Goal: Task Accomplishment & Management: Complete application form

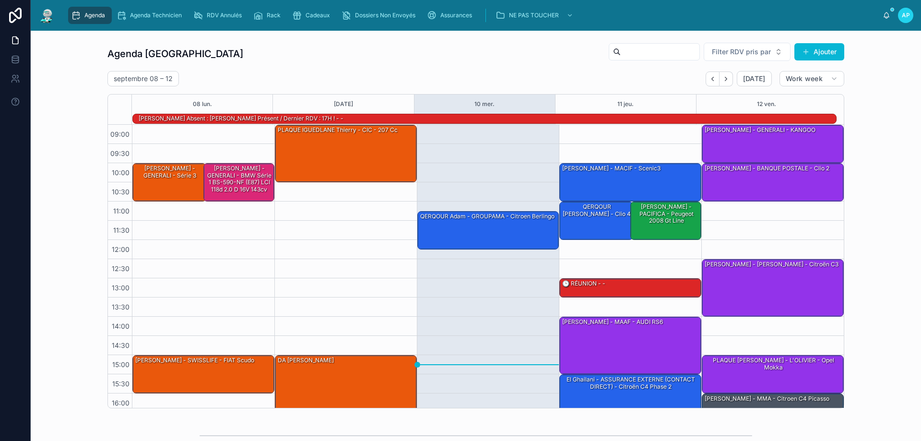
scroll to position [63, 0]
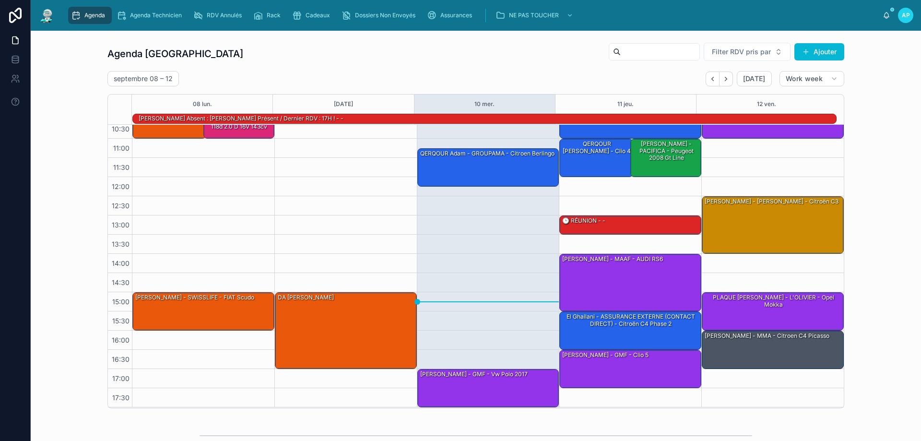
click at [88, 9] on div "Agenda" at bounding box center [90, 15] width 38 height 15
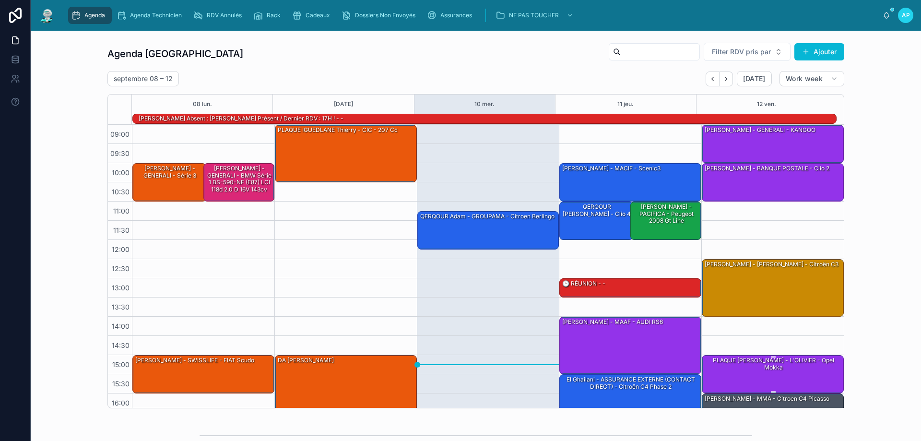
scroll to position [63, 0]
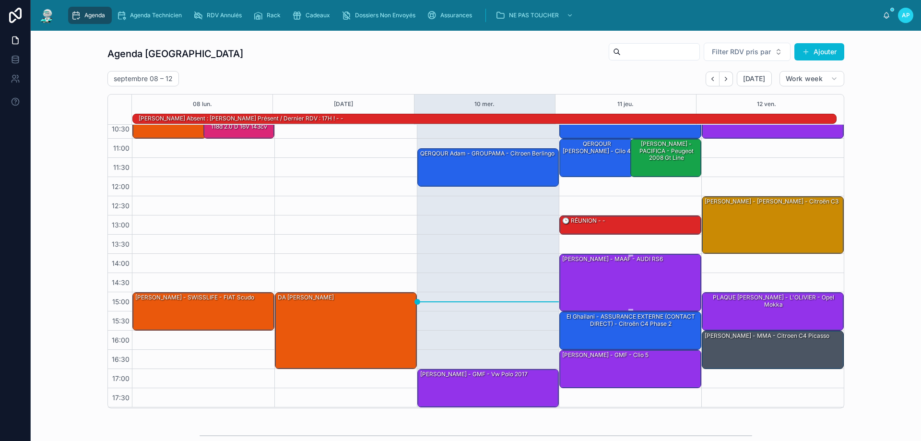
click at [632, 272] on div "[PERSON_NAME] - MAAF - AUDI RS6" at bounding box center [630, 282] width 139 height 56
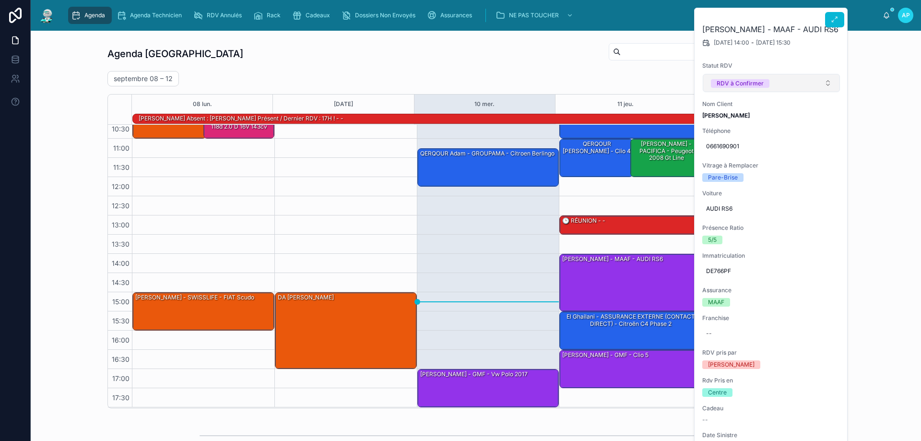
click at [799, 83] on button "RDV à Confirmer" at bounding box center [771, 83] width 137 height 18
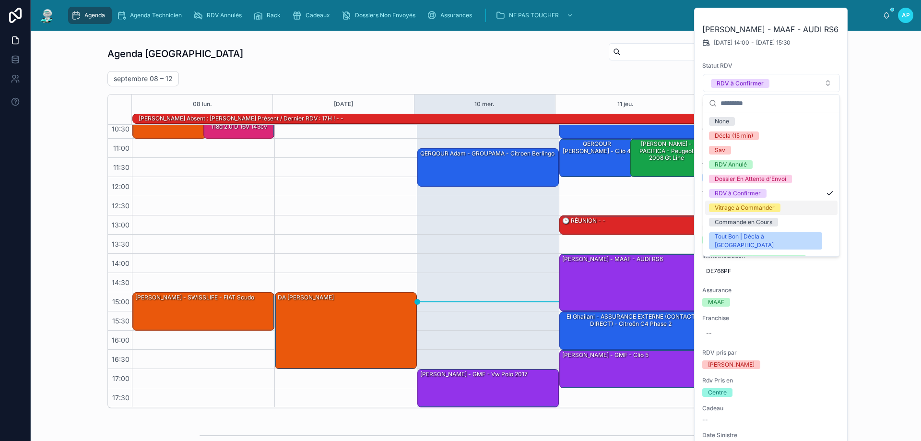
click at [751, 207] on div "Vitrage à Commander" at bounding box center [745, 207] width 60 height 9
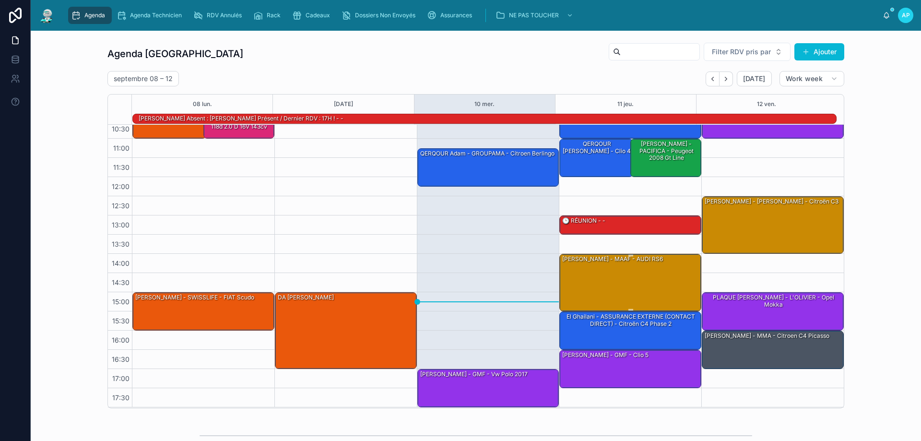
click at [613, 275] on div "[PERSON_NAME] - MAAF - AUDI RS6" at bounding box center [630, 282] width 139 height 56
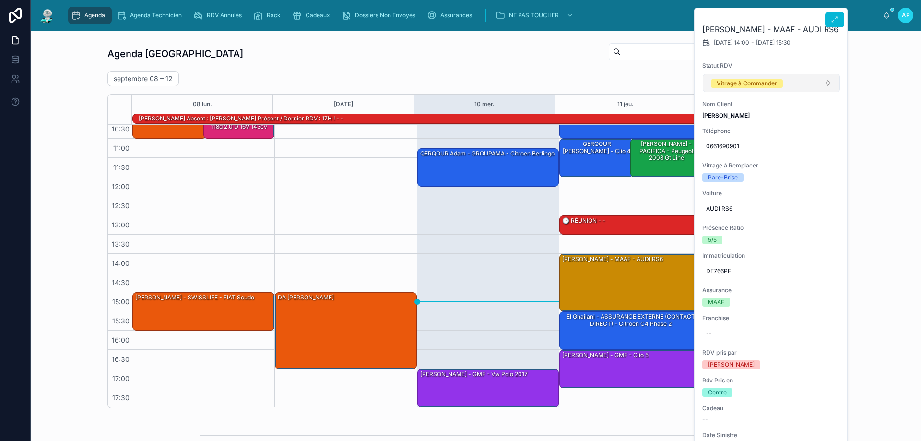
click at [806, 83] on button "Vitrage à Commander" at bounding box center [771, 83] width 137 height 18
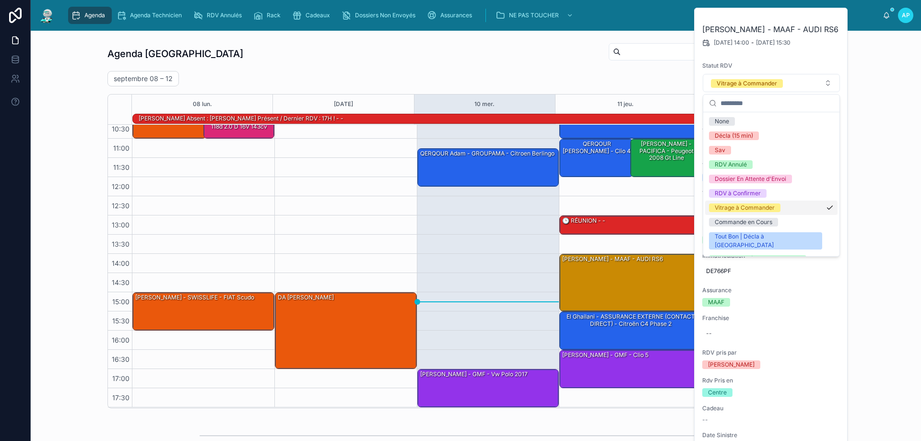
drag, startPoint x: 457, startPoint y: 210, endPoint x: 547, endPoint y: 246, distance: 96.6
click at [458, 210] on div "11:15 – 12:15 QERQOUR Adam - GROUPAMA - citroen berlingo 17:00 – 18:00 [PERSON_…" at bounding box center [488, 234] width 142 height 345
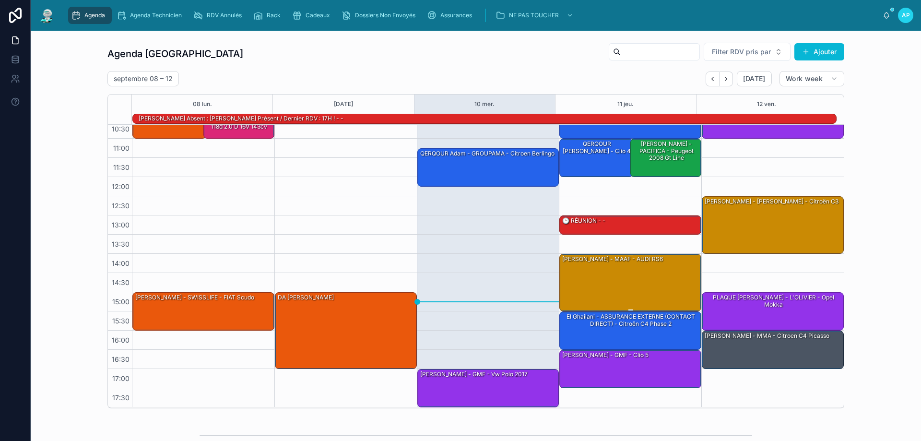
click at [584, 273] on div "[PERSON_NAME] - MAAF - AUDI RS6" at bounding box center [630, 282] width 139 height 56
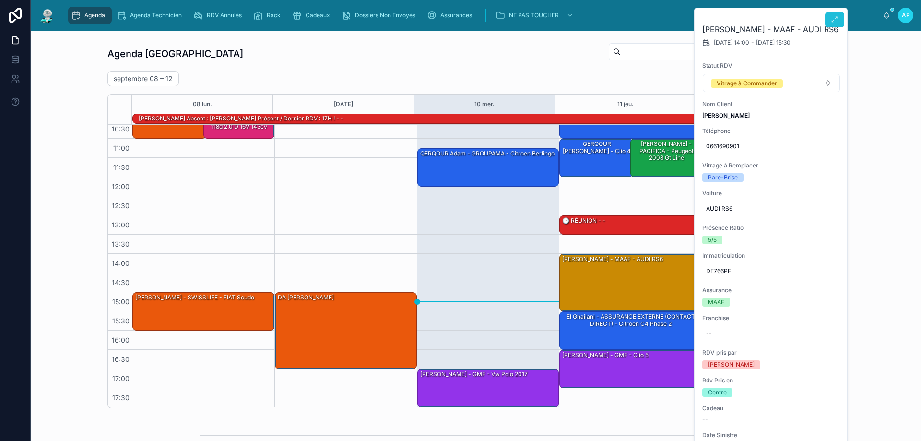
click at [838, 20] on button at bounding box center [834, 19] width 19 height 15
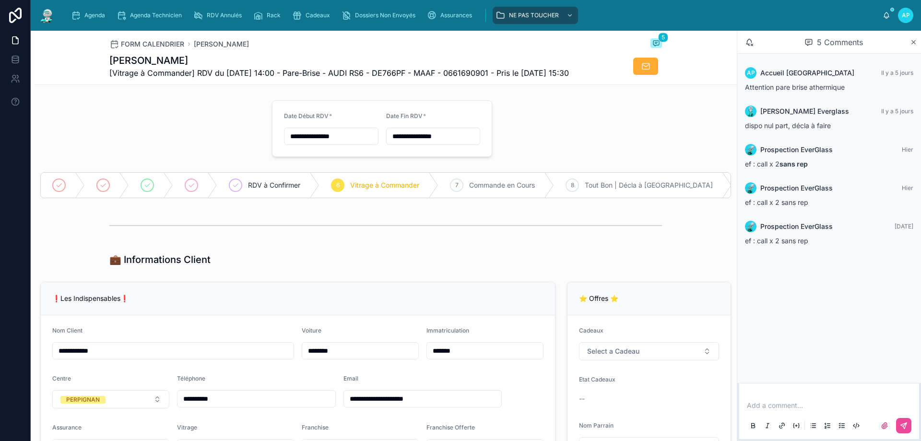
click at [784, 403] on p at bounding box center [831, 405] width 168 height 10
click at [863, 406] on span "**********" at bounding box center [805, 405] width 116 height 7
click at [784, 393] on span "**********" at bounding box center [831, 400] width 168 height 16
drag, startPoint x: 833, startPoint y: 406, endPoint x: 742, endPoint y: 387, distance: 92.7
click at [742, 387] on div "**********" at bounding box center [829, 410] width 180 height 58
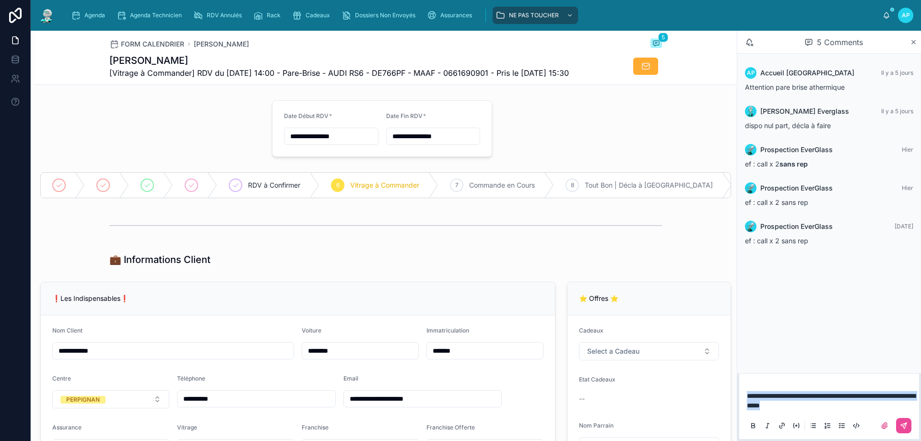
copy span "**********"
click at [902, 422] on icon at bounding box center [904, 426] width 8 height 8
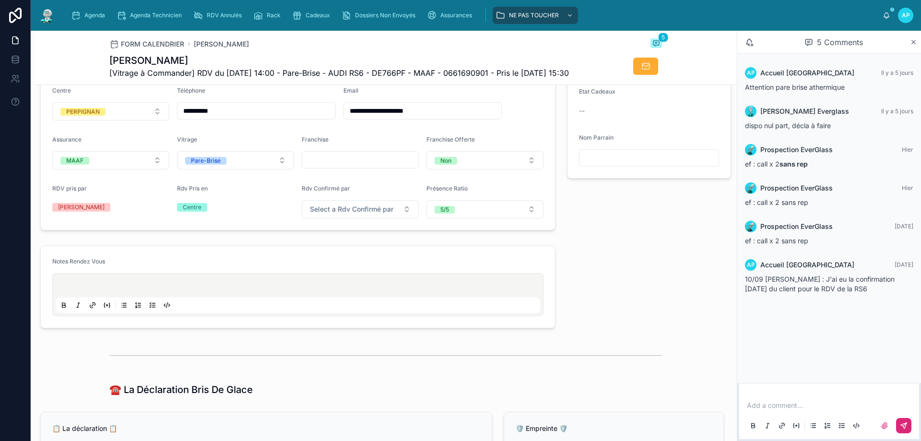
click at [68, 292] on p at bounding box center [300, 287] width 484 height 10
click at [96, 15] on span "Agenda" at bounding box center [94, 16] width 21 height 8
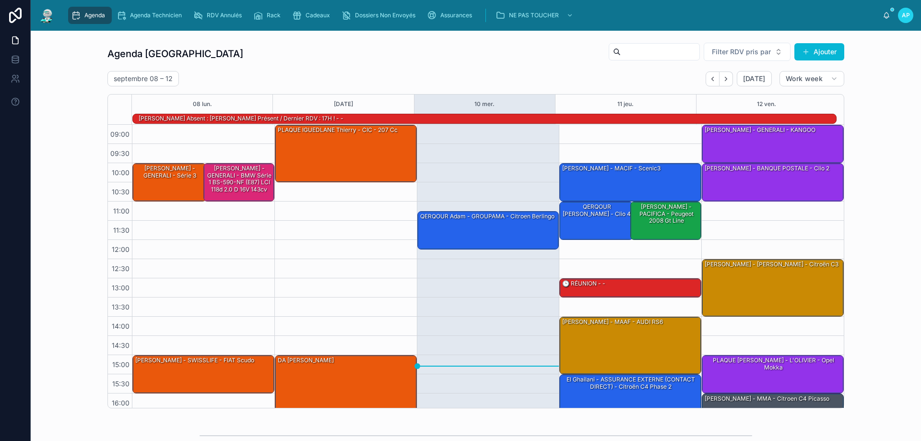
scroll to position [63, 0]
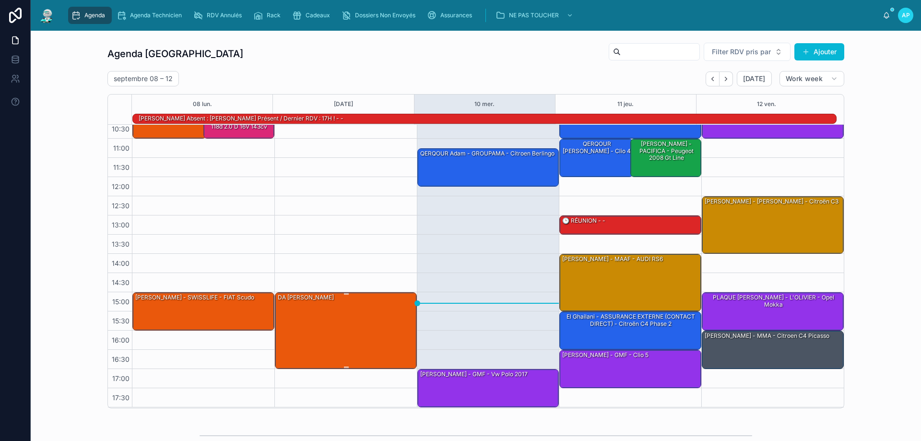
click at [346, 313] on div "DA [PERSON_NAME]" at bounding box center [346, 330] width 139 height 75
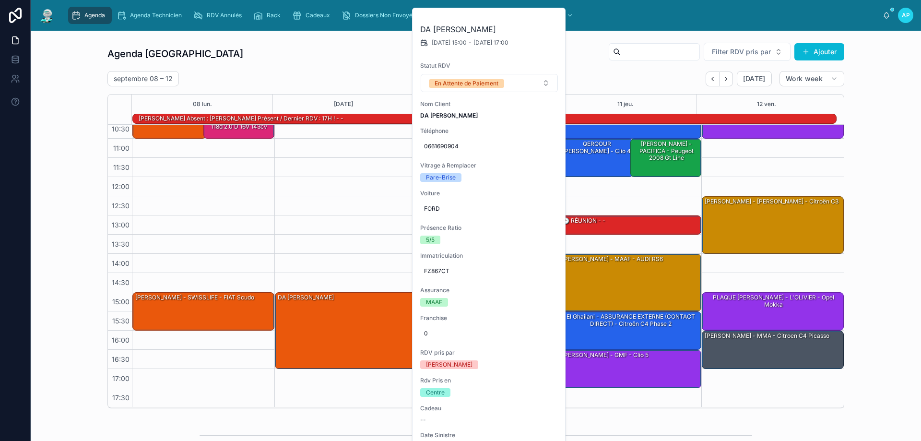
click at [367, 183] on div "09:00 – 10:30 PLAQUE [PERSON_NAME] - CIC - 207 cc 15:00 – 17:00 DA [PERSON_NAME]" at bounding box center [345, 234] width 142 height 345
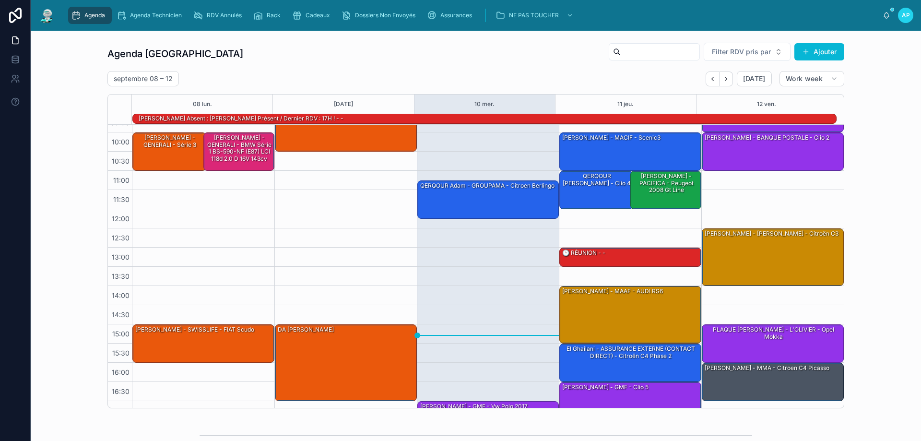
scroll to position [48, 0]
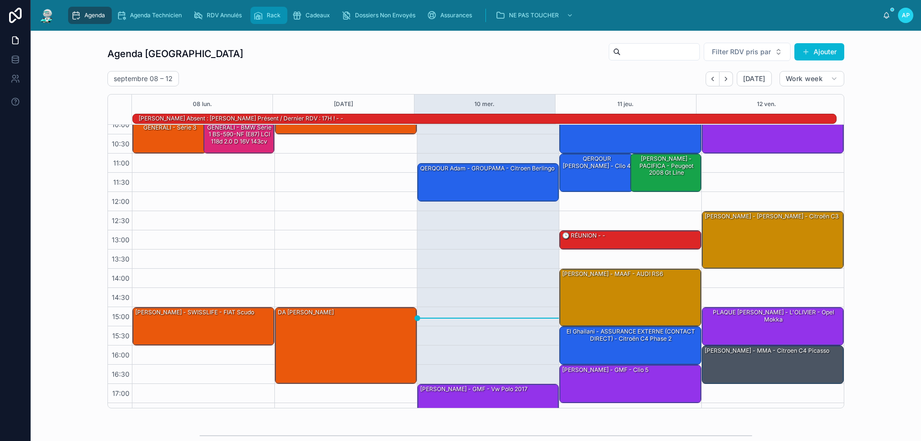
click at [261, 7] on link "Rack" at bounding box center [268, 15] width 37 height 17
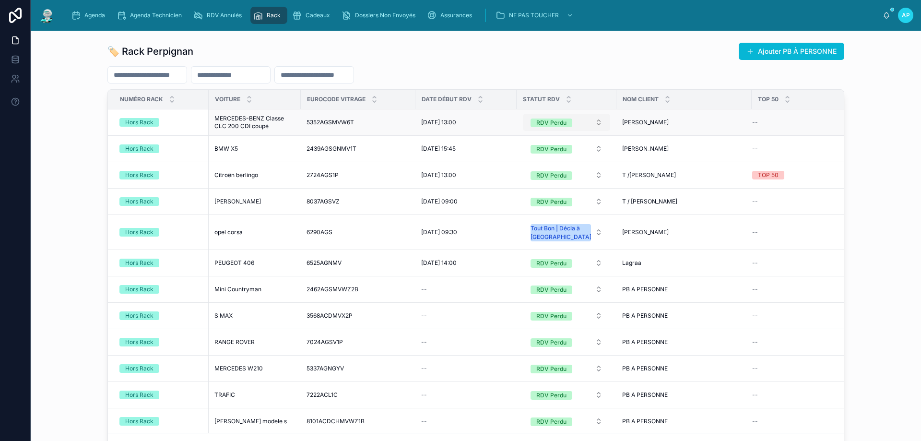
click at [560, 127] on div "RDV Perdu" at bounding box center [551, 122] width 30 height 9
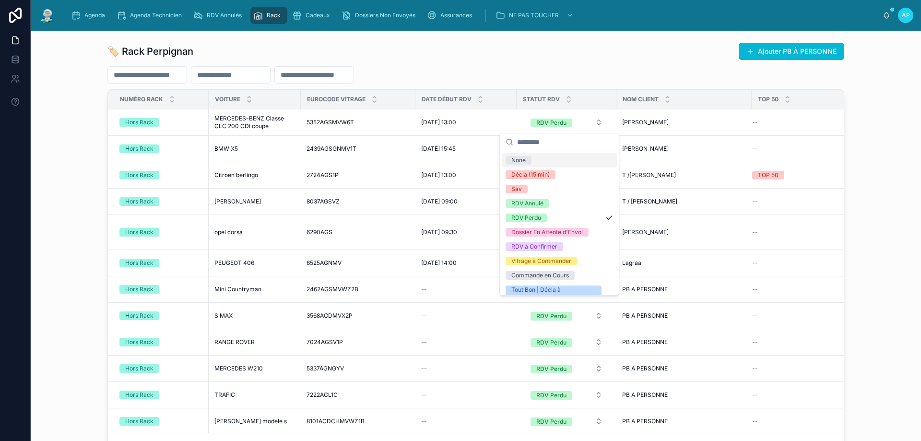
click at [560, 67] on div at bounding box center [475, 74] width 737 height 17
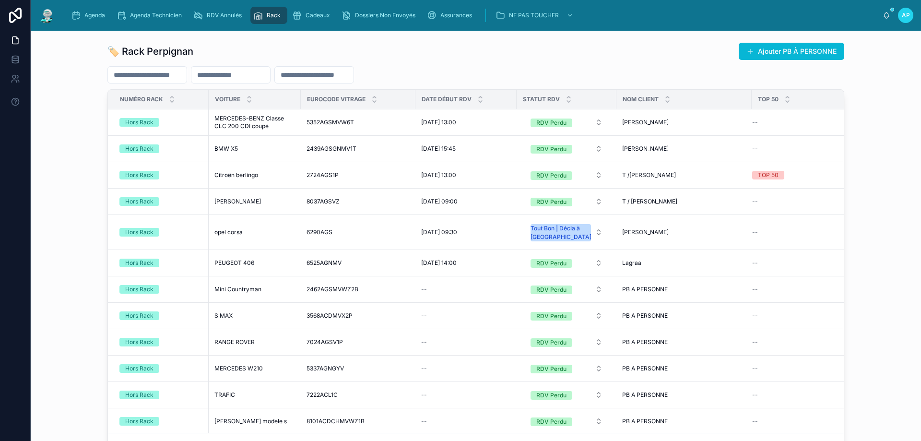
scroll to position [96, 0]
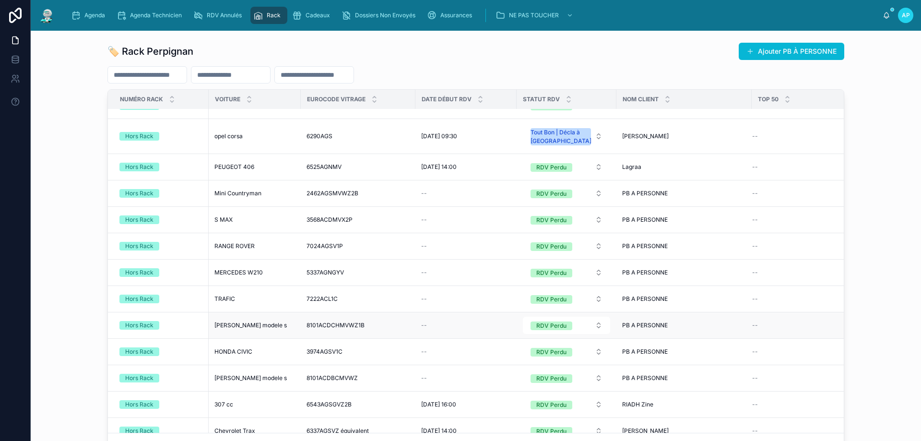
click at [230, 323] on span "[PERSON_NAME] modele s" at bounding box center [250, 325] width 72 height 8
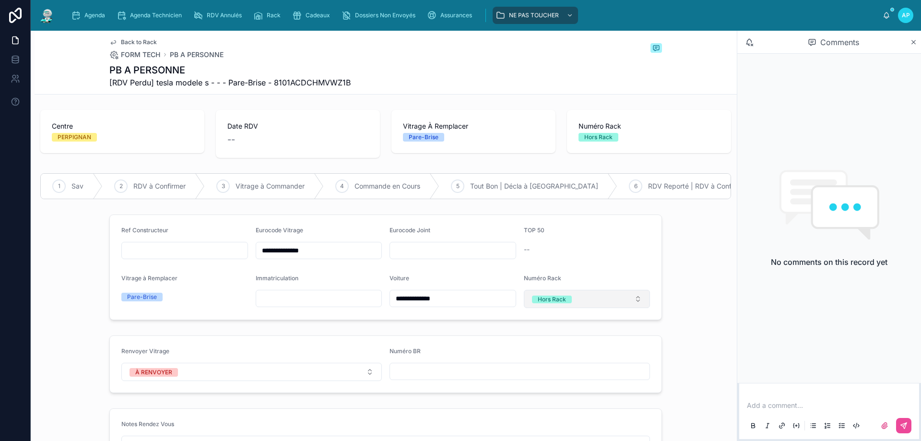
click at [596, 308] on button "Hors Rack" at bounding box center [587, 299] width 127 height 18
type input "**"
click at [555, 344] on div "58" at bounding box center [583, 343] width 122 height 13
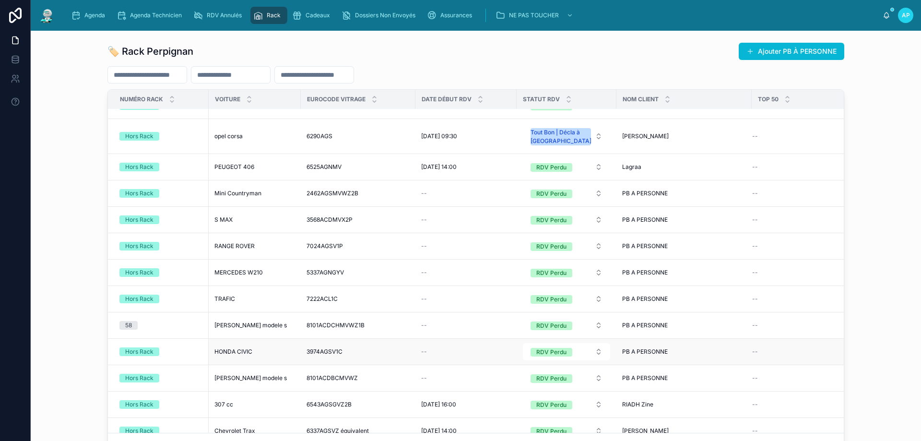
scroll to position [144, 0]
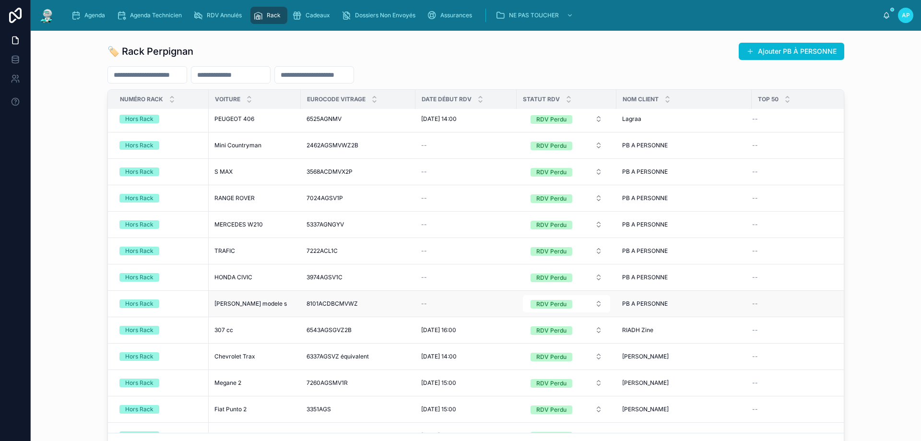
click at [125, 302] on div "Hors Rack" at bounding box center [139, 303] width 28 height 9
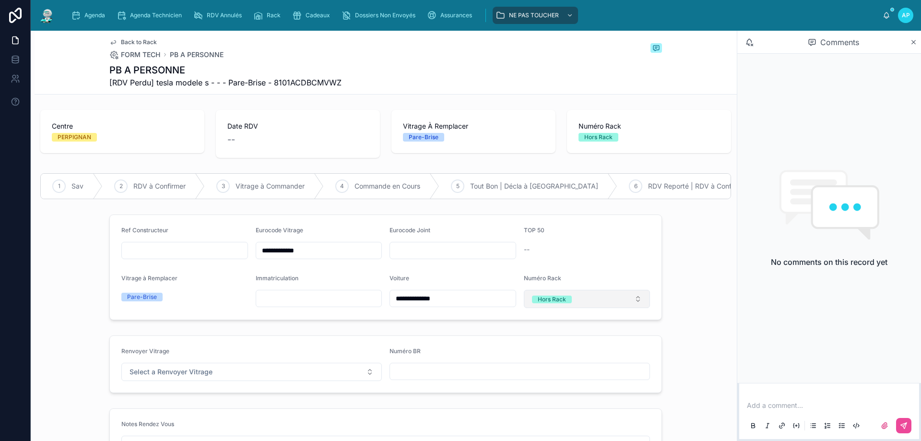
click at [570, 305] on button "Hors Rack" at bounding box center [587, 299] width 127 height 18
type input "**"
click at [538, 342] on div "58" at bounding box center [535, 344] width 7 height 8
click at [619, 249] on div "--" at bounding box center [587, 249] width 127 height 15
click at [258, 11] on icon "scrollable content" at bounding box center [258, 16] width 10 height 10
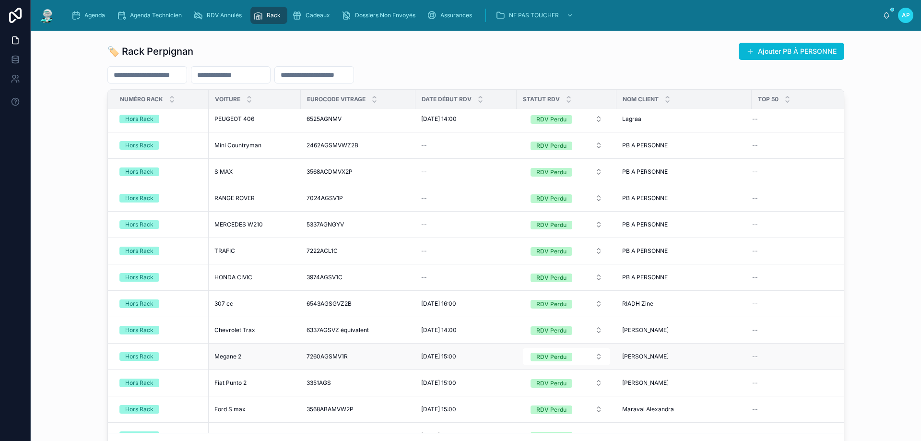
scroll to position [192, 0]
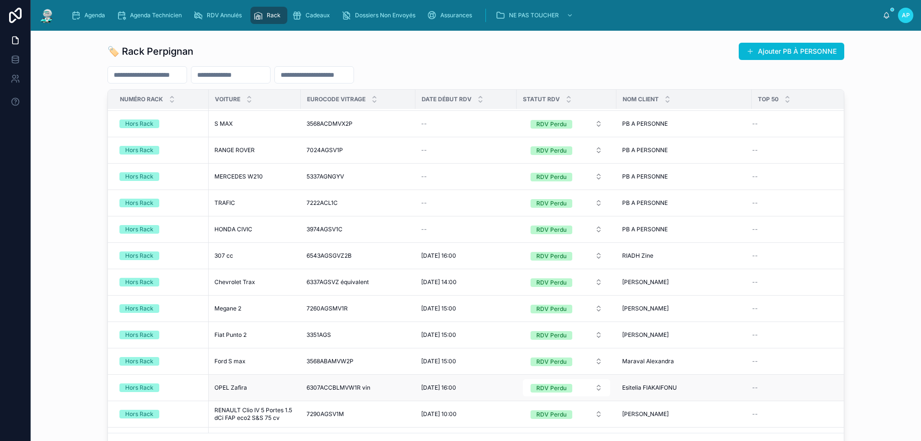
click at [230, 386] on span "OPEL Zafira" at bounding box center [230, 388] width 33 height 8
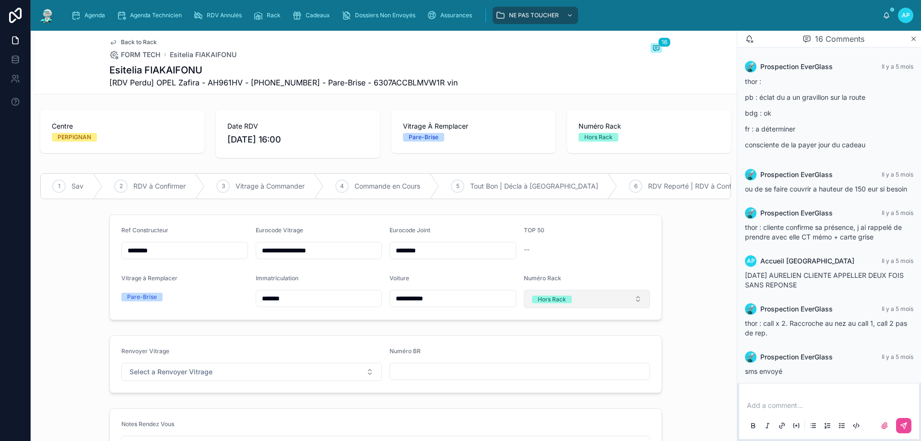
scroll to position [457, 0]
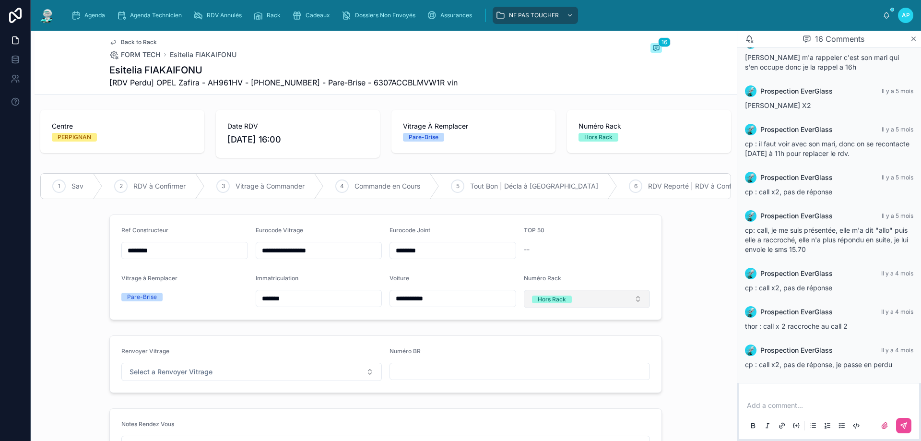
click at [553, 303] on div "Hors Rack" at bounding box center [552, 299] width 28 height 8
type input "**"
click at [541, 342] on span "59" at bounding box center [535, 344] width 18 height 8
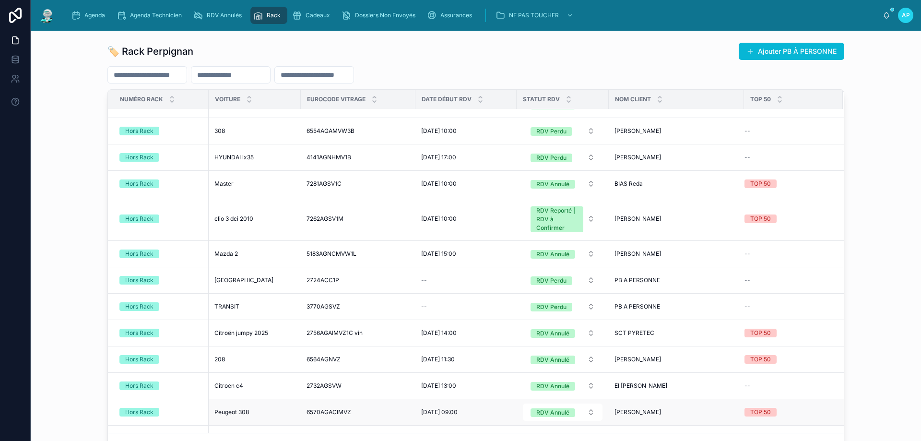
scroll to position [575, 0]
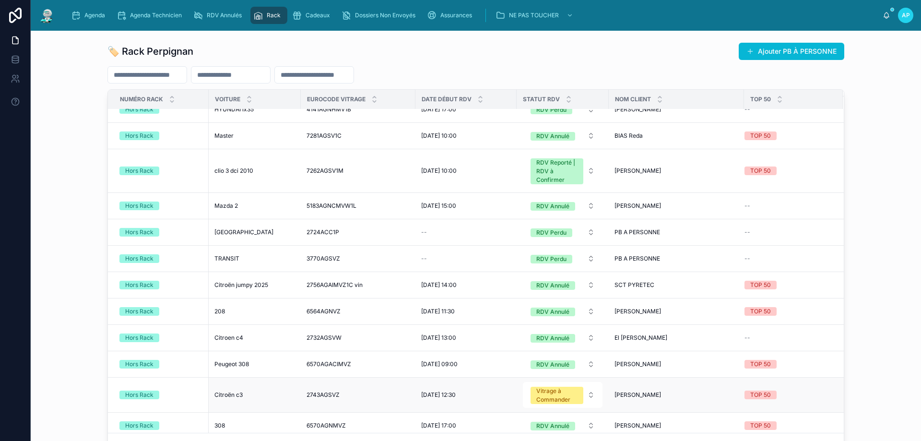
click at [234, 395] on span "Citroën c3" at bounding box center [228, 395] width 28 height 8
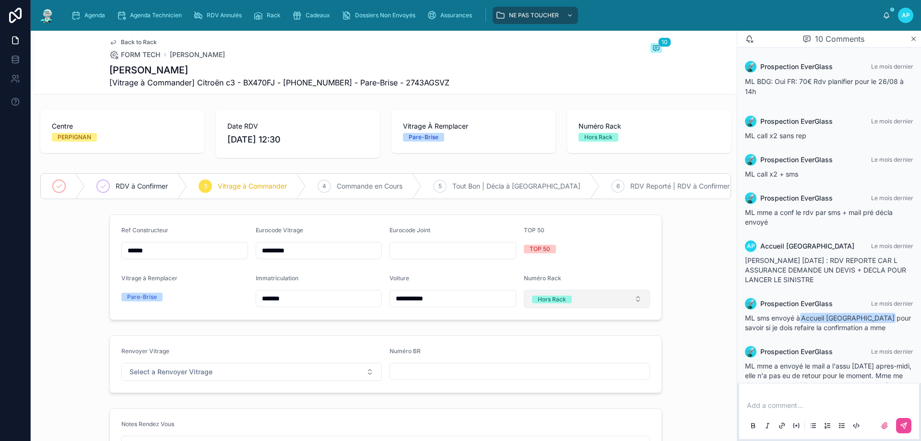
click at [538, 303] on div "Hors Rack" at bounding box center [552, 299] width 28 height 8
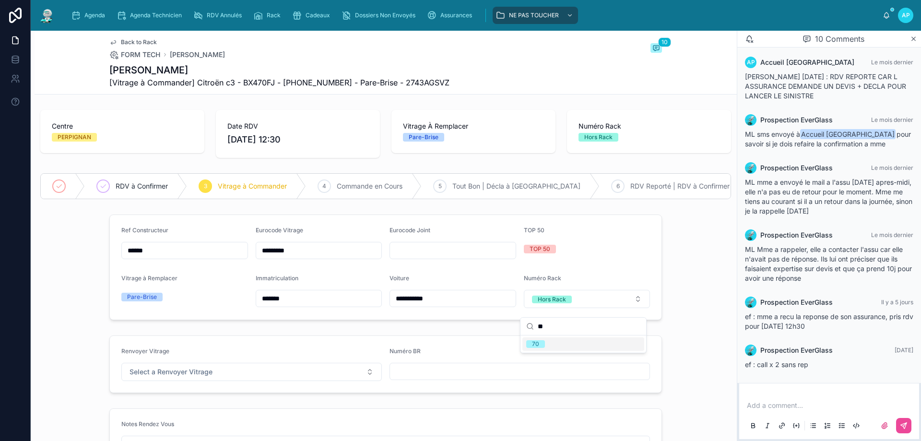
type input "**"
click at [539, 343] on span "70" at bounding box center [535, 344] width 19 height 8
click at [264, 16] on div "Rack" at bounding box center [268, 15] width 31 height 15
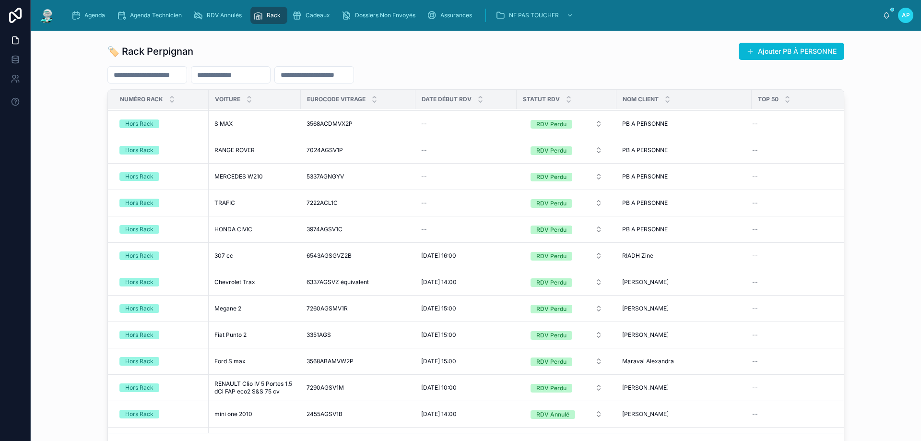
scroll to position [288, 0]
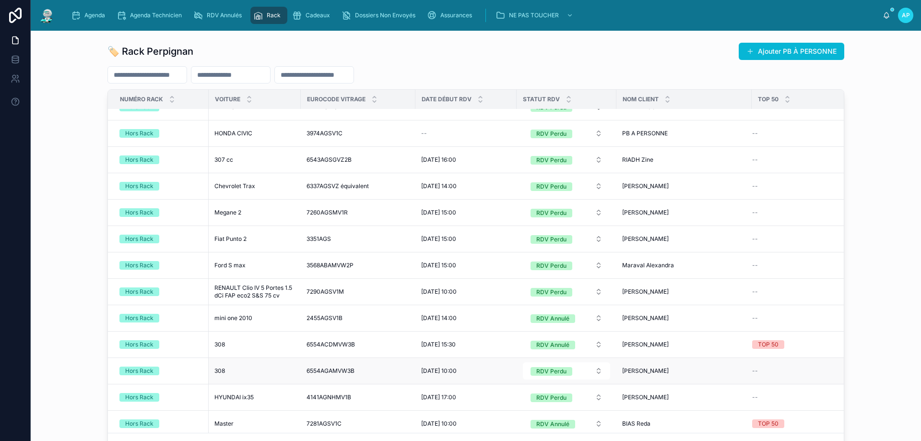
click at [220, 370] on span "308" at bounding box center [219, 371] width 11 height 8
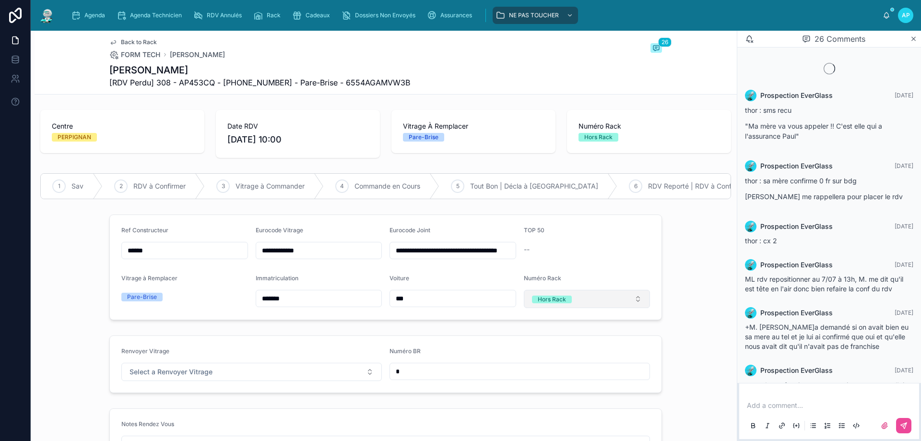
scroll to position [774, 0]
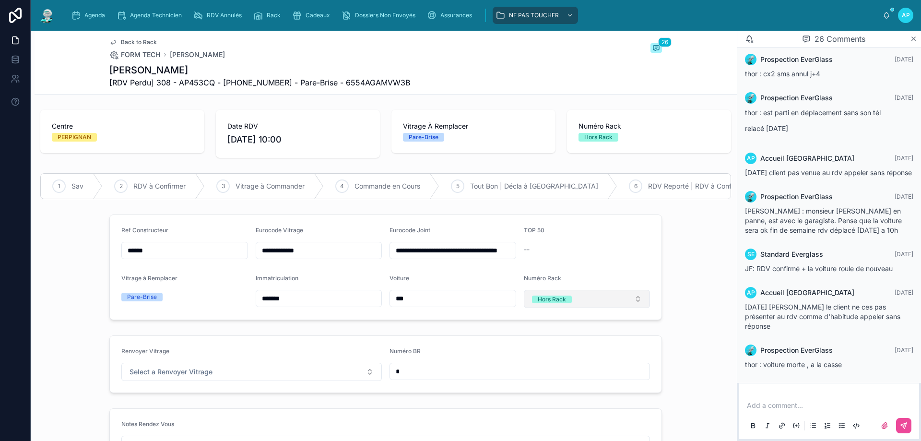
click at [565, 303] on span "Hors Rack" at bounding box center [552, 299] width 40 height 8
type input "**"
click at [537, 345] on div "61" at bounding box center [535, 344] width 6 height 8
click at [266, 14] on div "Rack" at bounding box center [268, 15] width 31 height 15
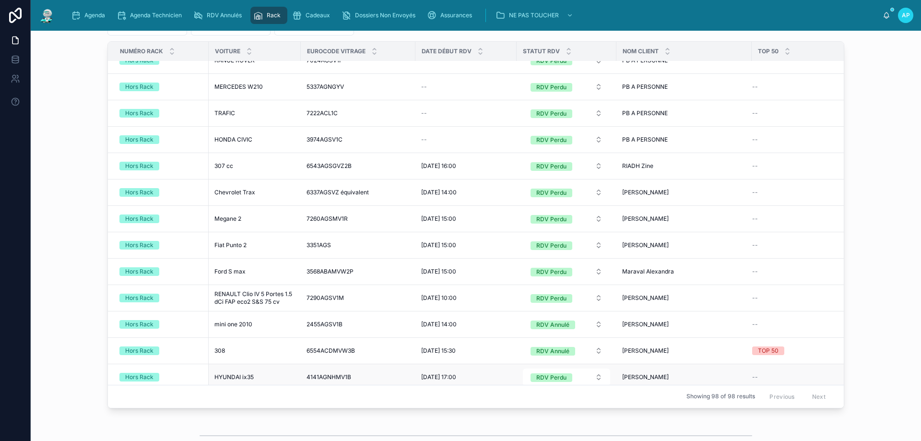
scroll to position [288, 0]
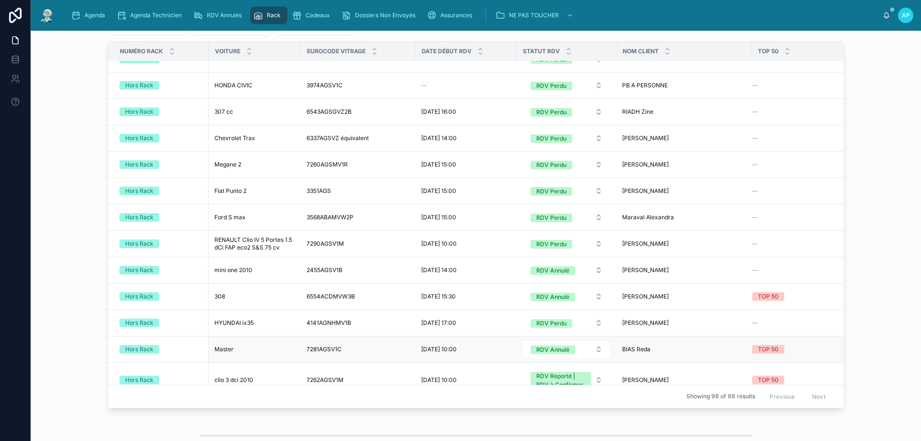
click at [216, 348] on span "Master" at bounding box center [223, 349] width 19 height 8
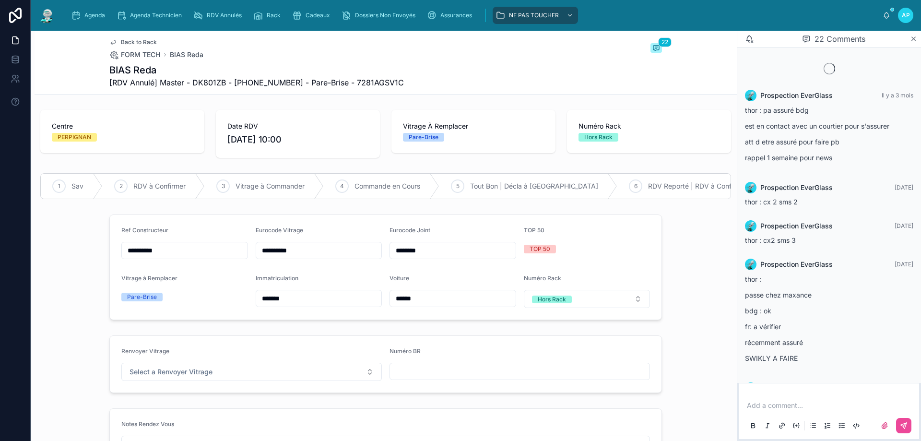
scroll to position [801, 0]
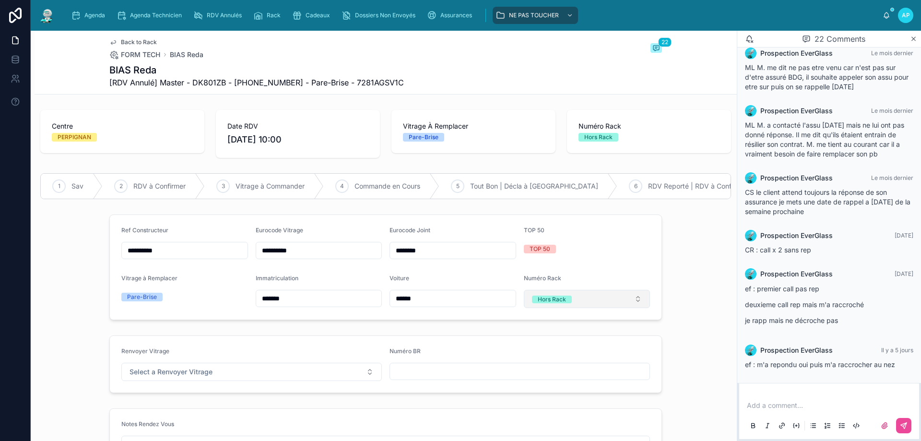
click at [567, 303] on span "Hors Rack" at bounding box center [552, 299] width 40 height 8
type input "**"
click at [530, 342] on span "68" at bounding box center [535, 344] width 18 height 8
click at [274, 13] on span "Rack" at bounding box center [274, 16] width 14 height 8
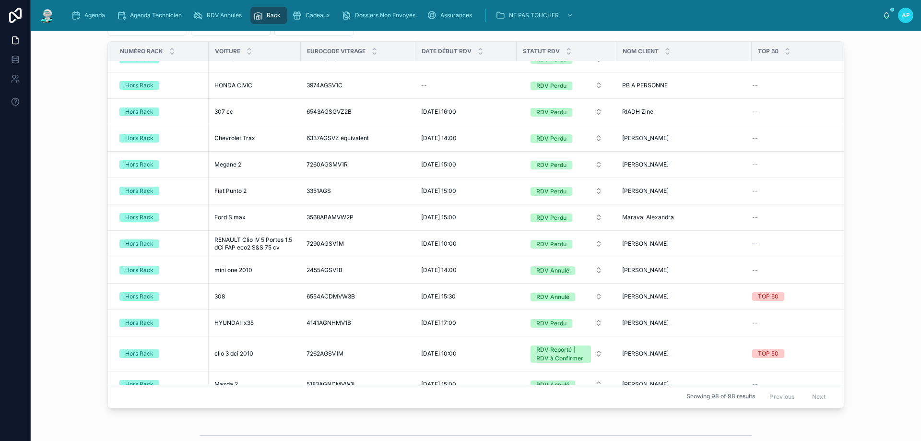
scroll to position [384, 0]
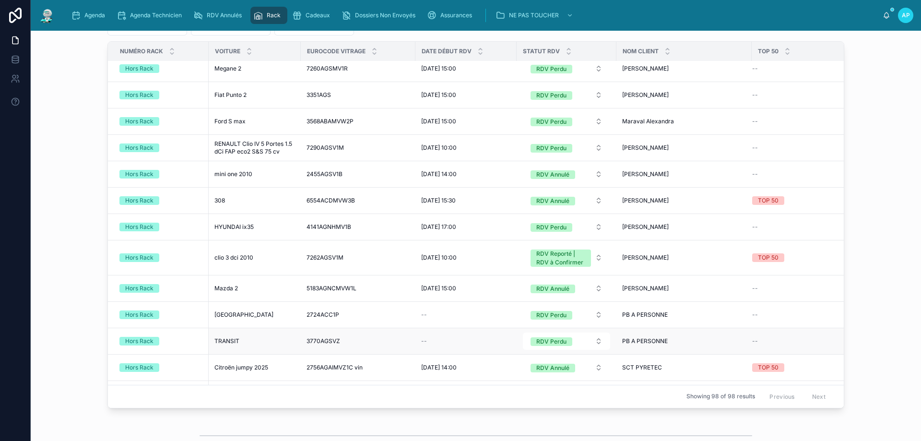
click at [242, 345] on div "TRANSIT TRANSIT" at bounding box center [254, 341] width 81 height 8
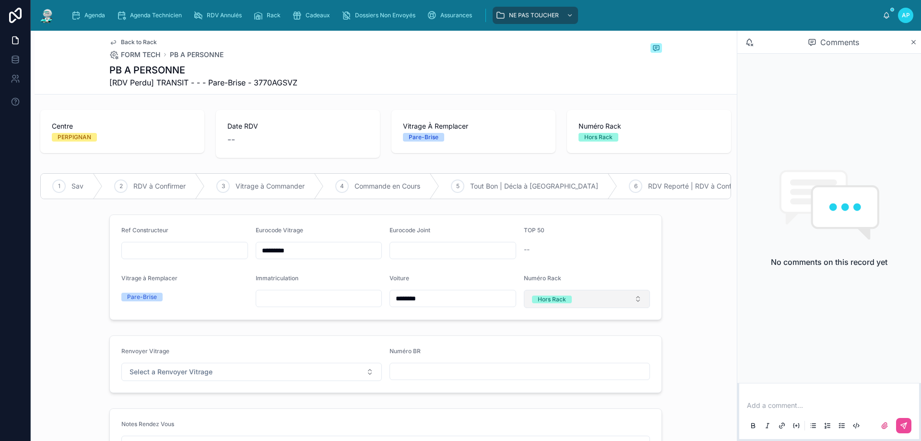
click at [559, 303] on div "Hors Rack" at bounding box center [552, 299] width 28 height 8
type input "**"
click at [551, 345] on div "63" at bounding box center [583, 343] width 122 height 13
click at [281, 17] on span "Rack" at bounding box center [274, 16] width 14 height 8
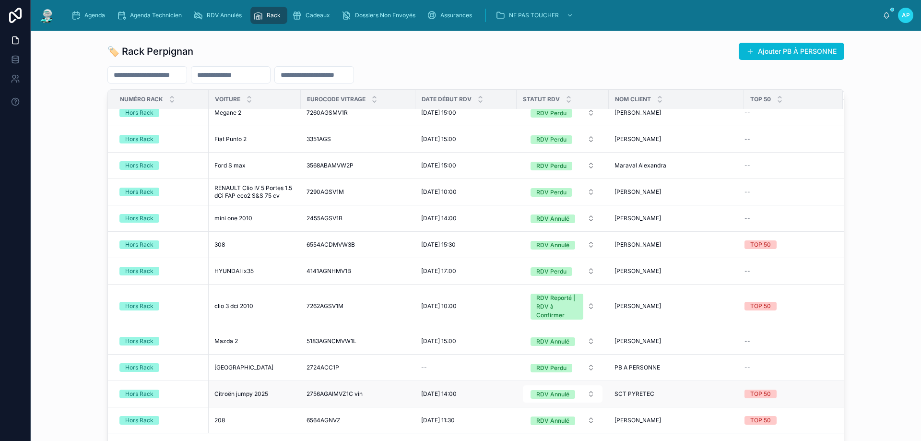
scroll to position [432, 0]
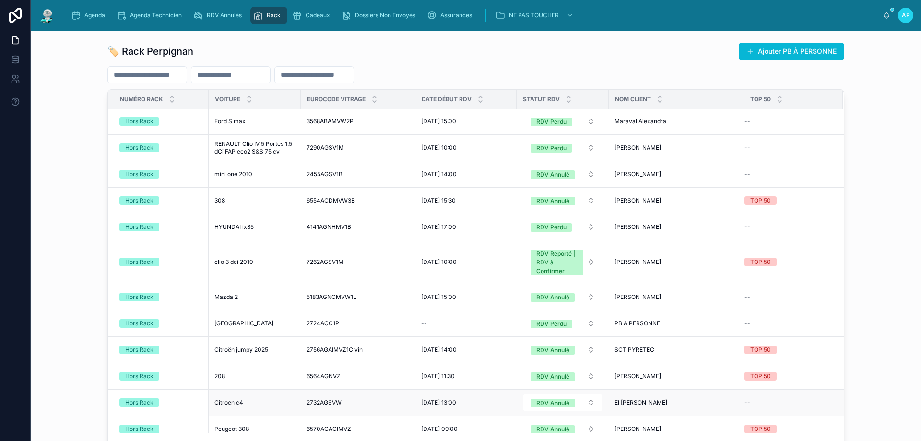
click at [227, 398] on td "Citroen c4 Citroen c4" at bounding box center [255, 402] width 92 height 26
click at [157, 403] on div "Hors Rack" at bounding box center [160, 402] width 83 height 9
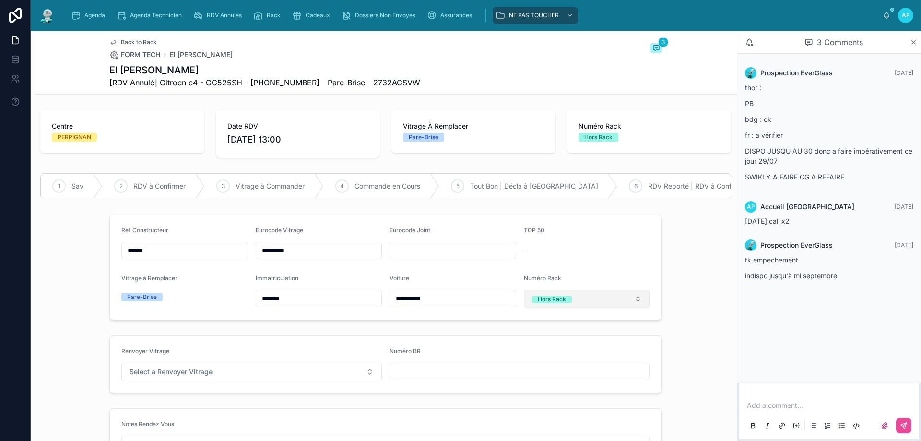
click at [585, 300] on button "Hors Rack" at bounding box center [587, 299] width 127 height 18
type input "**"
click at [564, 345] on div "62" at bounding box center [583, 343] width 122 height 13
click at [265, 20] on div "Rack" at bounding box center [268, 15] width 31 height 15
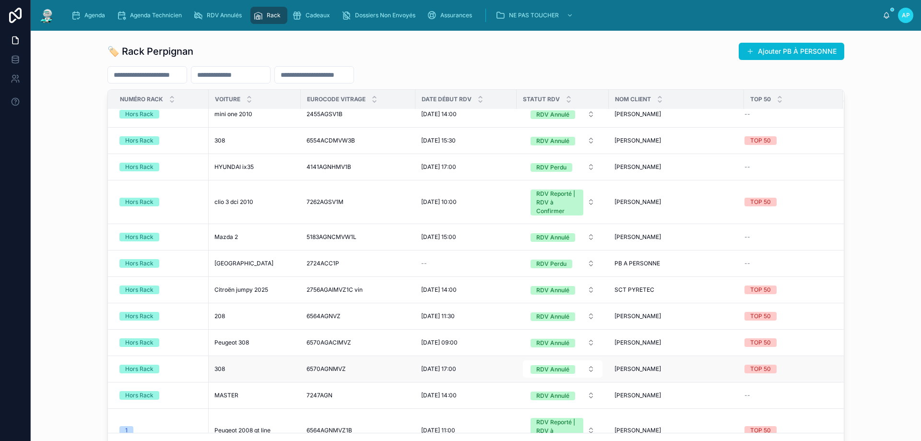
scroll to position [575, 0]
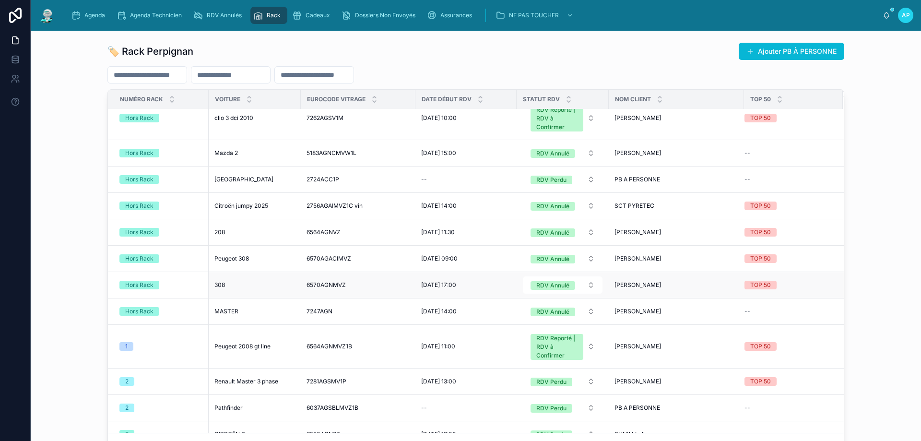
click at [157, 284] on div "Hors Rack" at bounding box center [160, 285] width 83 height 9
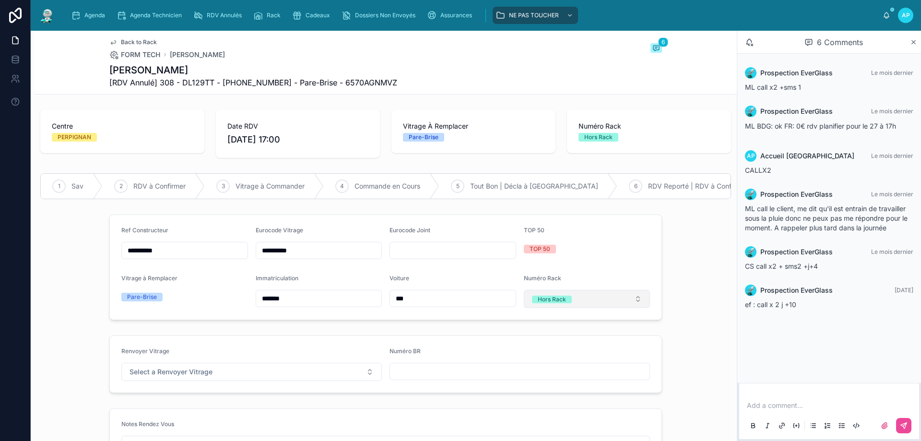
click at [606, 308] on button "Hors Rack" at bounding box center [587, 299] width 127 height 18
type input "**"
click at [541, 345] on span "69" at bounding box center [535, 344] width 18 height 8
click at [270, 17] on span "Rack" at bounding box center [274, 16] width 14 height 8
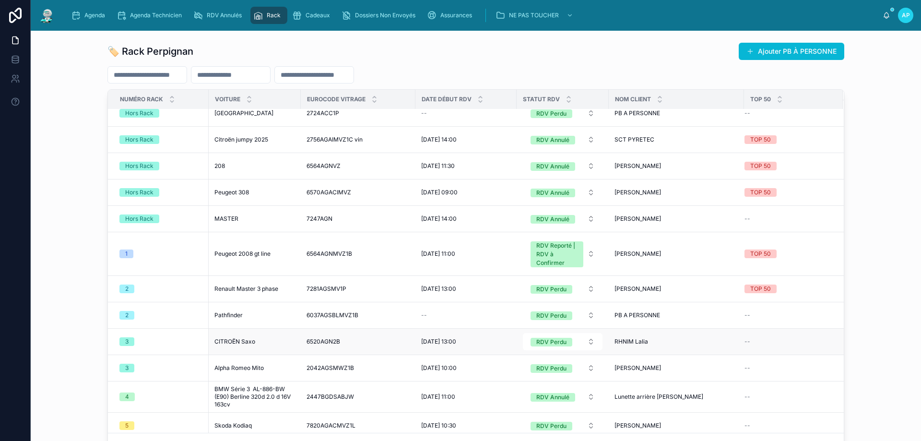
scroll to position [671, 0]
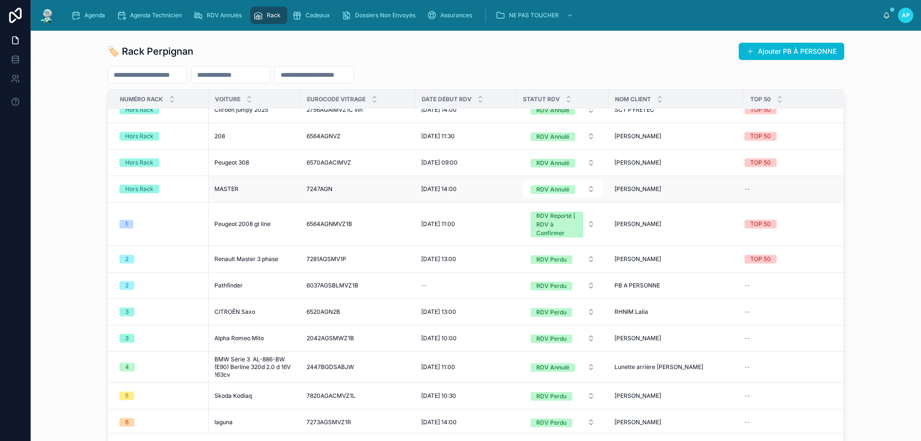
click at [226, 190] on span "MASTER" at bounding box center [226, 189] width 24 height 8
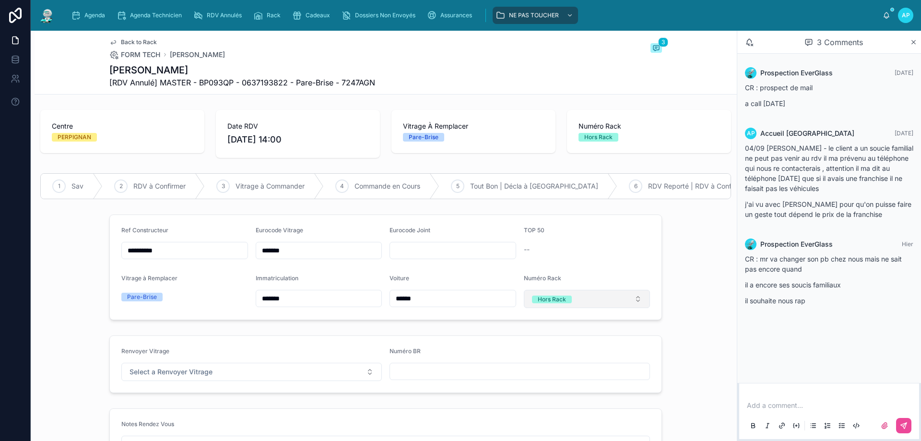
click at [587, 300] on button "Hors Rack" at bounding box center [587, 299] width 127 height 18
drag, startPoint x: 548, startPoint y: 141, endPoint x: 500, endPoint y: 138, distance: 47.6
click at [525, 141] on div "*" at bounding box center [583, 142] width 126 height 18
type input "**"
click at [559, 347] on div "64" at bounding box center [583, 343] width 122 height 13
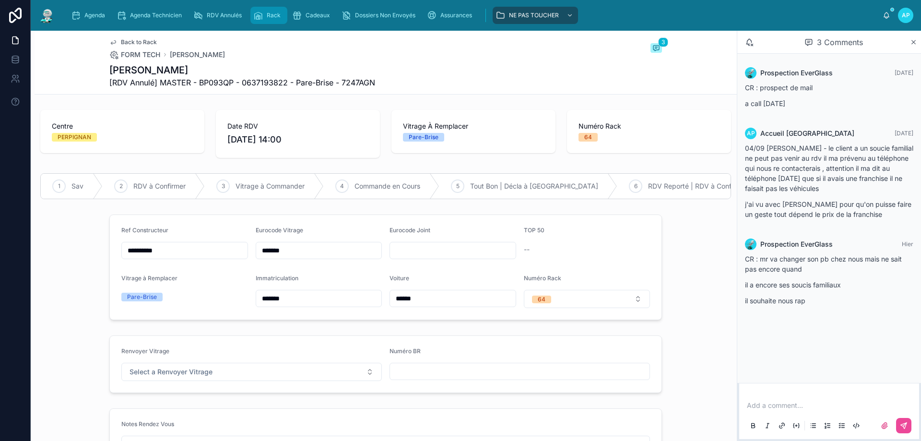
click at [264, 13] on div "Rack" at bounding box center [268, 15] width 31 height 15
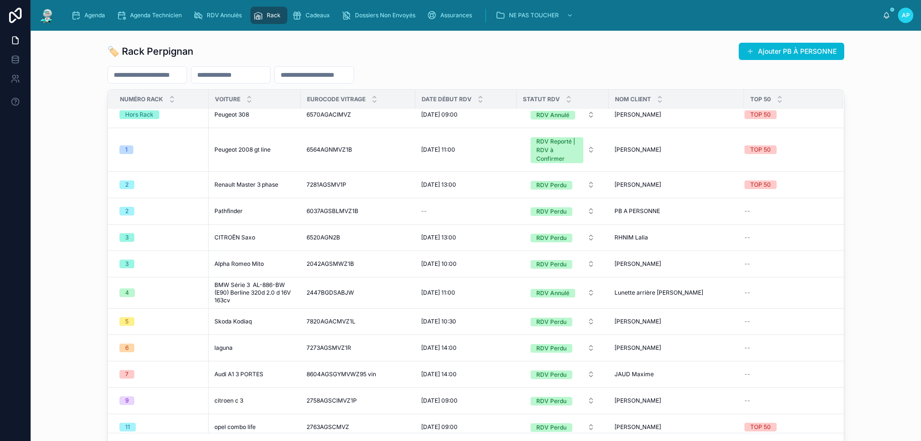
scroll to position [959, 0]
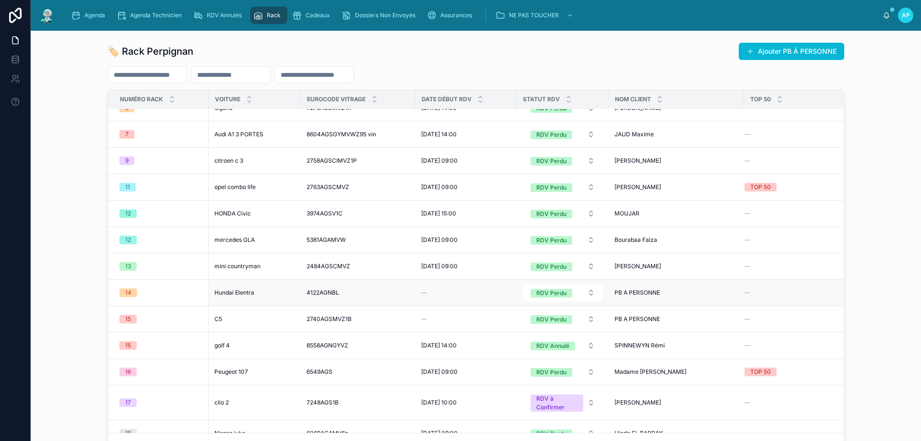
click at [128, 294] on span "14" at bounding box center [128, 292] width 18 height 9
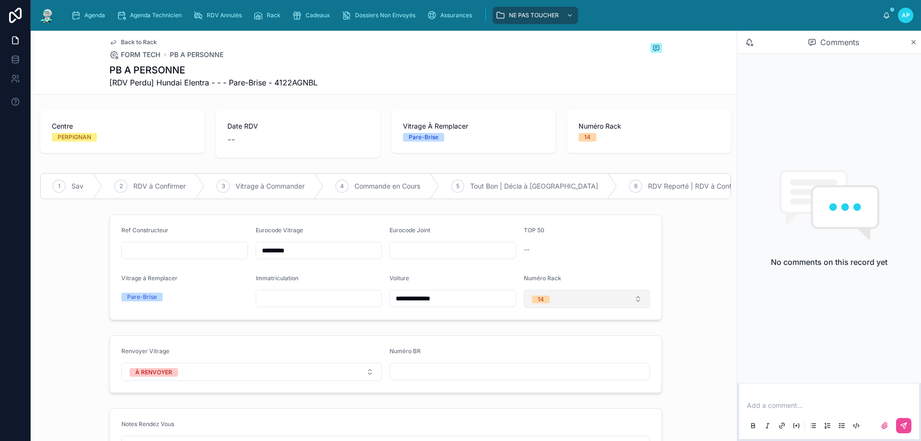
click at [568, 308] on button "14" at bounding box center [587, 299] width 127 height 18
type input "**"
click at [561, 343] on span "Hors Rack" at bounding box center [546, 344] width 40 height 8
click at [569, 305] on button "Hors Rack" at bounding box center [587, 299] width 127 height 18
click at [547, 161] on span "None" at bounding box center [539, 159] width 26 height 8
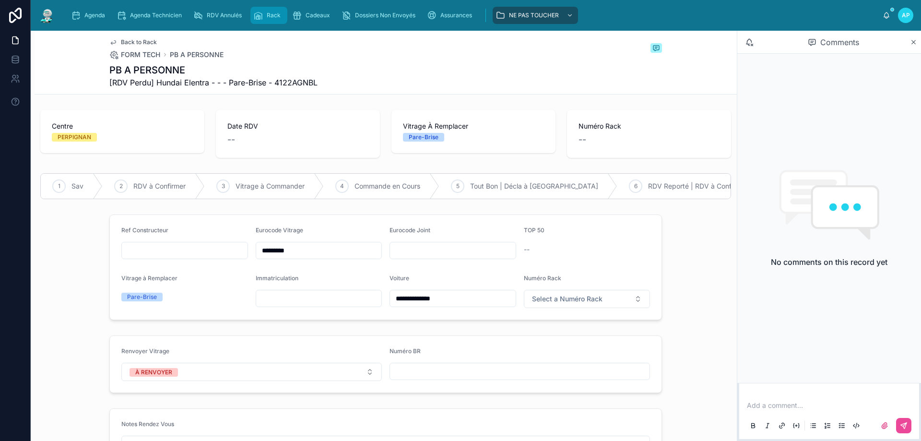
click at [268, 18] on span "Rack" at bounding box center [274, 16] width 14 height 8
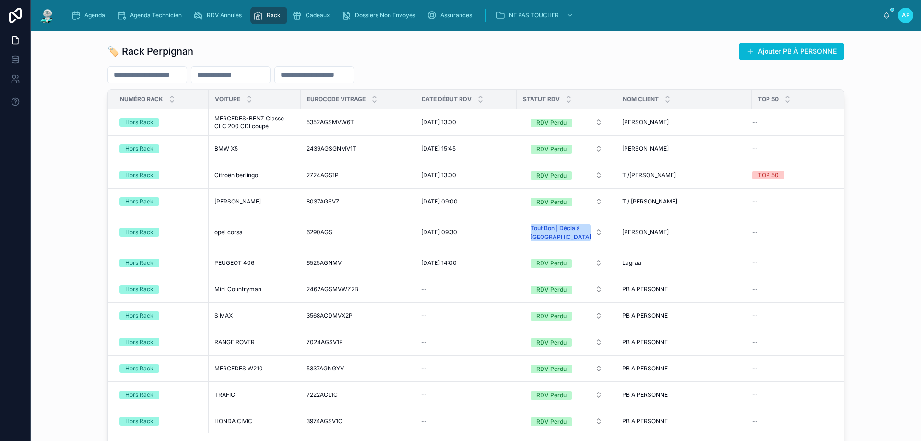
click at [239, 82] on div at bounding box center [231, 74] width 80 height 17
click at [240, 77] on input "text" at bounding box center [230, 74] width 79 height 13
type input "**"
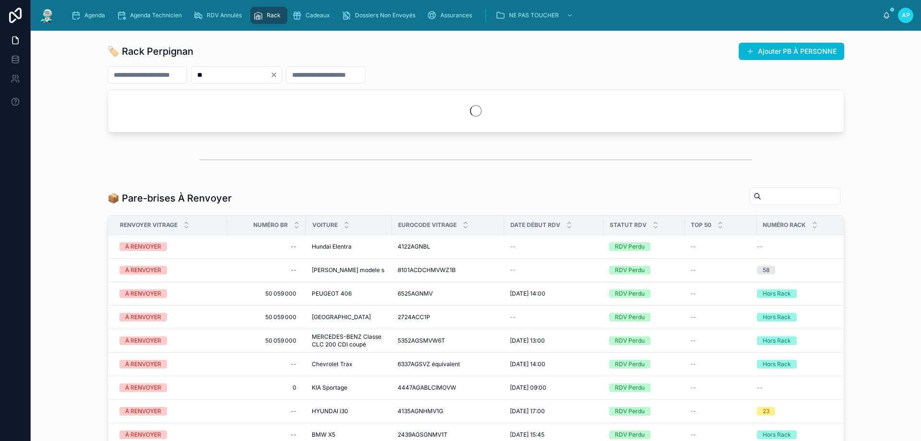
click at [281, 51] on div "🏷️ Rack Perpignan Ajouter PB À PERSONNE" at bounding box center [475, 51] width 737 height 18
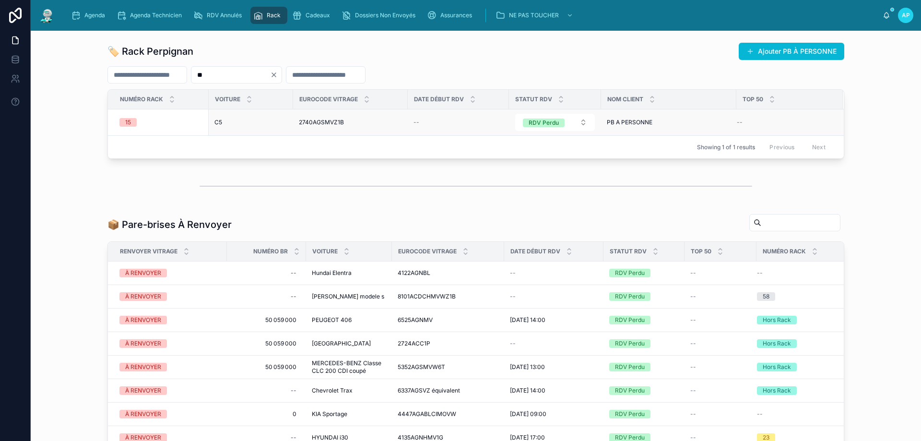
click at [139, 119] on div "15" at bounding box center [160, 122] width 83 height 9
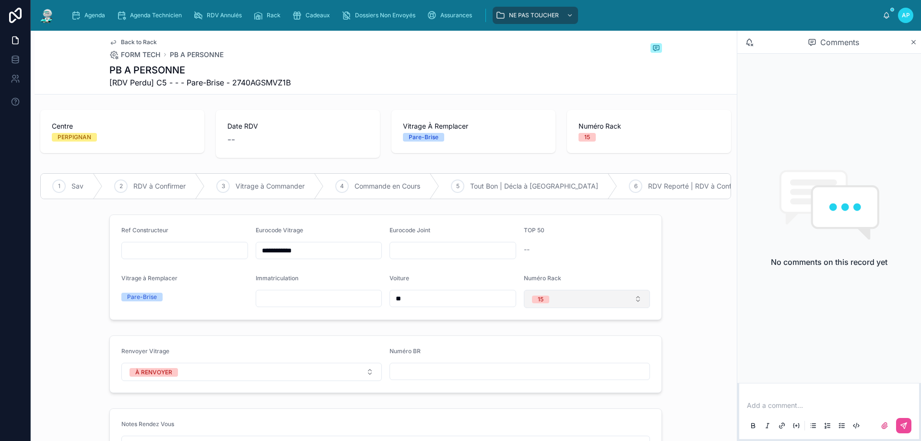
click at [588, 302] on button "15" at bounding box center [587, 299] width 127 height 18
click at [548, 157] on span "None" at bounding box center [539, 159] width 26 height 8
click at [280, 16] on span "Rack" at bounding box center [274, 16] width 14 height 8
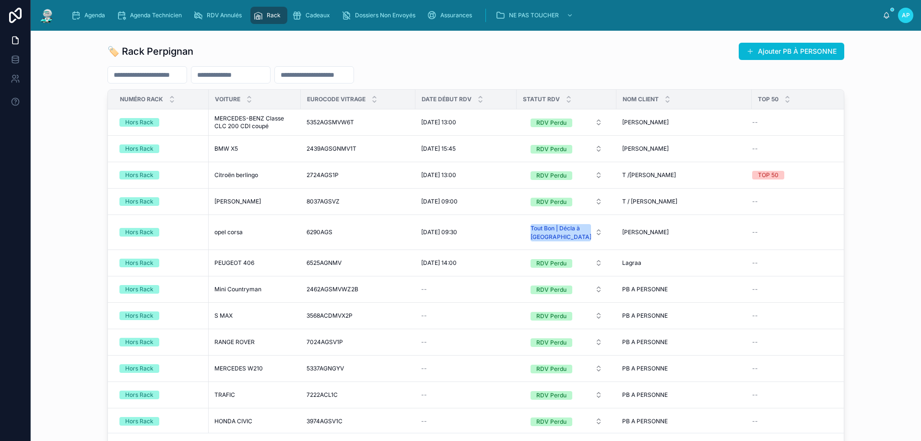
click at [244, 78] on input "text" at bounding box center [230, 74] width 79 height 13
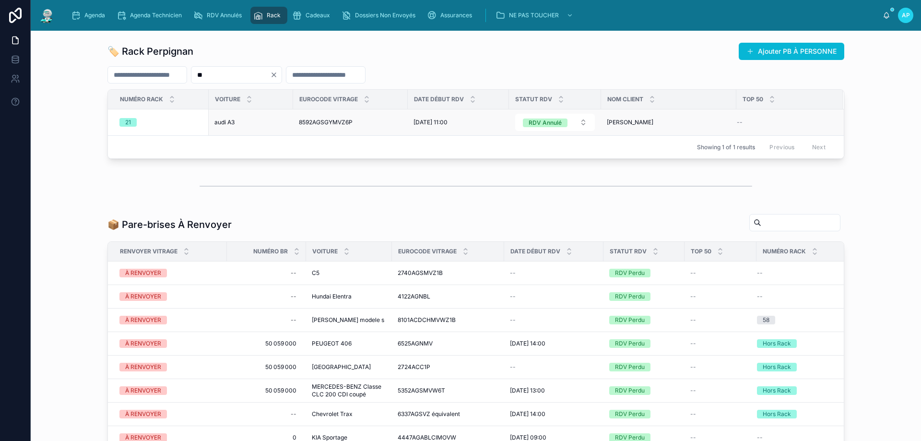
type input "**"
click at [241, 127] on td "audi A3 audi A3" at bounding box center [251, 122] width 84 height 26
click at [221, 123] on span "audi A3" at bounding box center [224, 122] width 20 height 8
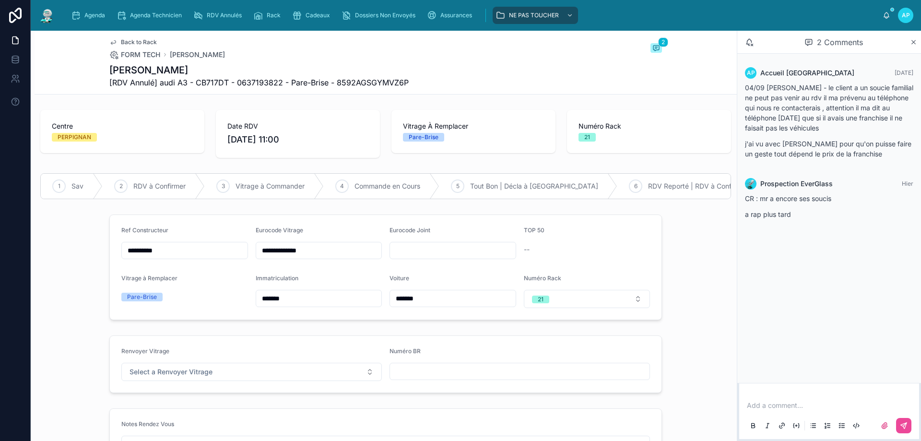
click at [422, 300] on input "*******" at bounding box center [453, 298] width 126 height 13
type input "*******"
click at [46, 276] on div "**********" at bounding box center [386, 267] width 702 height 113
click at [256, 14] on icon "scrollable content" at bounding box center [258, 16] width 10 height 10
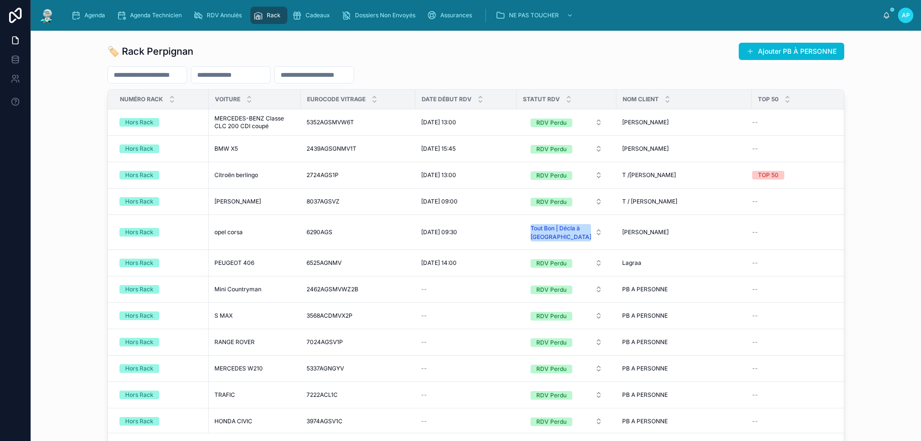
click at [262, 73] on input "text" at bounding box center [230, 74] width 79 height 13
click at [353, 77] on input "text" at bounding box center [314, 74] width 79 height 13
click at [154, 65] on div "🏷️ Rack Perpignan Ajouter PB À PERSONNE Numéro Rack Voiture Eurocode Vitrage Da…" at bounding box center [475, 249] width 737 height 414
click at [159, 71] on input "text" at bounding box center [147, 74] width 79 height 13
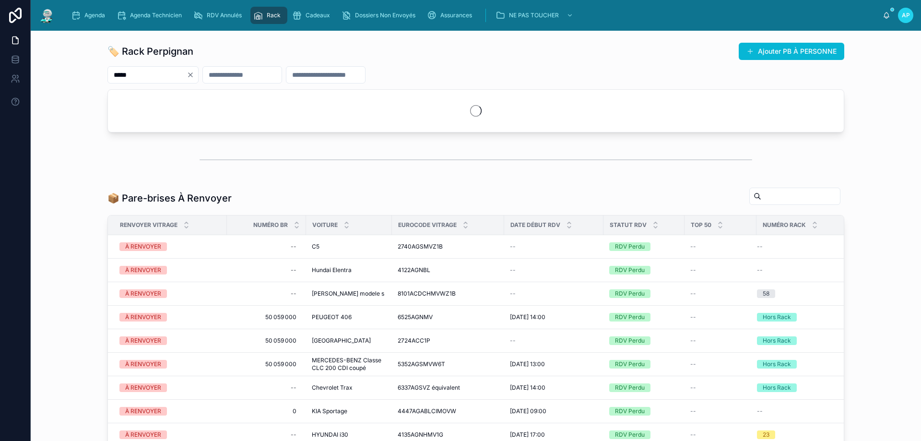
type input "******"
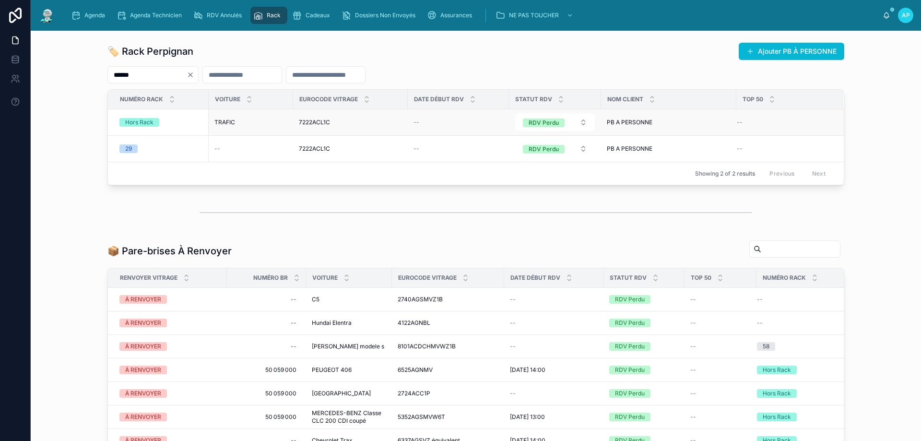
click at [230, 122] on span "TRAFIC" at bounding box center [224, 122] width 21 height 8
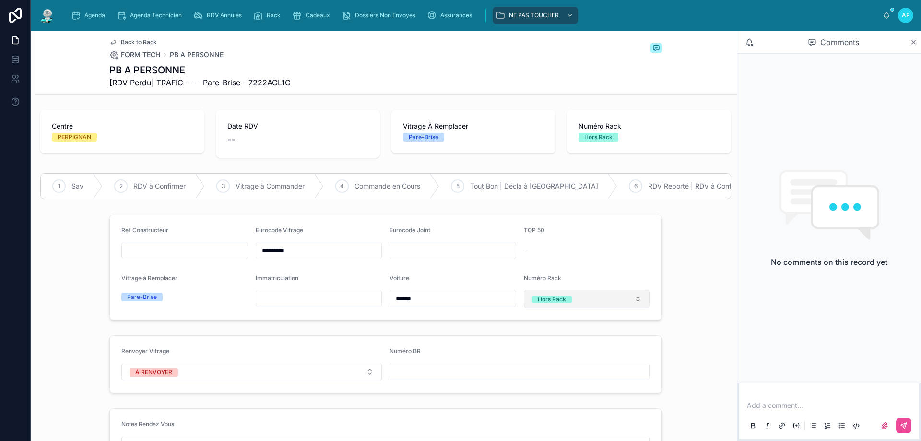
click at [575, 308] on button "Hors Rack" at bounding box center [587, 299] width 127 height 18
click at [345, 156] on div "Date RDV --" at bounding box center [298, 134] width 164 height 48
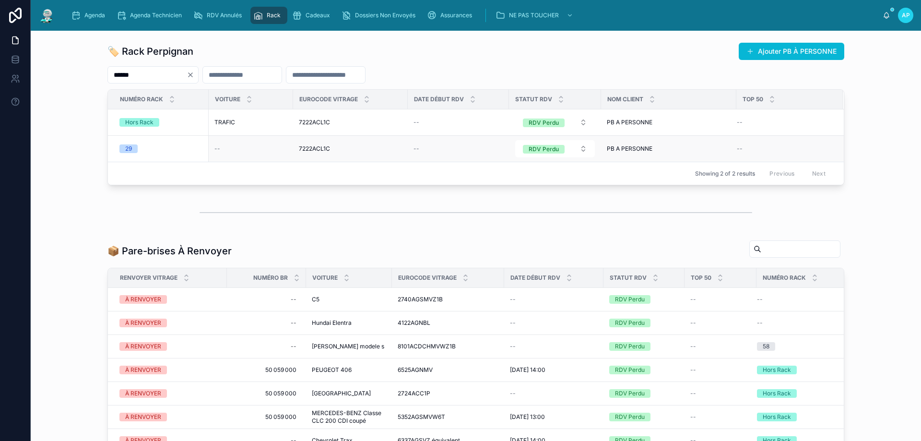
click at [126, 148] on div "29" at bounding box center [128, 148] width 7 height 9
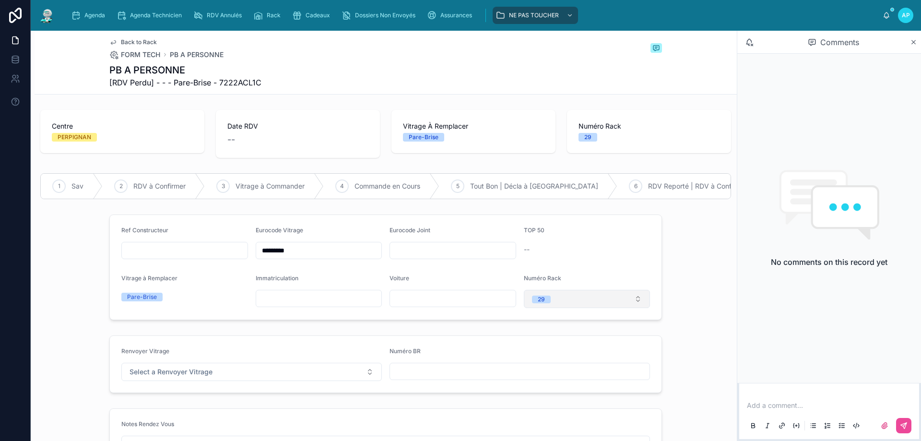
click at [581, 308] on button "29" at bounding box center [587, 299] width 127 height 18
click at [540, 157] on div "None" at bounding box center [539, 159] width 14 height 8
click at [262, 15] on icon "scrollable content" at bounding box center [258, 16] width 10 height 10
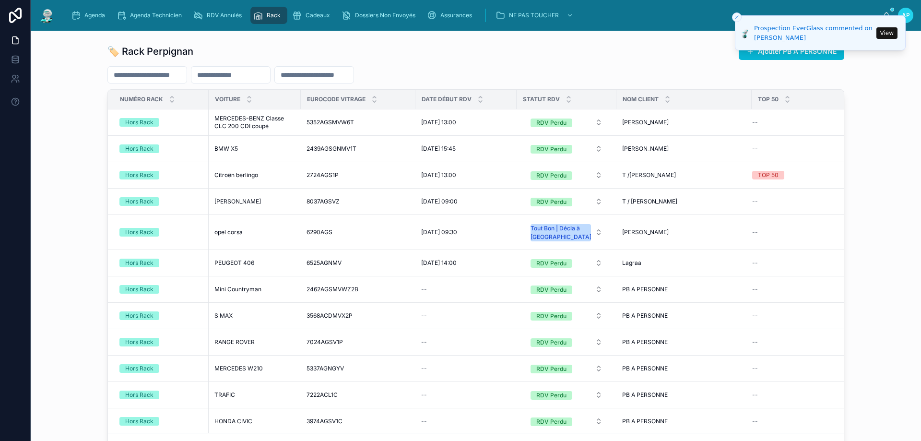
click at [258, 73] on input "text" at bounding box center [230, 74] width 79 height 13
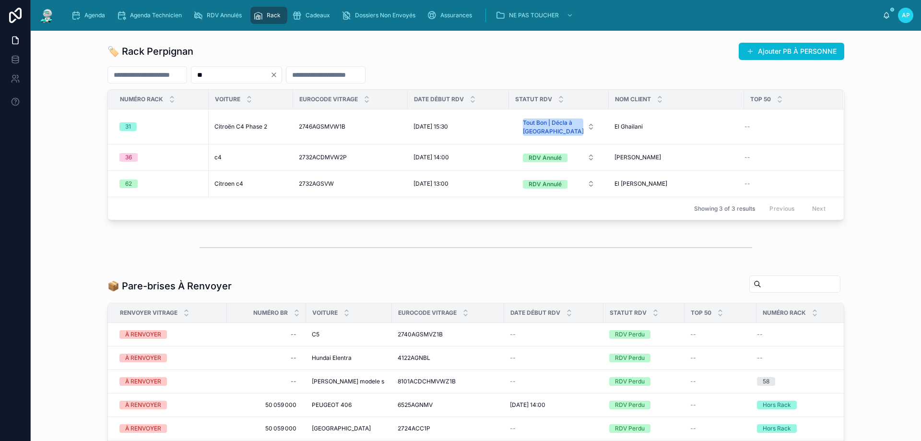
type input "*"
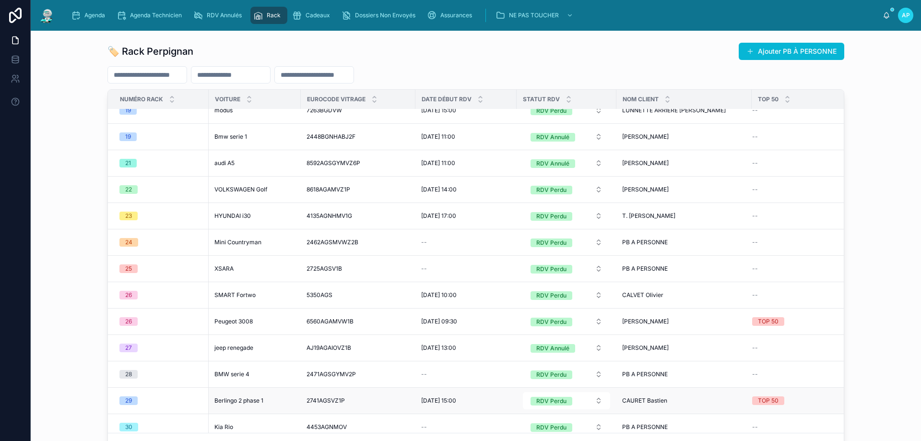
scroll to position [1439, 0]
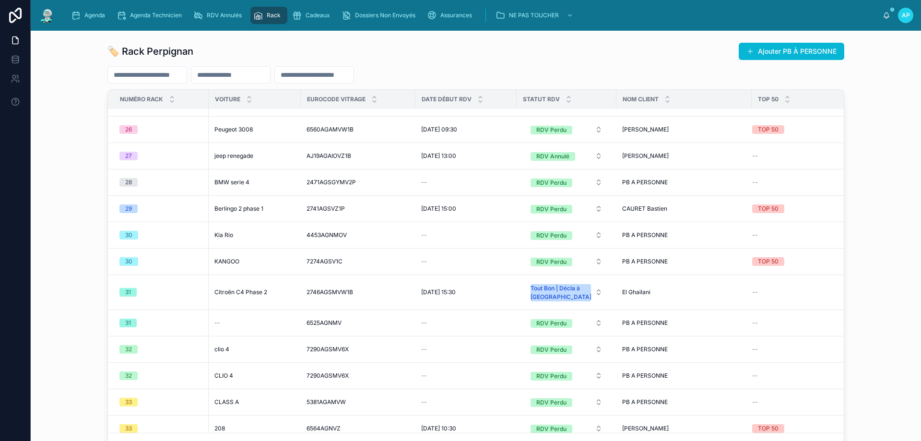
click at [223, 327] on div "--" at bounding box center [254, 323] width 81 height 8
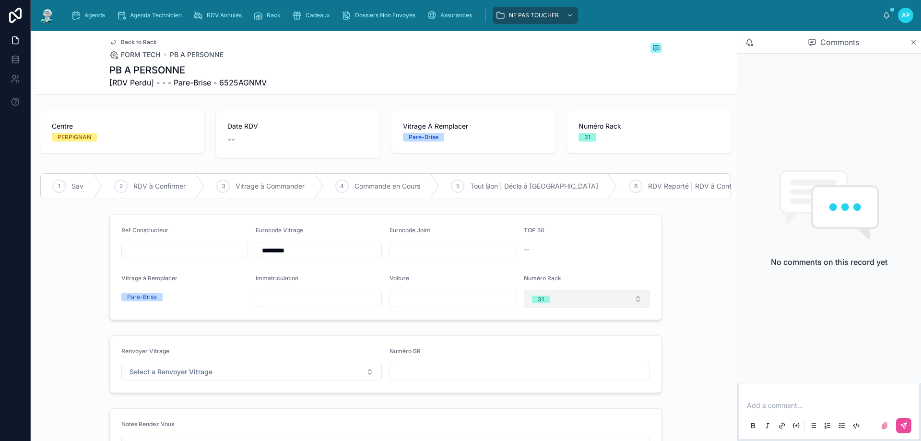
click at [563, 306] on button "31" at bounding box center [587, 299] width 127 height 18
click at [534, 160] on div "None" at bounding box center [539, 159] width 14 height 8
click at [270, 14] on span "Rack" at bounding box center [274, 16] width 14 height 8
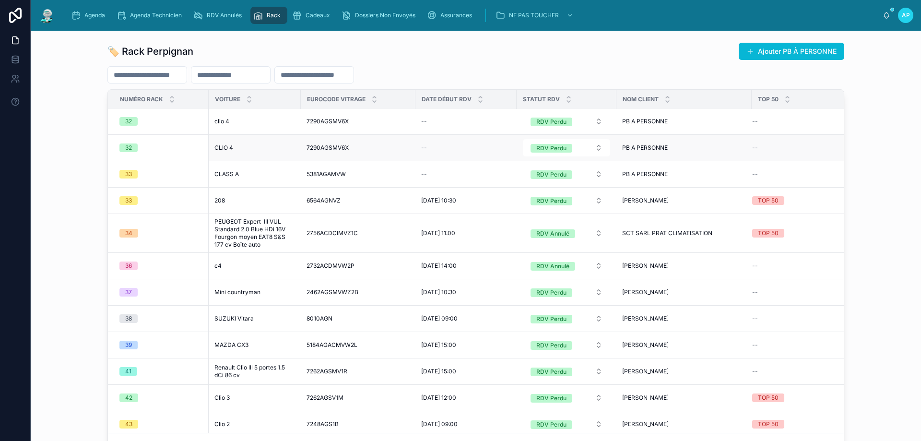
scroll to position [1601, 0]
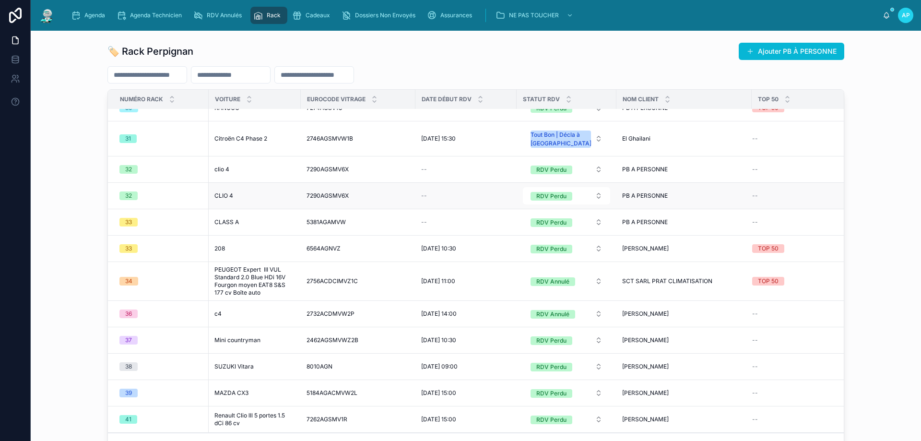
click at [157, 192] on div "32" at bounding box center [160, 195] width 83 height 9
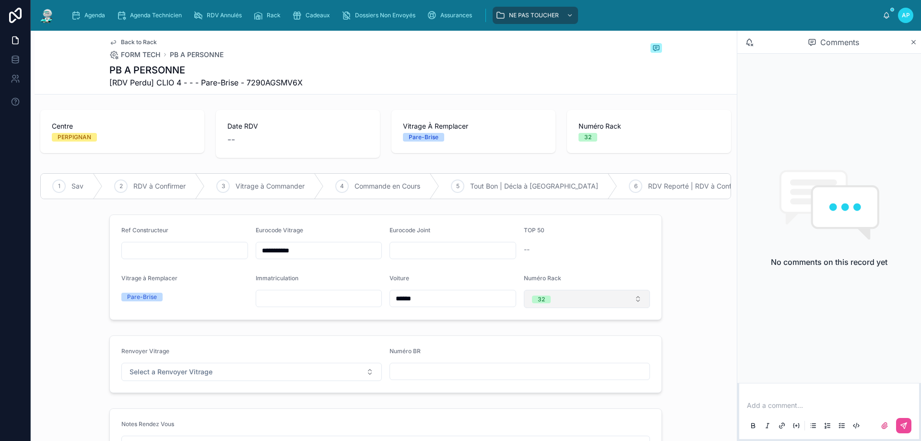
drag, startPoint x: 575, startPoint y: 311, endPoint x: 573, endPoint y: 306, distance: 4.9
click at [575, 308] on button "32" at bounding box center [587, 299] width 127 height 18
click at [553, 156] on div "None" at bounding box center [583, 158] width 122 height 13
drag, startPoint x: 262, startPoint y: 7, endPoint x: 266, endPoint y: 10, distance: 5.2
click at [262, 7] on link "Rack" at bounding box center [268, 15] width 37 height 17
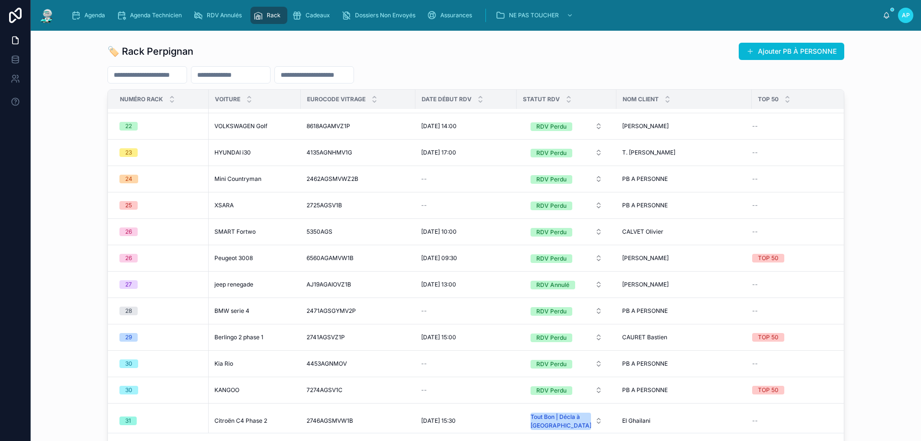
scroll to position [1535, 0]
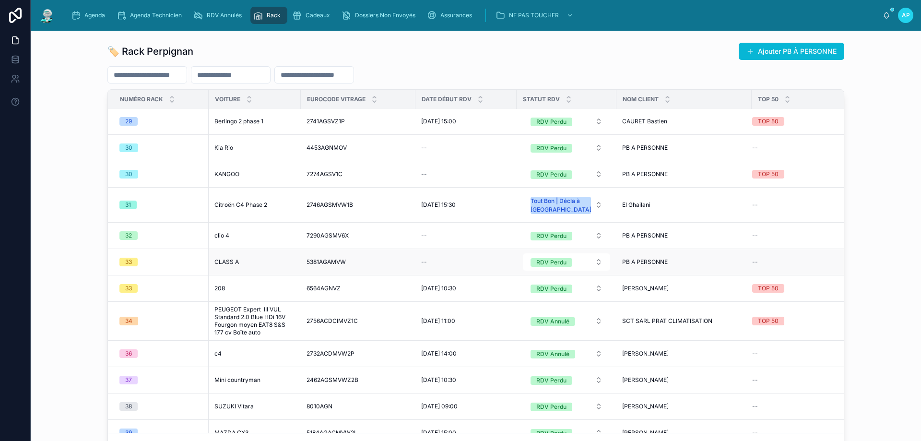
click at [218, 261] on span "CLASS A" at bounding box center [226, 262] width 24 height 8
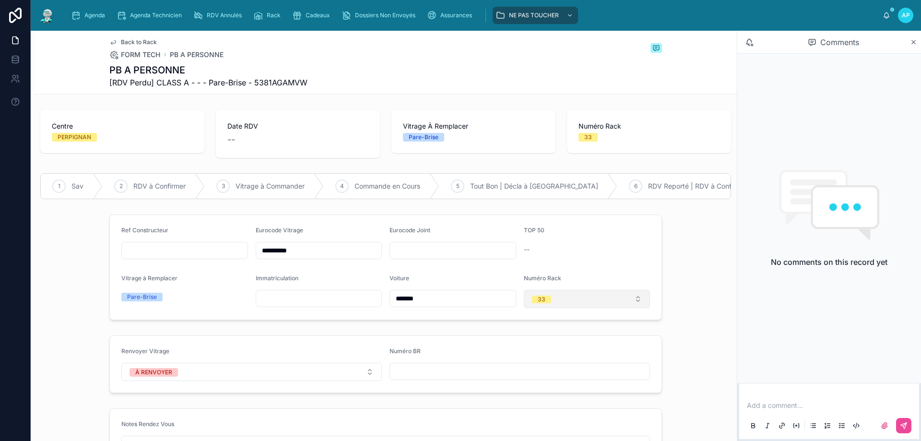
click at [549, 303] on button "33" at bounding box center [587, 299] width 127 height 18
type input "*"
click at [548, 342] on div "Hors Rack" at bounding box center [546, 344] width 28 height 8
click at [267, 17] on div "Rack" at bounding box center [268, 15] width 31 height 15
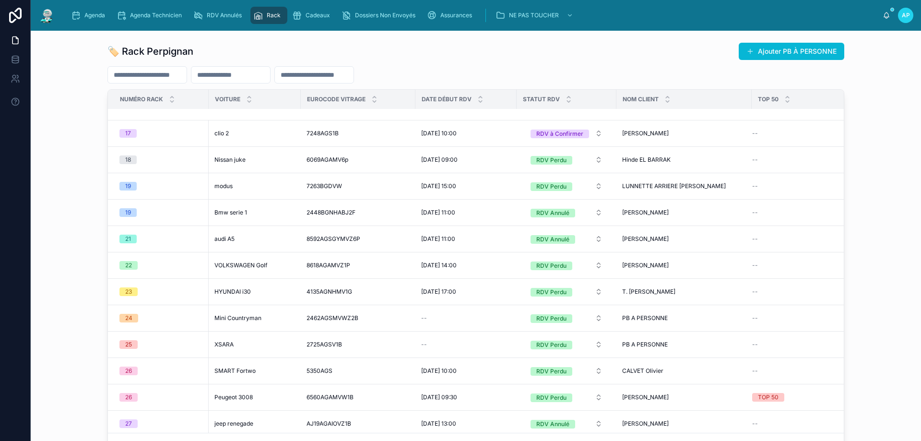
scroll to position [1487, 0]
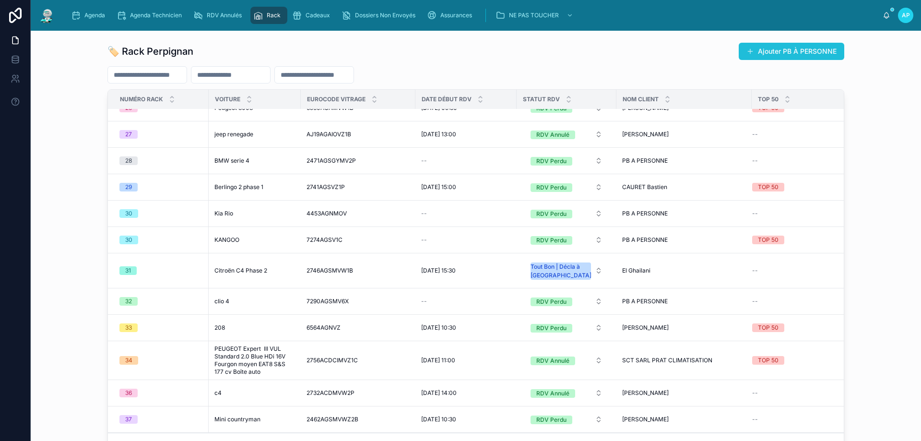
click at [772, 57] on button "Ajouter PB À PERSONNE" at bounding box center [792, 51] width 106 height 17
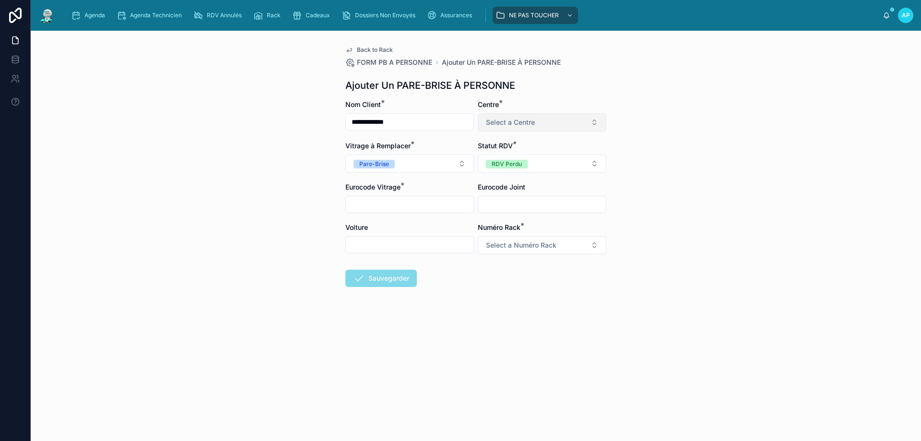
click at [565, 125] on button "Select a Centre" at bounding box center [542, 122] width 129 height 18
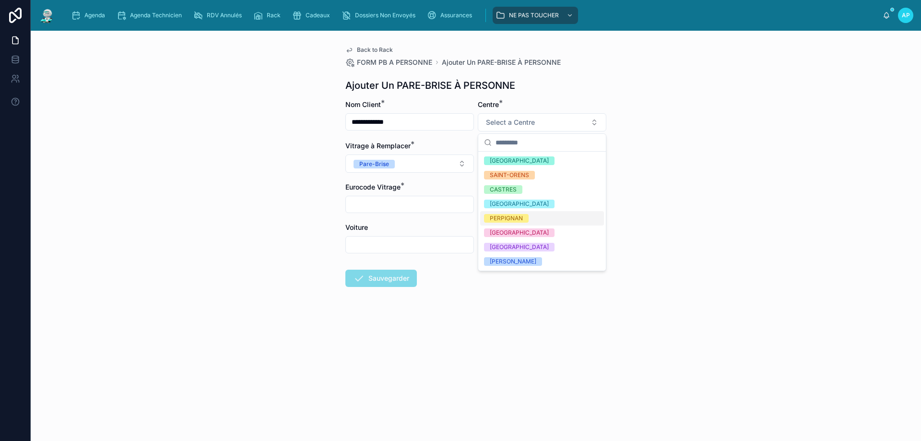
click at [510, 217] on div "PERPIGNAN" at bounding box center [506, 218] width 33 height 9
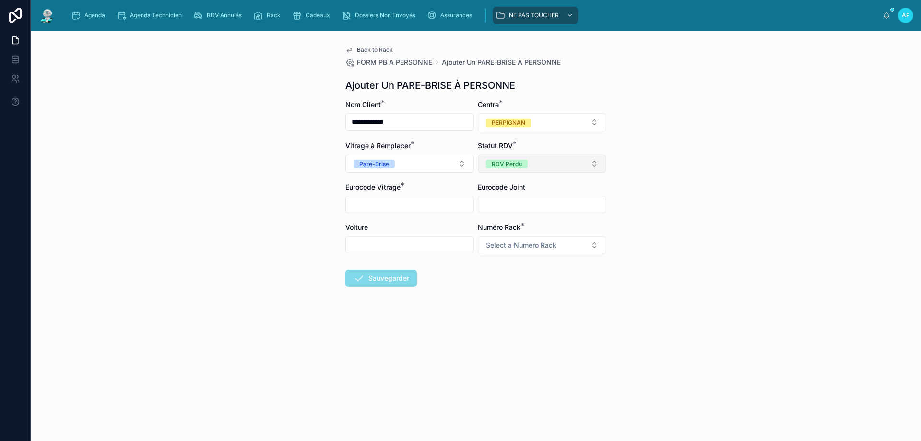
click at [544, 170] on button "RDV Perdu" at bounding box center [542, 163] width 129 height 18
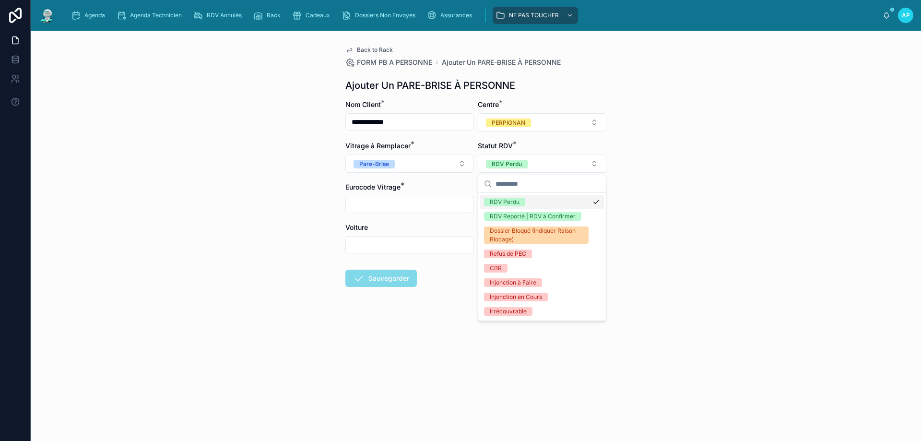
click at [748, 238] on div "**********" at bounding box center [476, 236] width 890 height 410
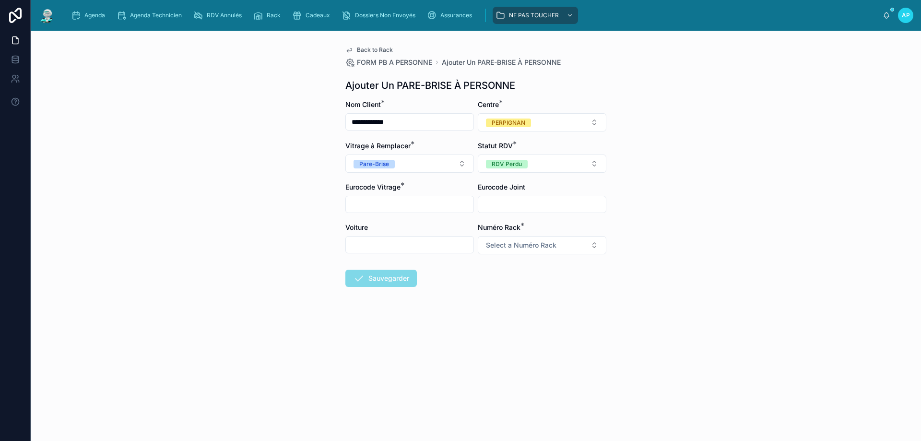
click at [381, 204] on input "text" at bounding box center [410, 204] width 128 height 13
click at [519, 245] on span "Select a Numéro Rack" at bounding box center [521, 245] width 70 height 10
type input "**"
click at [507, 281] on div "49" at bounding box center [542, 283] width 124 height 14
click at [419, 199] on input "text" at bounding box center [410, 204] width 128 height 13
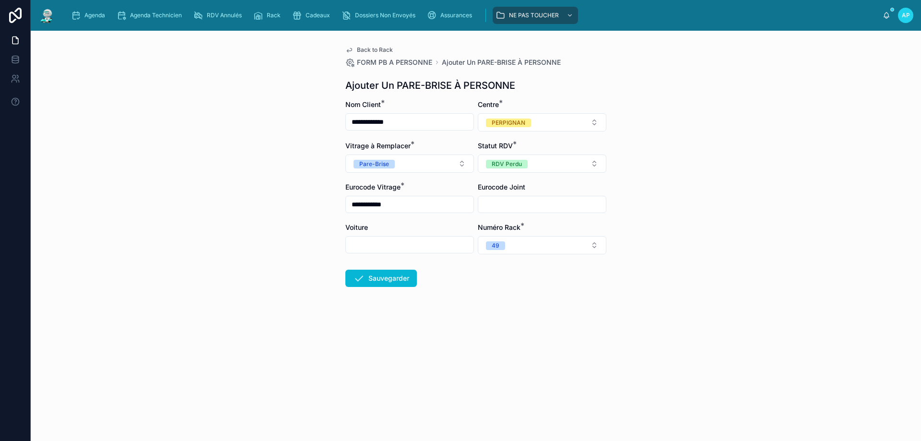
type input "**********"
click at [377, 248] on input "text" at bounding box center [410, 244] width 128 height 13
type input "***"
click at [372, 278] on button "Sauvegarder" at bounding box center [380, 278] width 71 height 17
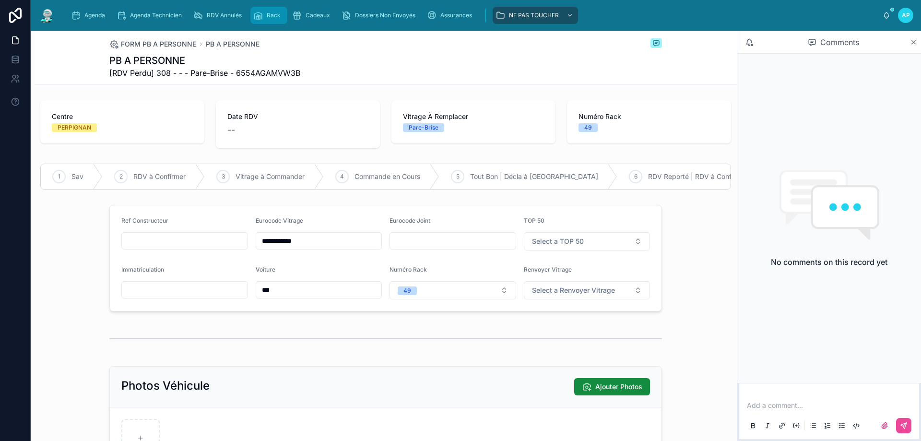
click at [263, 12] on icon "scrollable content" at bounding box center [258, 16] width 10 height 10
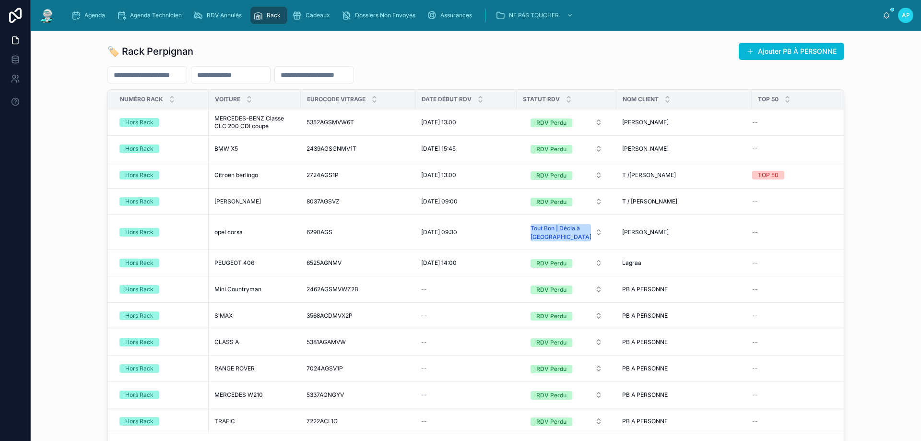
click at [778, 30] on div "Agenda Agenda Technicien RDV Annulés Rack Cadeaux Dossiers Non Envoyés Assuranc…" at bounding box center [476, 15] width 890 height 31
click at [774, 45] on button "Ajouter PB À PERSONNE" at bounding box center [792, 51] width 106 height 17
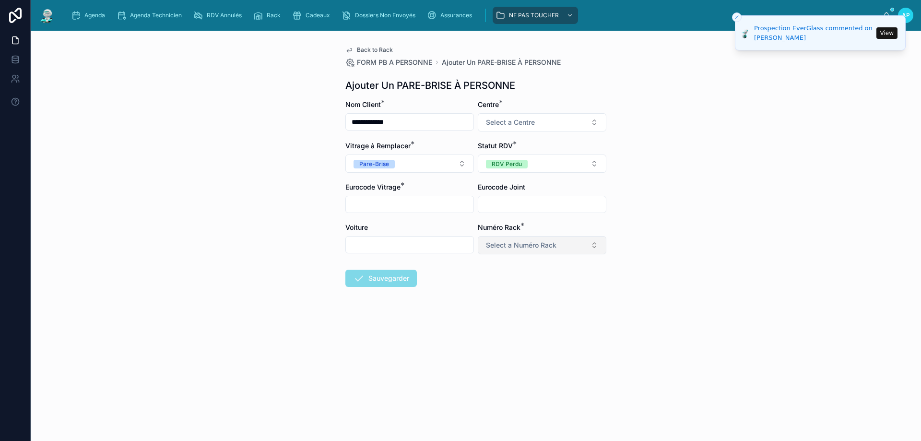
click at [517, 247] on span "Select a Numéro Rack" at bounding box center [521, 245] width 70 height 10
type input "**"
click at [490, 283] on div "50" at bounding box center [493, 283] width 7 height 9
click at [372, 239] on div "Voiture" at bounding box center [409, 239] width 129 height 32
click at [373, 246] on input "text" at bounding box center [410, 244] width 128 height 13
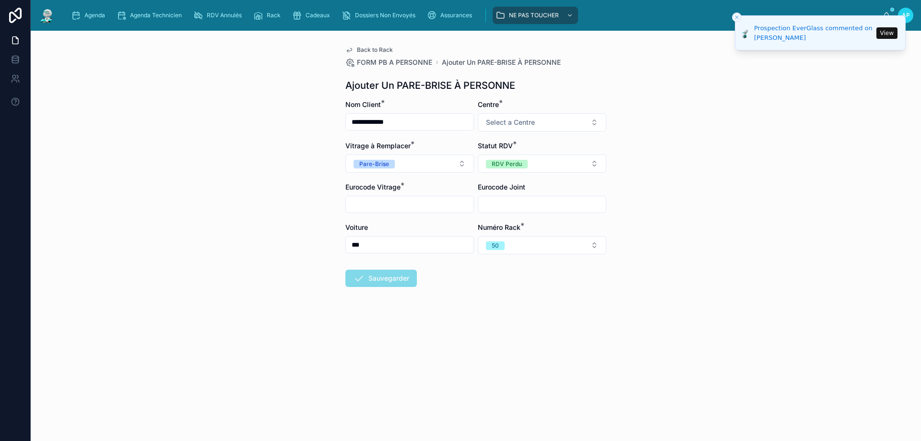
type input "***"
click at [422, 209] on input "text" at bounding box center [410, 204] width 128 height 13
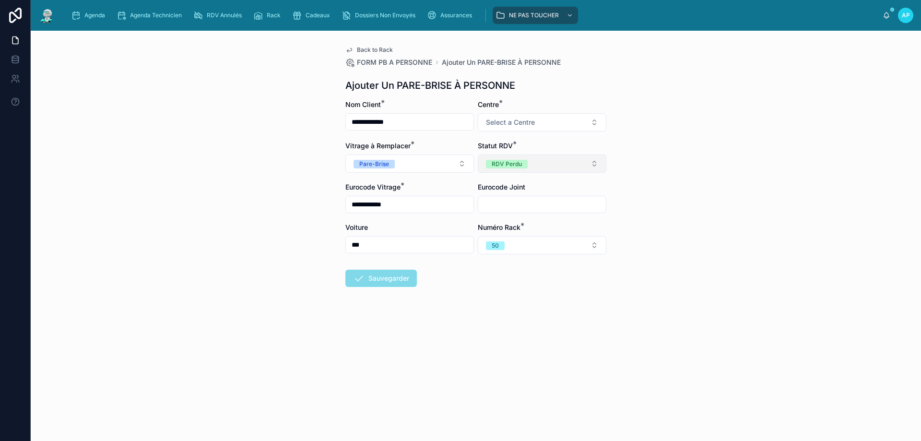
type input "**********"
click at [560, 163] on button "RDV Perdu" at bounding box center [542, 163] width 129 height 18
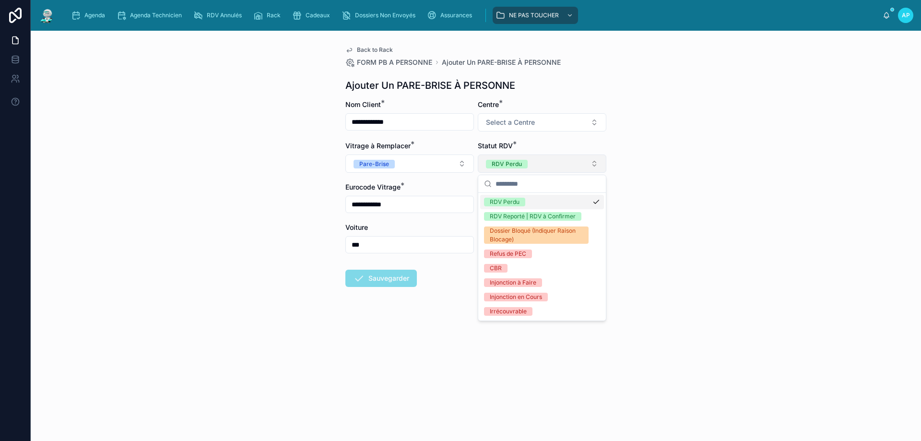
click at [560, 163] on button "RDV Perdu" at bounding box center [542, 163] width 129 height 18
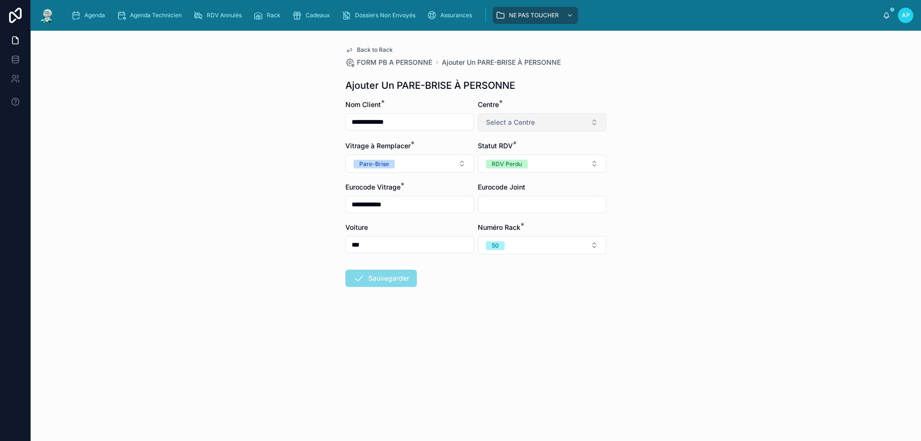
click at [528, 128] on button "Select a Centre" at bounding box center [542, 122] width 129 height 18
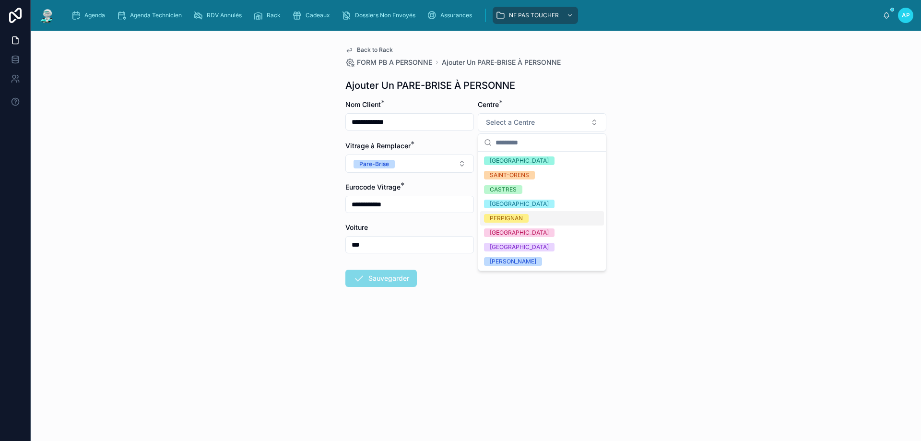
click at [516, 216] on div "PERPIGNAN" at bounding box center [506, 218] width 33 height 9
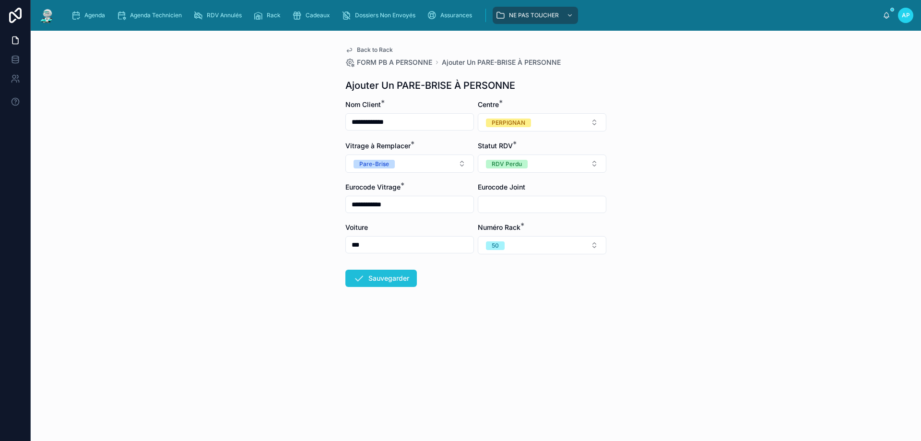
click at [376, 281] on button "Sauvegarder" at bounding box center [380, 278] width 71 height 17
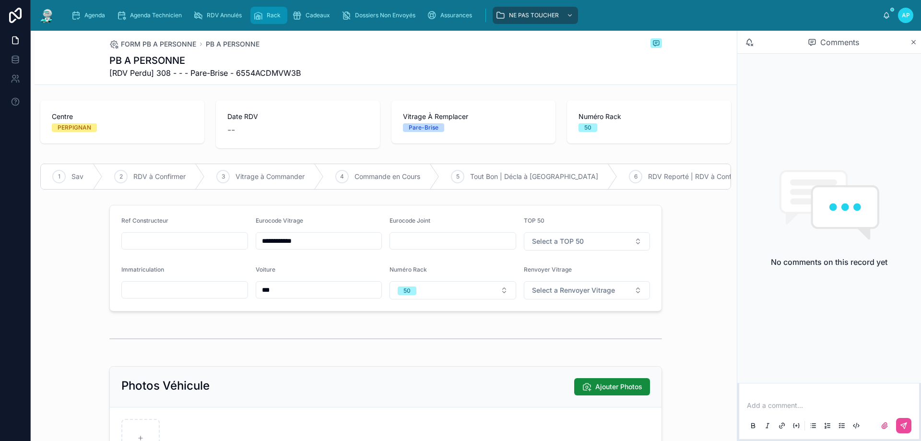
click at [278, 19] on span "Rack" at bounding box center [274, 16] width 14 height 8
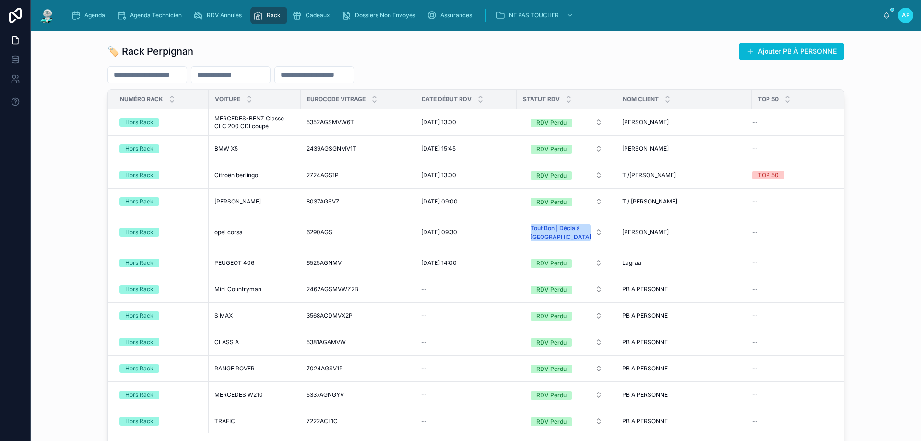
click at [258, 72] on input "text" at bounding box center [230, 74] width 79 height 13
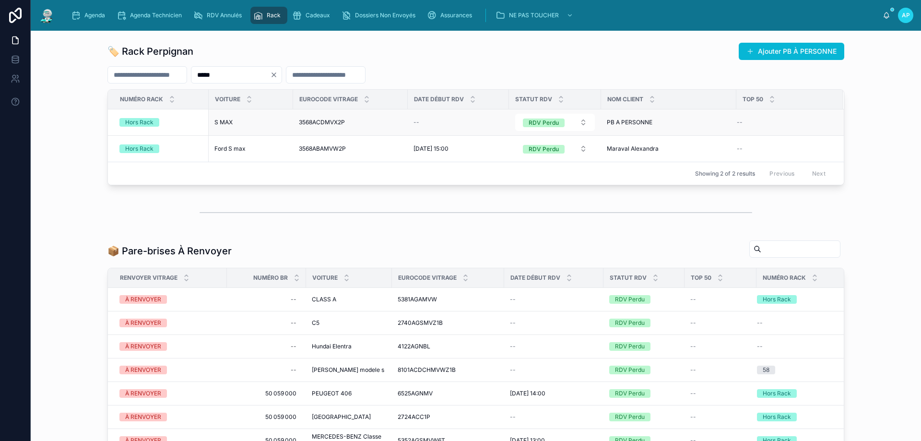
type input "*****"
click at [224, 124] on span "S MAX" at bounding box center [223, 122] width 18 height 8
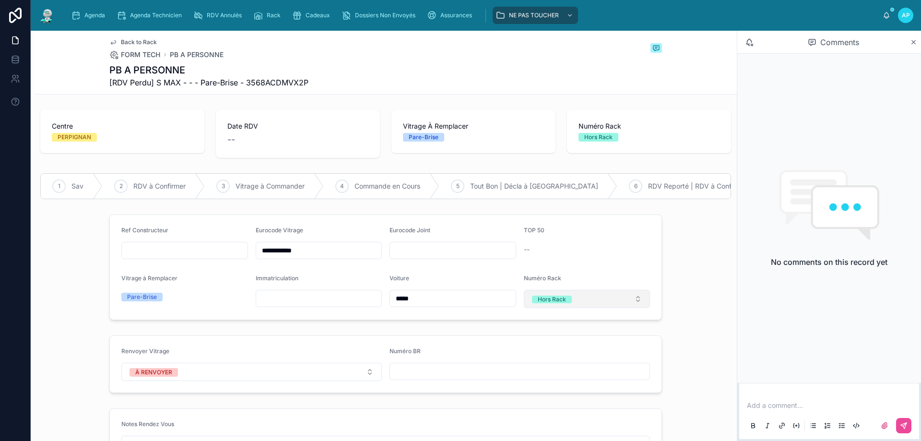
click at [565, 303] on span "Hors Rack" at bounding box center [552, 299] width 40 height 8
type input "**"
click at [539, 340] on div "52" at bounding box center [535, 344] width 7 height 8
click at [278, 19] on div "Rack" at bounding box center [268, 15] width 31 height 15
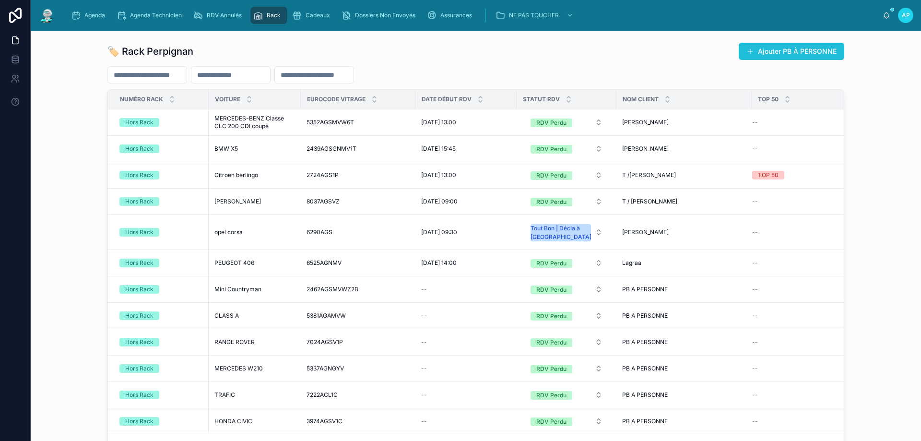
click at [796, 57] on button "Ajouter PB À PERSONNE" at bounding box center [792, 51] width 106 height 17
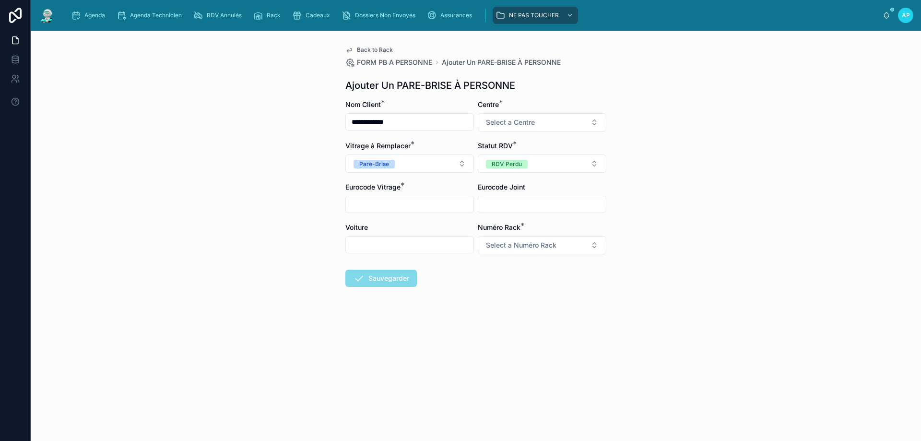
click at [428, 206] on input "text" at bounding box center [410, 204] width 128 height 13
type input "**********"
click at [407, 245] on input "text" at bounding box center [410, 244] width 128 height 13
type input "******"
click at [562, 249] on button "Select a Numéro Rack" at bounding box center [542, 245] width 129 height 18
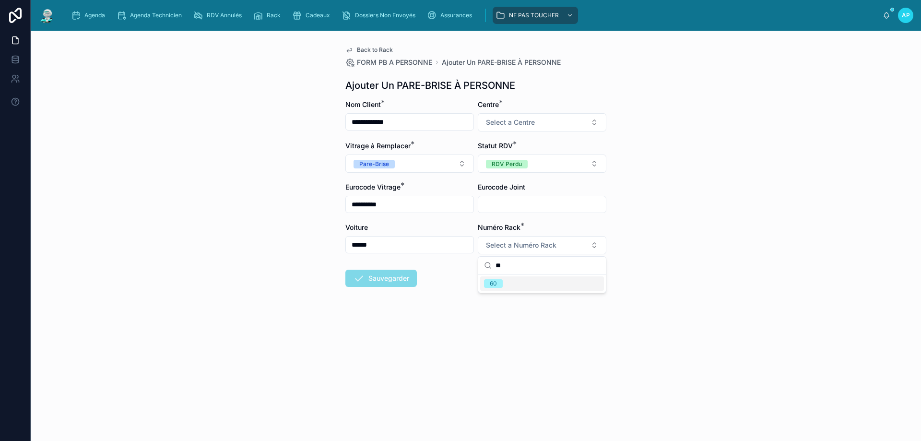
type input "**"
click at [536, 280] on div "60" at bounding box center [542, 283] width 124 height 14
click at [395, 279] on span "Sauvegarder" at bounding box center [380, 280] width 71 height 10
click at [529, 123] on span "Select a Centre" at bounding box center [510, 122] width 49 height 10
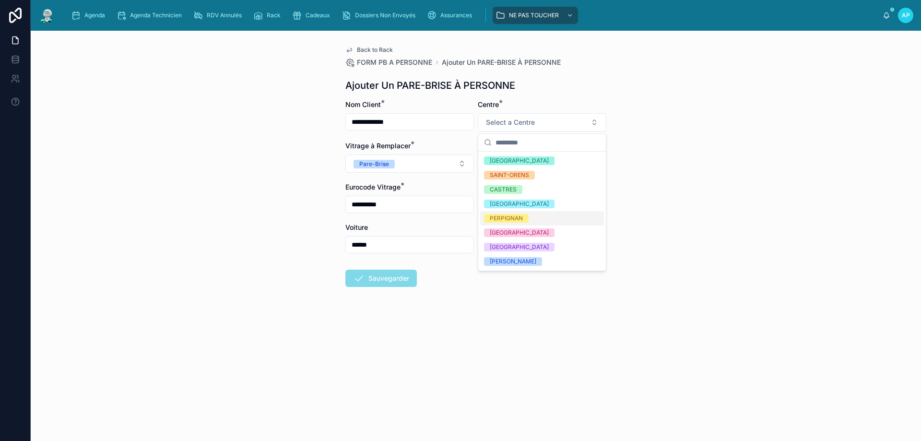
click at [512, 216] on div "PERPIGNAN" at bounding box center [506, 218] width 33 height 9
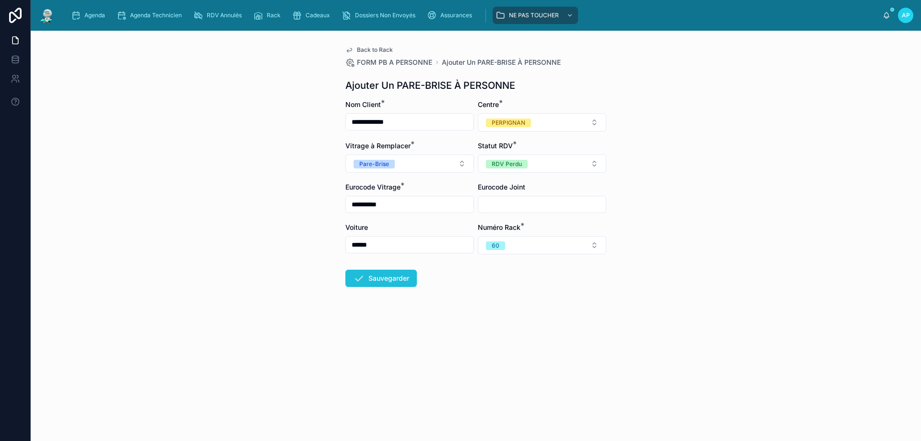
click at [407, 273] on button "Sauvegarder" at bounding box center [380, 278] width 71 height 17
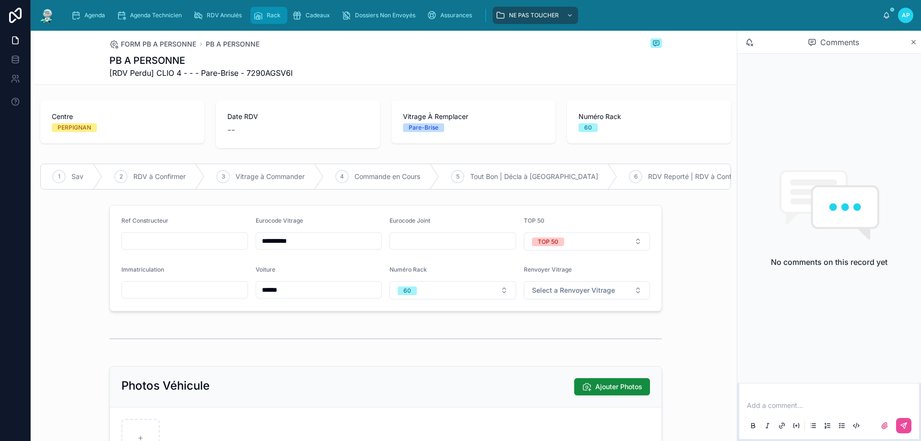
click at [265, 18] on div "Rack" at bounding box center [268, 15] width 31 height 15
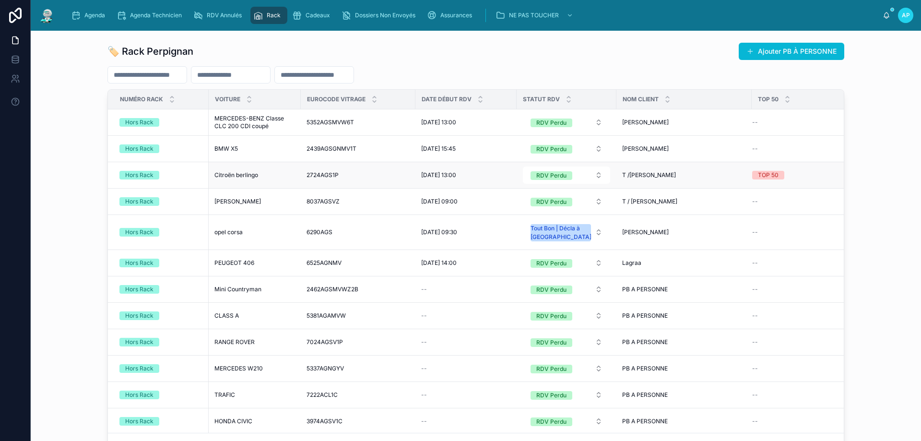
click at [172, 174] on div "Hors Rack" at bounding box center [160, 175] width 83 height 9
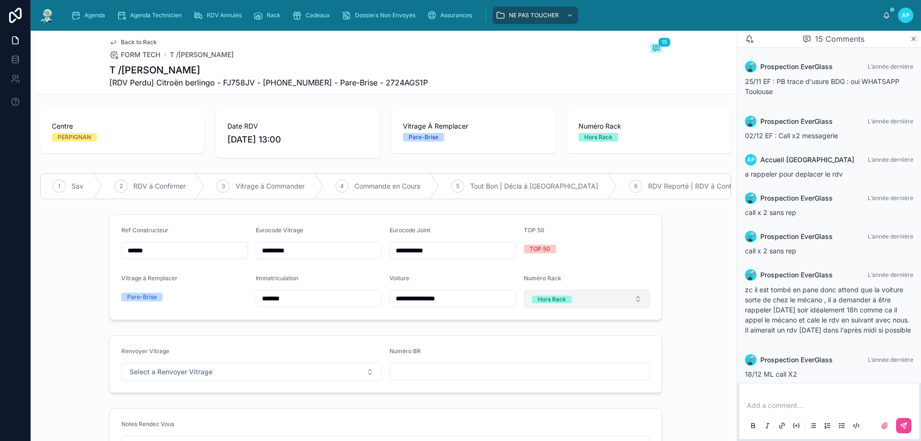
scroll to position [355, 0]
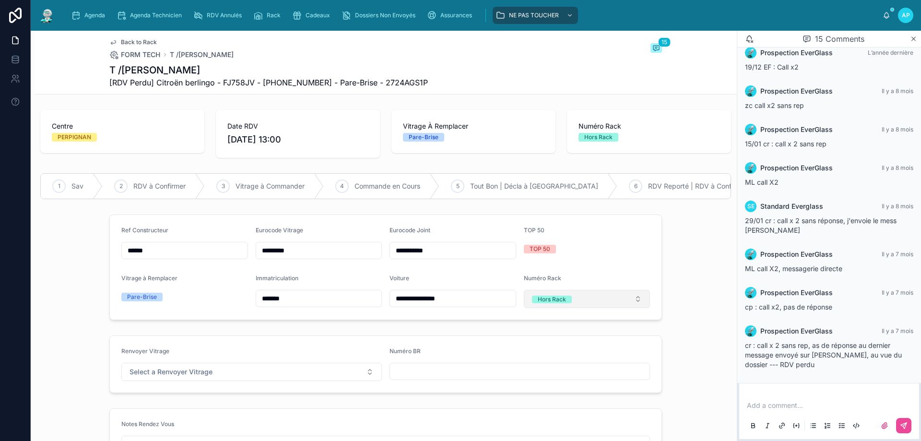
click at [567, 303] on span "Hors Rack" at bounding box center [552, 299] width 40 height 8
type input "**"
click at [540, 346] on span "65" at bounding box center [535, 344] width 18 height 8
click at [278, 23] on div "Rack" at bounding box center [268, 15] width 31 height 15
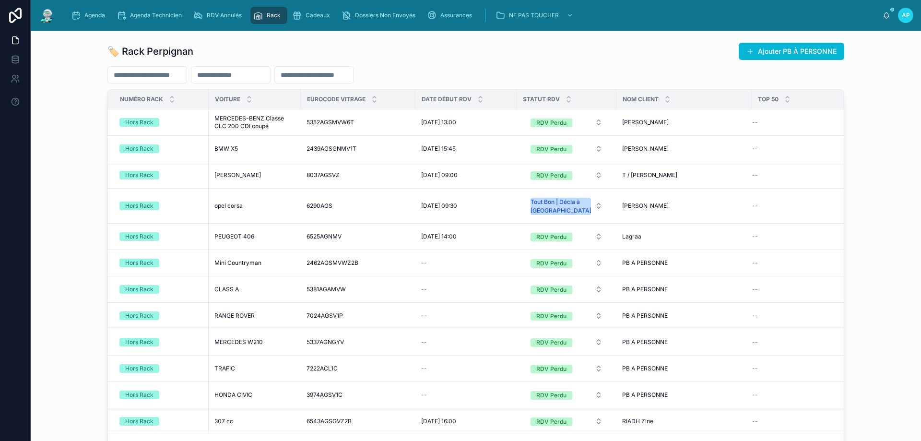
click at [234, 80] on input "text" at bounding box center [230, 74] width 79 height 13
click at [235, 76] on input "text" at bounding box center [230, 74] width 79 height 13
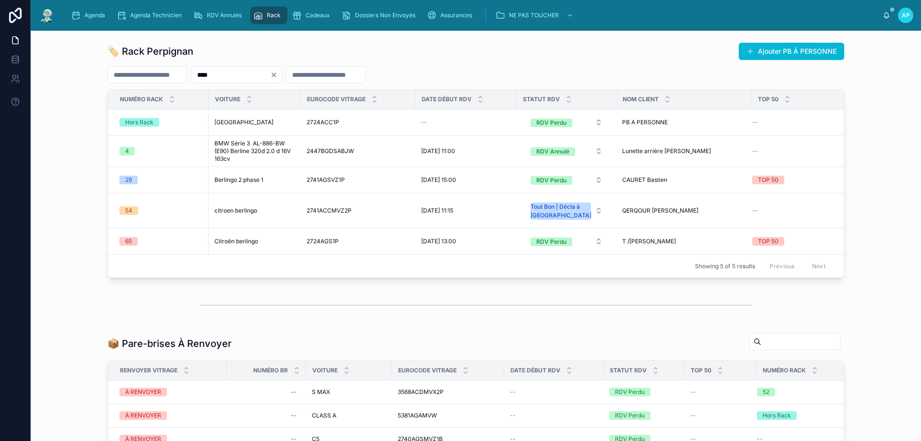
type input "****"
click at [276, 73] on icon "Clear" at bounding box center [274, 75] width 4 height 4
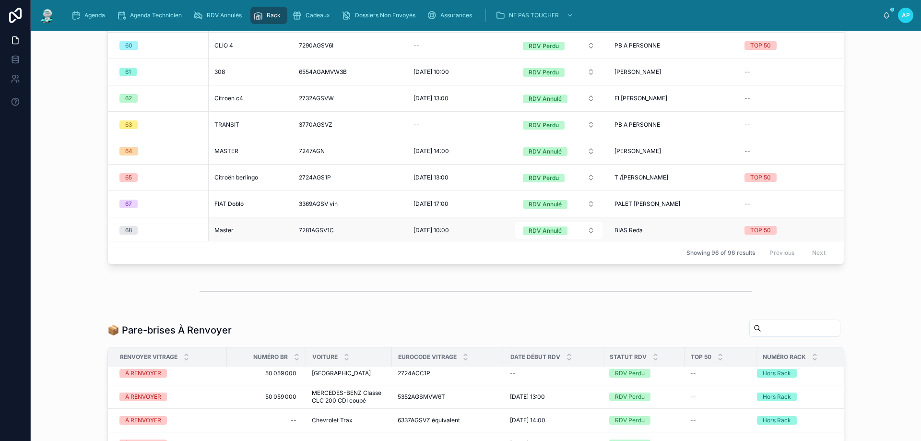
scroll to position [2302, 0]
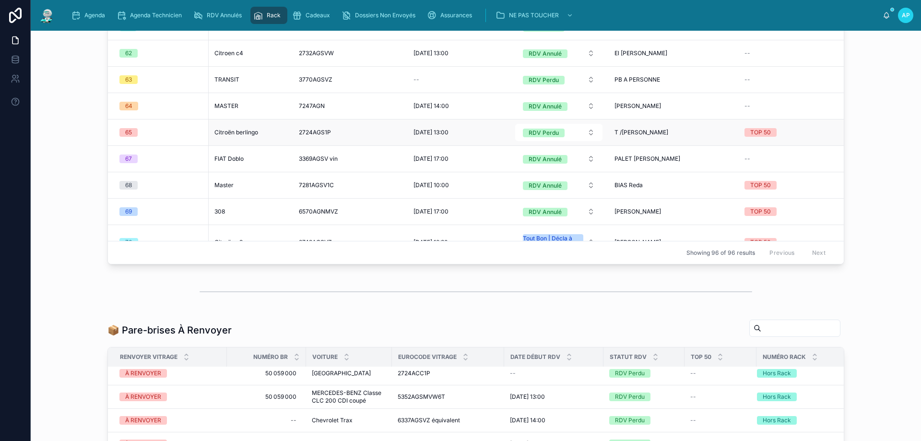
click at [302, 131] on span "2724AGS1P" at bounding box center [315, 133] width 32 height 8
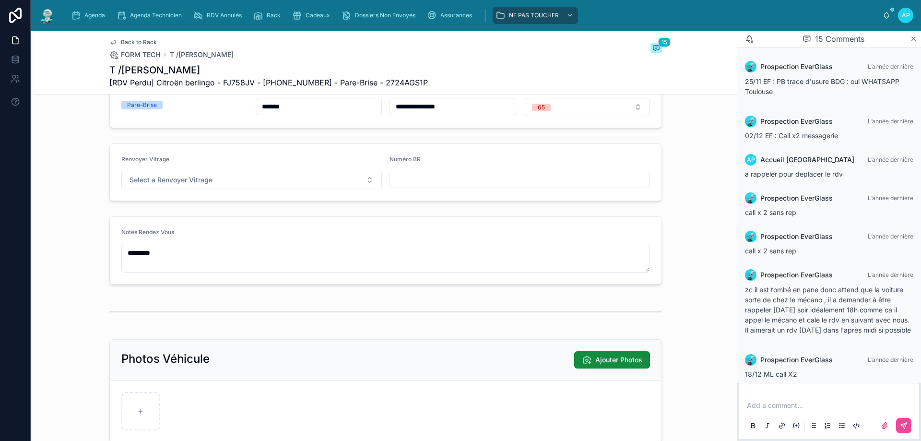
scroll to position [355, 0]
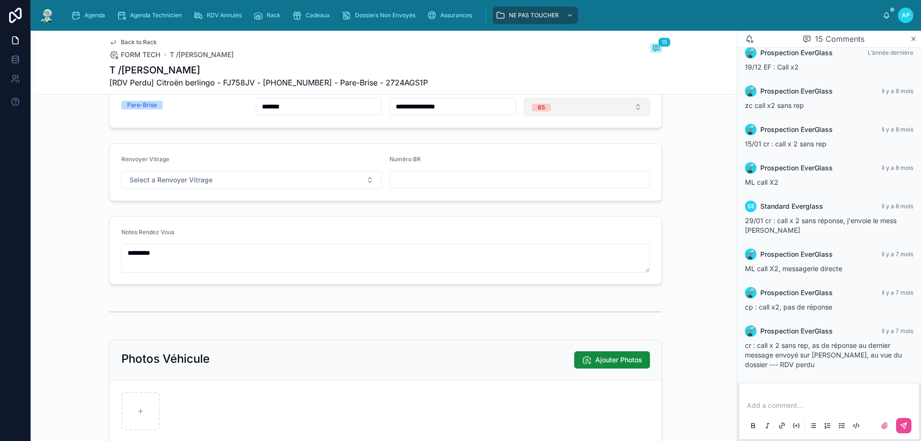
click at [571, 116] on button "65" at bounding box center [587, 107] width 127 height 18
type input "**"
click at [560, 148] on span "Hors Rack" at bounding box center [546, 152] width 40 height 8
click at [264, 12] on div "Rack" at bounding box center [268, 15] width 31 height 15
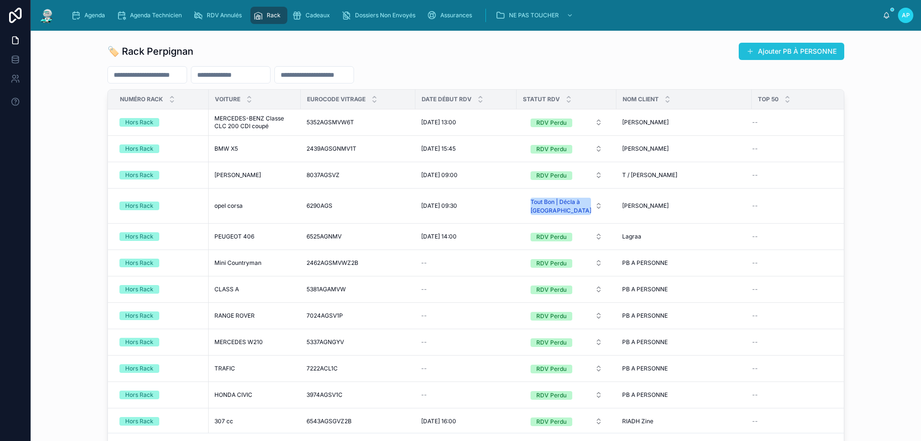
click at [810, 54] on button "Ajouter PB À PERSONNE" at bounding box center [792, 51] width 106 height 17
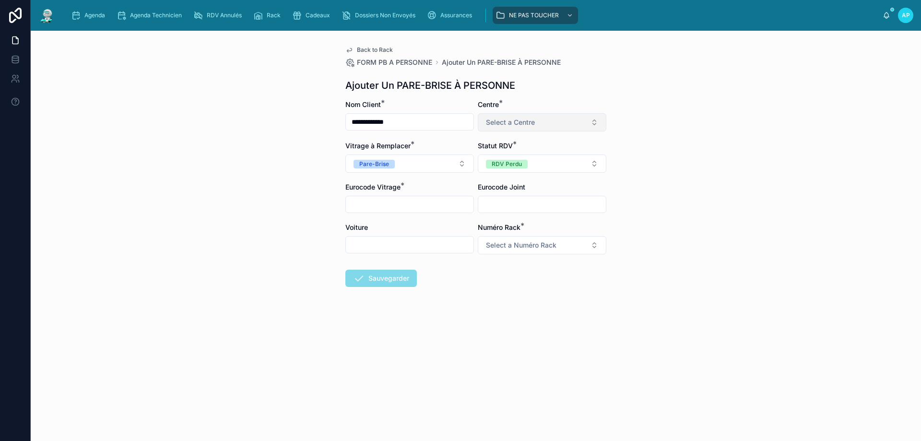
click at [517, 115] on button "Select a Centre" at bounding box center [542, 122] width 129 height 18
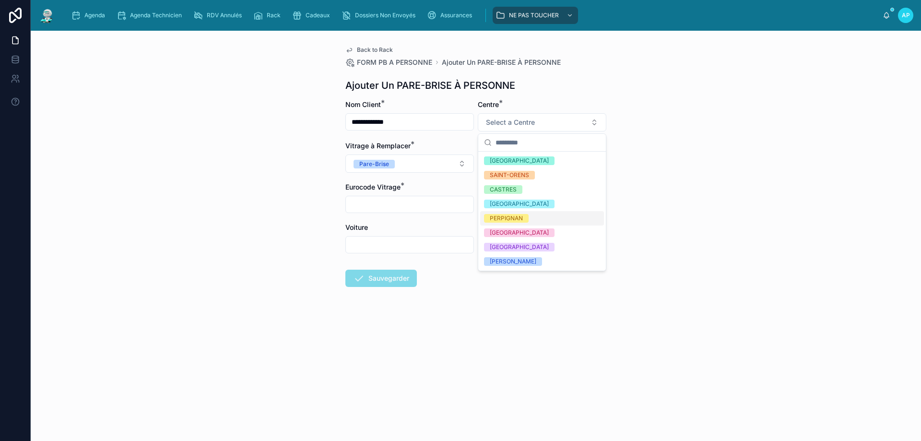
click at [493, 217] on div "PERPIGNAN" at bounding box center [506, 218] width 33 height 9
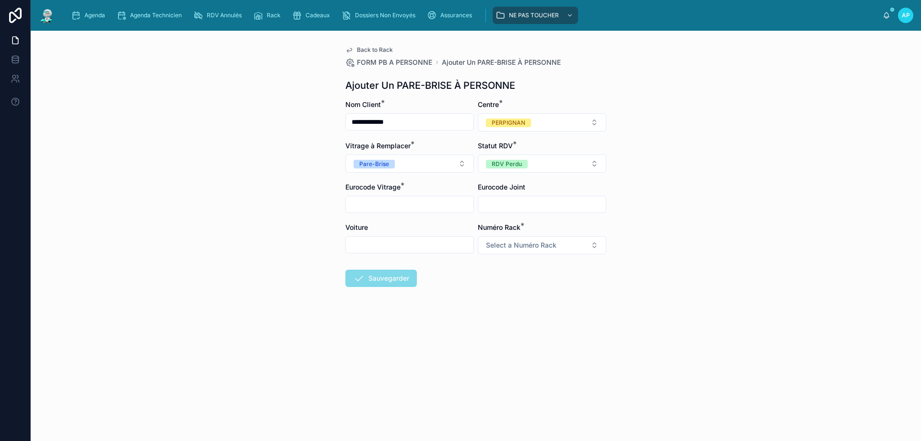
click at [367, 200] on input "text" at bounding box center [410, 204] width 128 height 13
click at [389, 199] on input "**********" at bounding box center [410, 204] width 128 height 13
type input "**********"
click at [502, 243] on span "Select a Numéro Rack" at bounding box center [521, 245] width 70 height 10
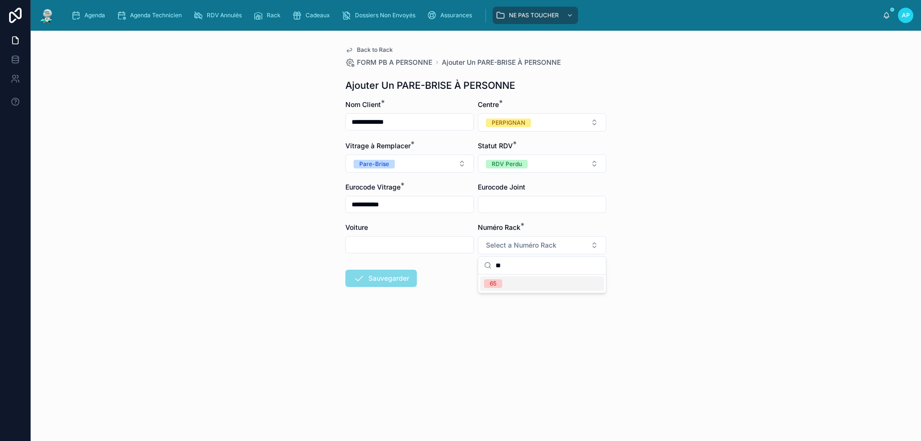
type input "**"
click at [515, 282] on div "65" at bounding box center [542, 283] width 124 height 14
click at [383, 244] on input "text" at bounding box center [410, 244] width 128 height 13
type input "********"
click at [381, 277] on button "Sauvegarder" at bounding box center [380, 278] width 71 height 17
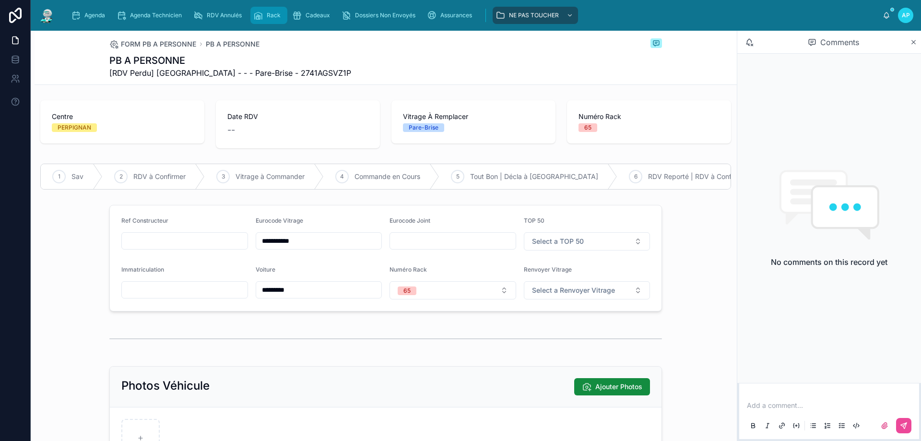
click at [262, 14] on icon "scrollable content" at bounding box center [258, 16] width 10 height 10
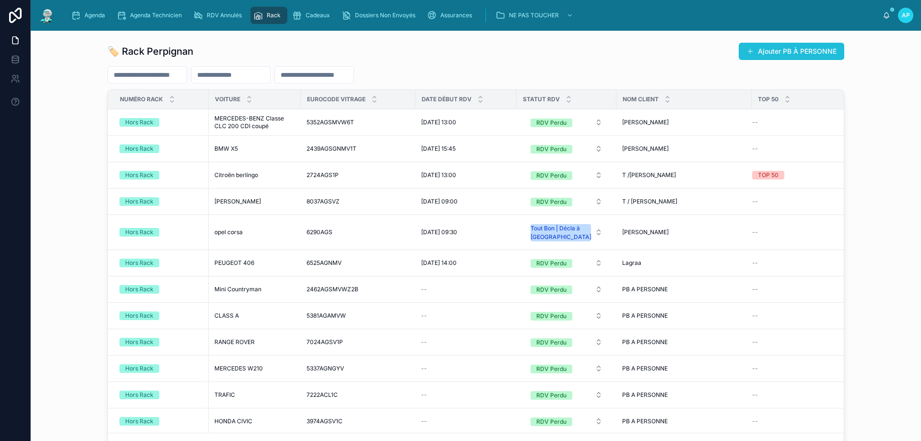
click at [797, 53] on button "Ajouter PB À PERSONNE" at bounding box center [792, 51] width 106 height 17
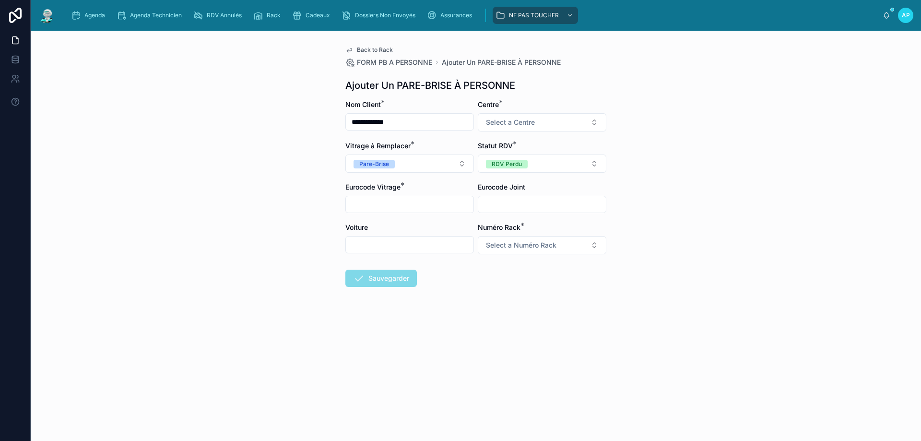
click at [422, 200] on input "text" at bounding box center [410, 204] width 128 height 13
paste input "**********"
type input "**********"
click at [562, 246] on button "Select a Numéro Rack" at bounding box center [542, 245] width 129 height 18
type input "**"
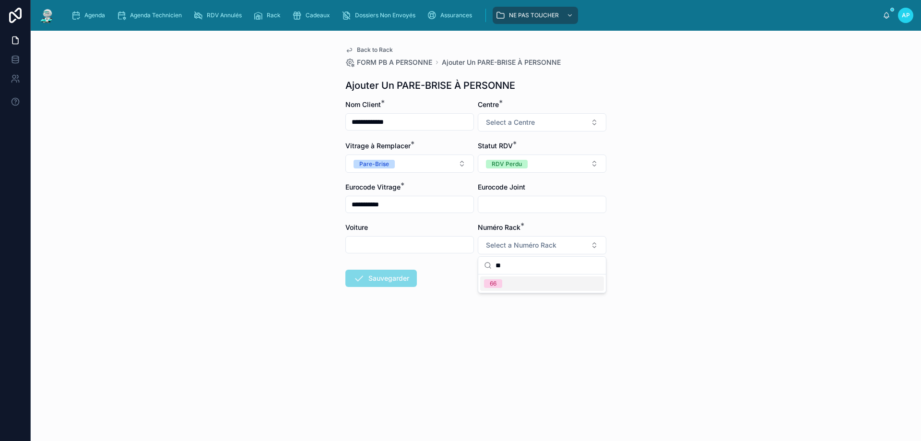
click at [512, 287] on div "66" at bounding box center [542, 283] width 124 height 14
click at [433, 251] on input "text" at bounding box center [410, 244] width 128 height 13
type input "********"
click at [537, 126] on button "Select a Centre" at bounding box center [542, 122] width 129 height 18
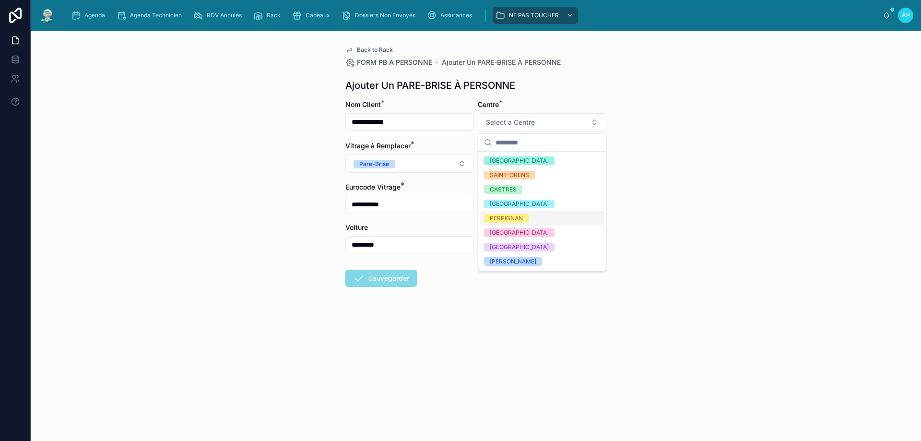
click at [514, 214] on div "PERPIGNAN" at bounding box center [506, 218] width 33 height 9
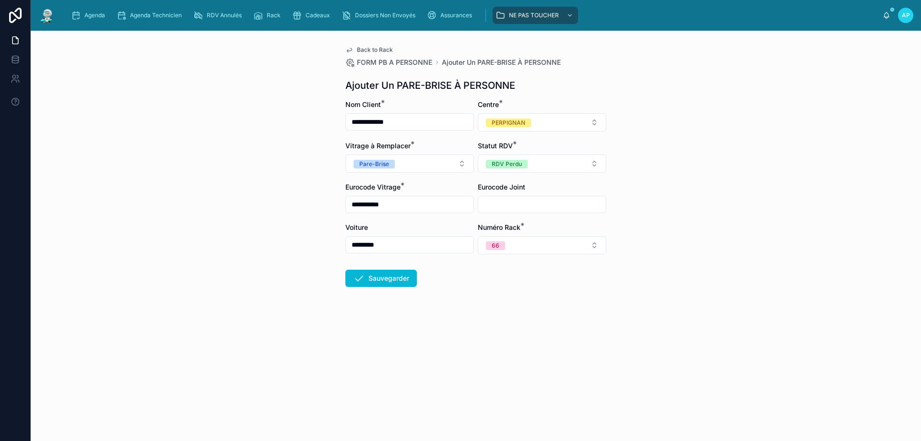
click at [402, 281] on button "Sauvegarder" at bounding box center [380, 278] width 71 height 17
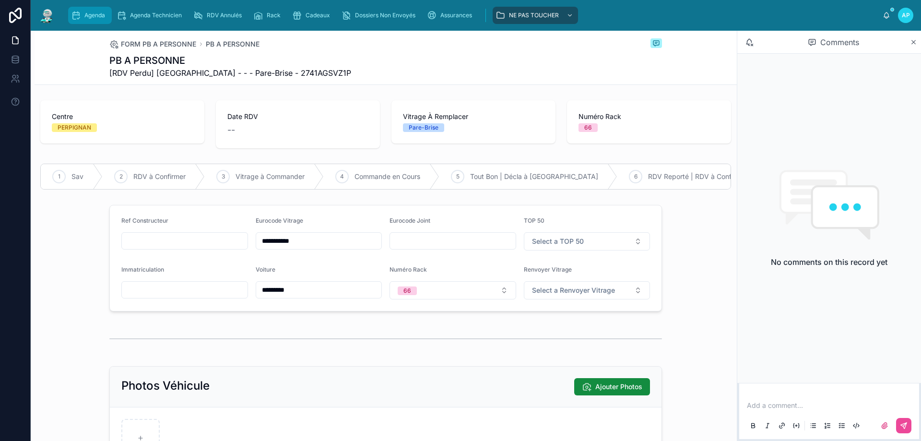
click at [93, 12] on span "Agenda" at bounding box center [94, 16] width 21 height 8
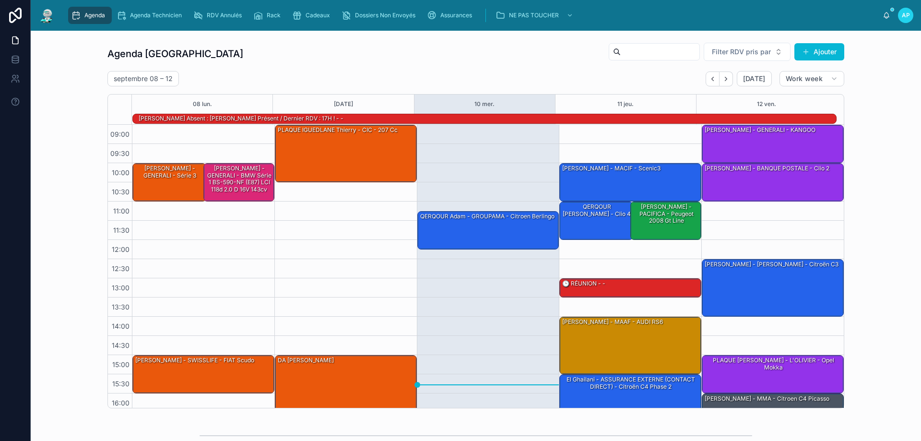
scroll to position [63, 0]
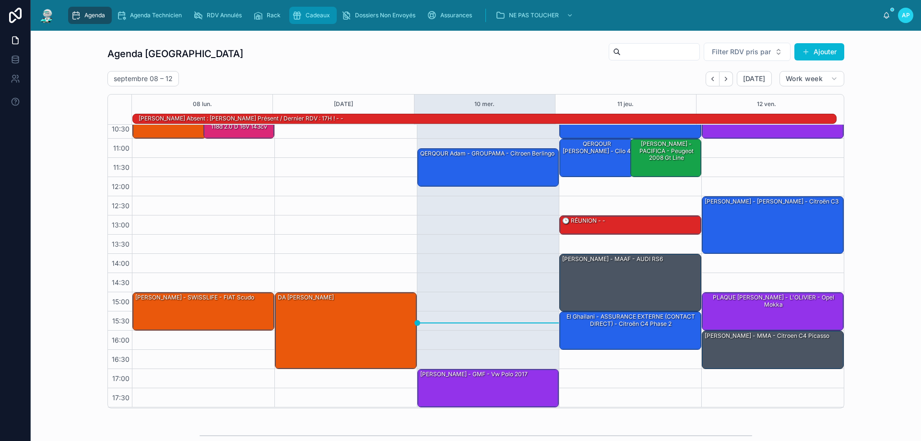
click at [314, 9] on div "Cadeaux" at bounding box center [313, 15] width 42 height 15
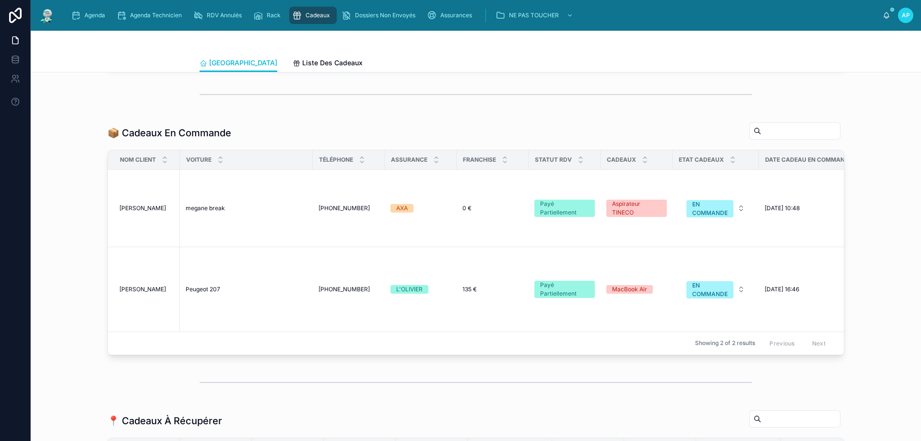
scroll to position [623, 0]
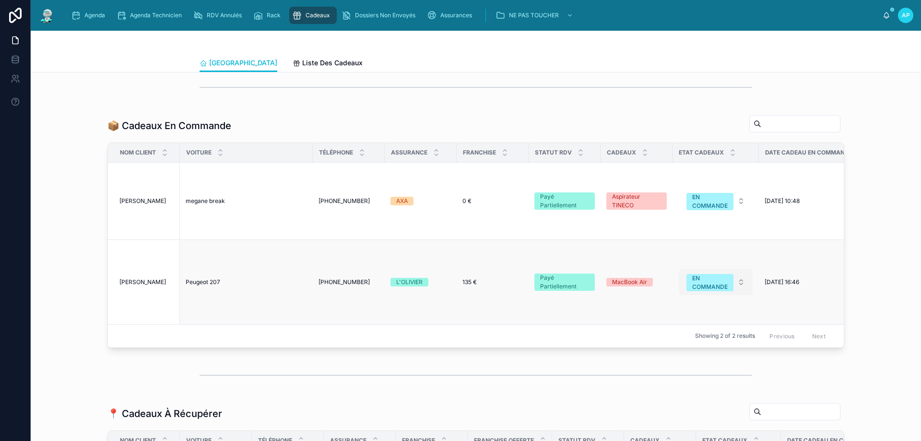
click at [712, 288] on div "EN COMMANDE" at bounding box center [709, 282] width 35 height 17
click at [897, 342] on div "📦 Cadeaux En Commande Nom Client Voiture Téléphone Assurance Franchise Statut R…" at bounding box center [475, 231] width 875 height 241
click at [205, 286] on span "Peugeot 207" at bounding box center [203, 282] width 35 height 8
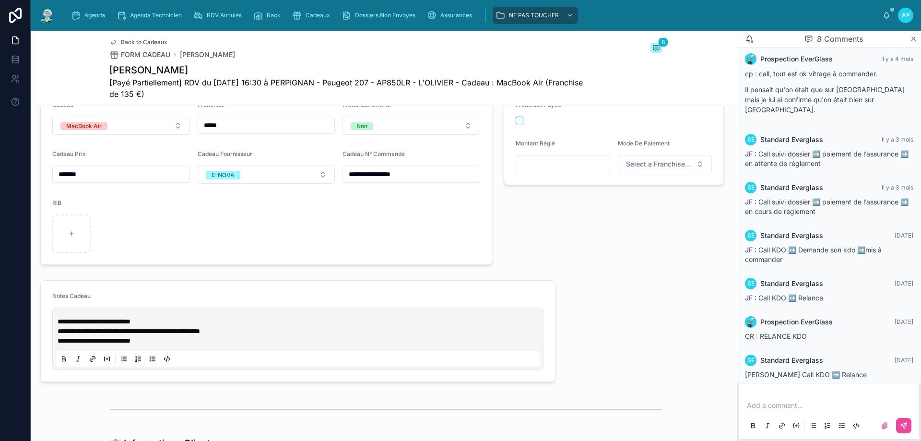
scroll to position [288, 0]
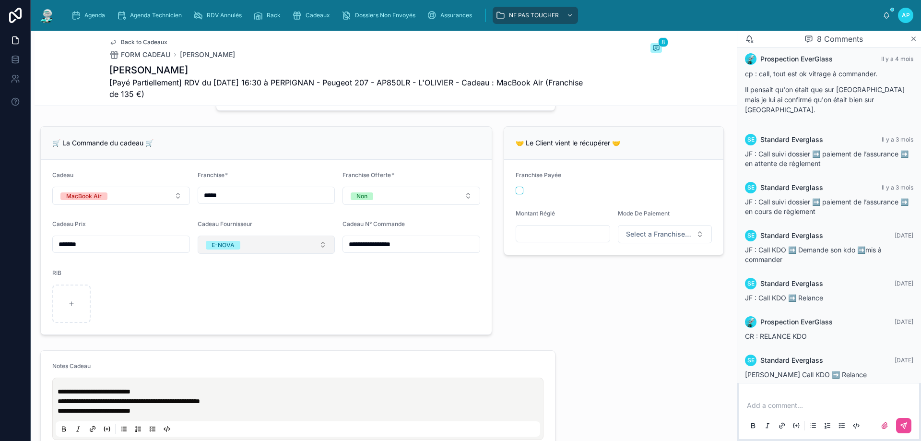
click at [264, 253] on button "E-NOVA" at bounding box center [267, 244] width 138 height 18
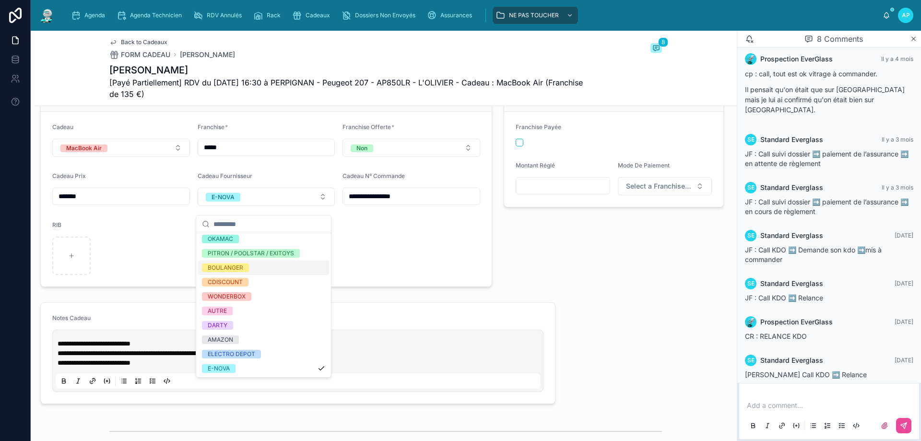
scroll to position [47, 0]
click at [428, 284] on form "**********" at bounding box center [266, 199] width 451 height 175
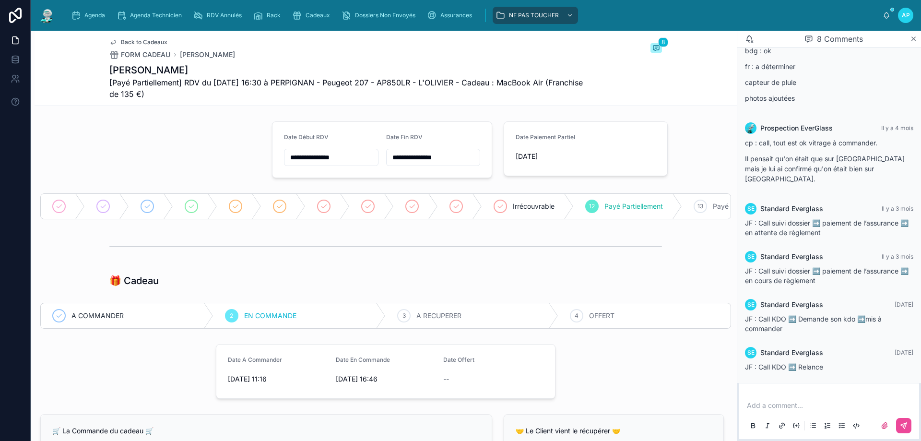
scroll to position [131, 0]
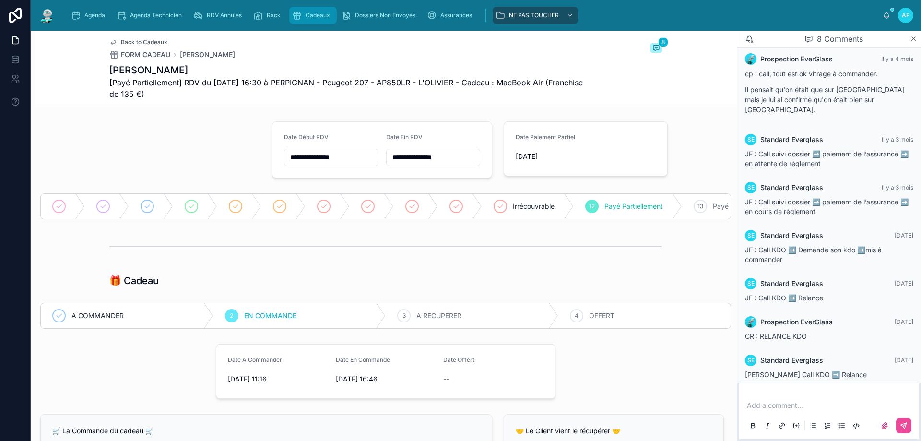
click at [313, 16] on span "Cadeaux" at bounding box center [317, 16] width 24 height 8
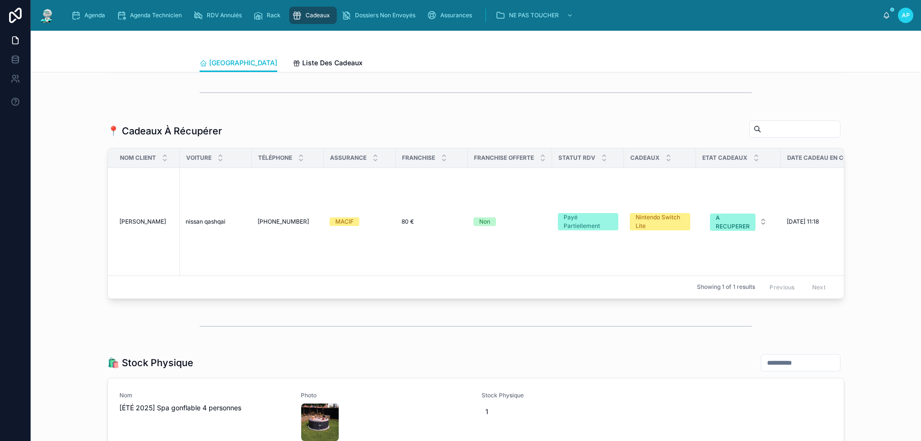
scroll to position [911, 0]
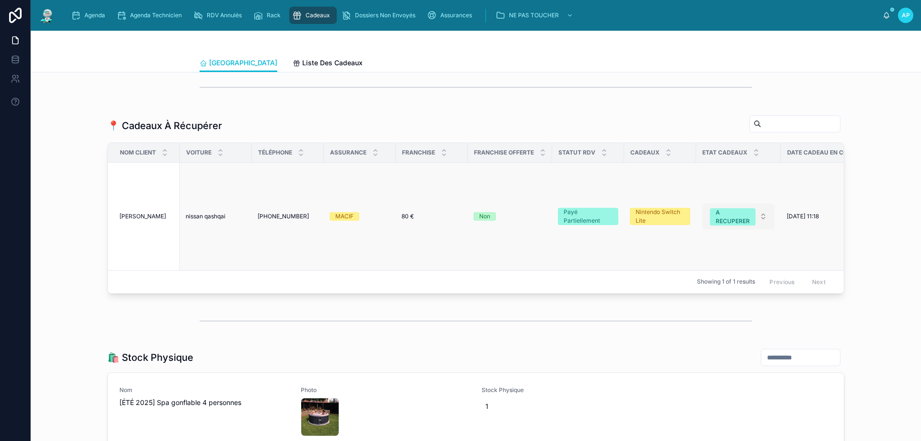
click at [731, 225] on div "A RECUPERER" at bounding box center [732, 216] width 34 height 17
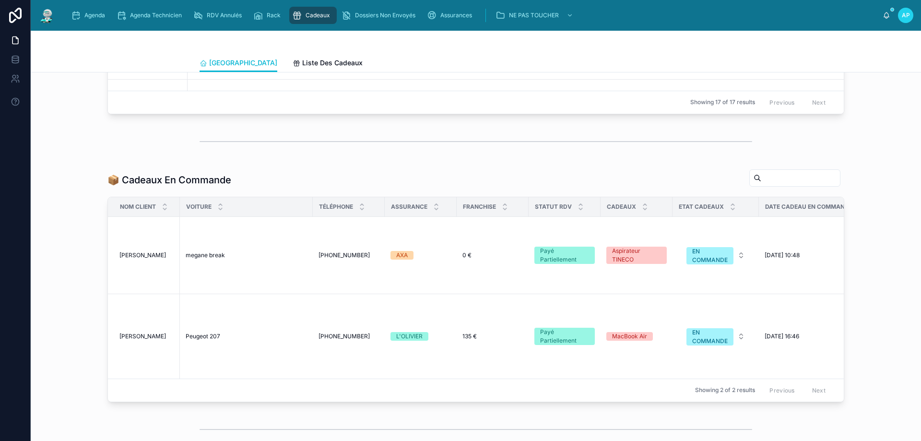
scroll to position [569, 0]
click at [705, 342] on div "EN COMMANDE" at bounding box center [709, 336] width 35 height 17
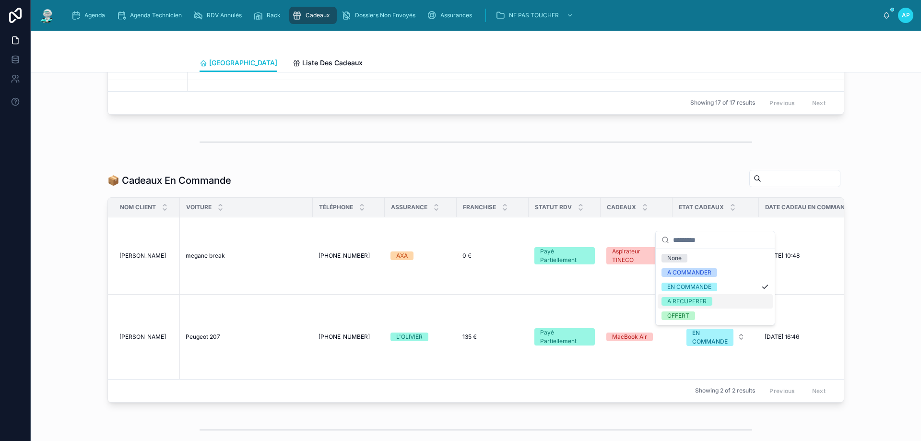
click at [705, 298] on div "A RECUPERER" at bounding box center [686, 301] width 39 height 9
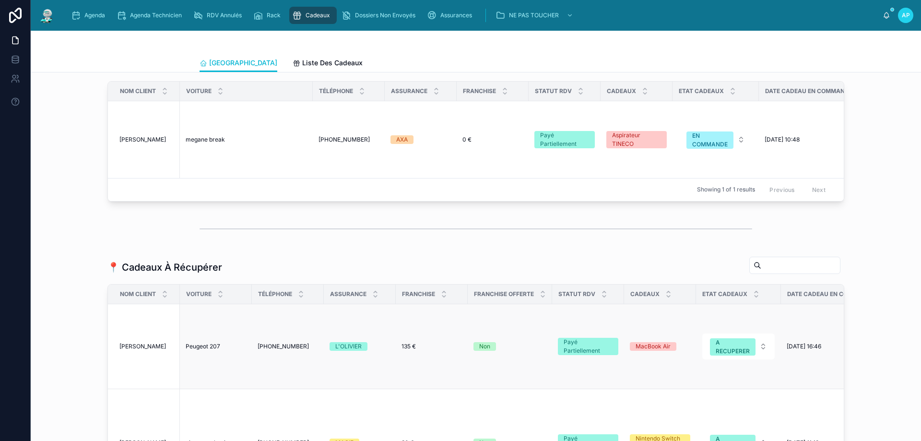
scroll to position [761, 0]
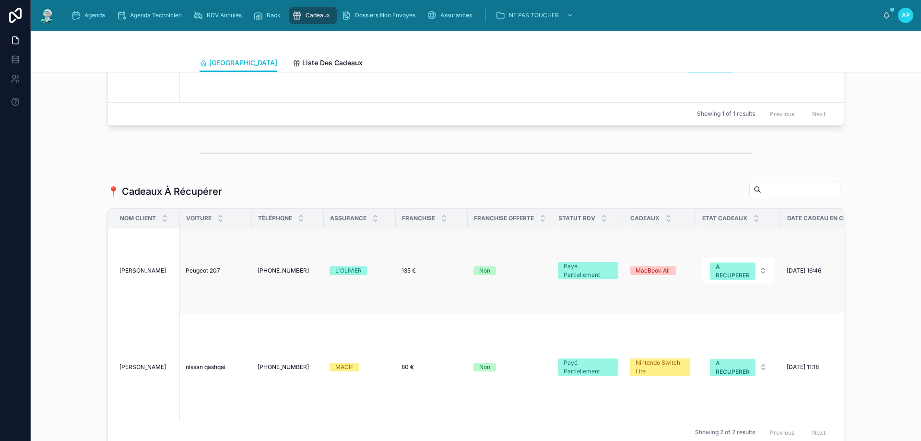
click at [201, 274] on span "Peugeot 207" at bounding box center [203, 271] width 35 height 8
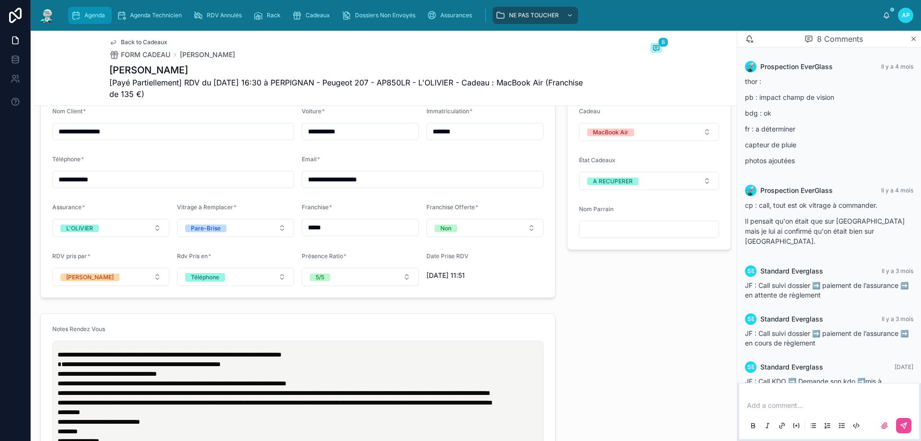
click at [90, 20] on div "Agenda" at bounding box center [90, 15] width 38 height 15
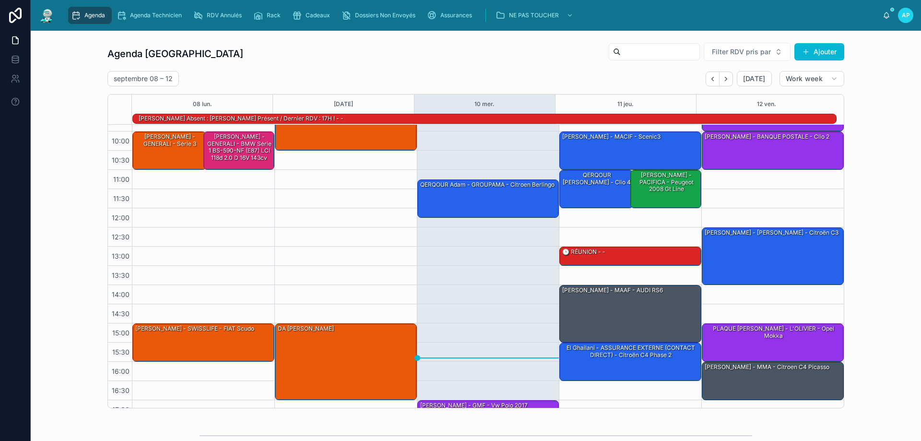
scroll to position [15, 0]
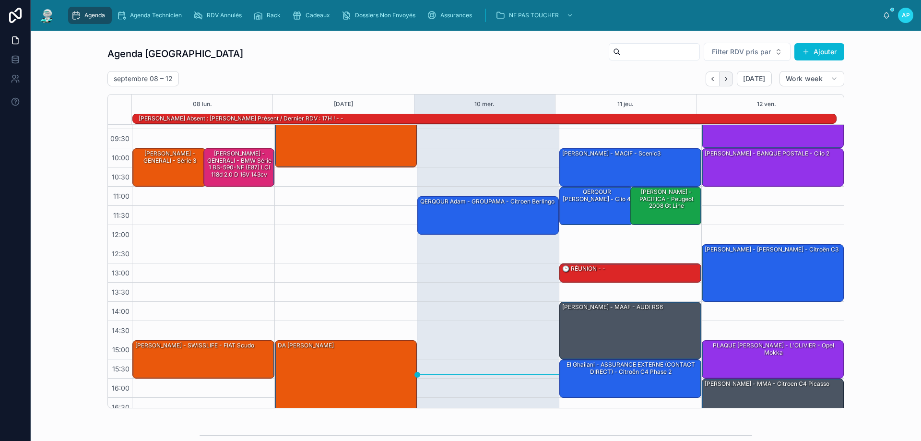
click at [720, 81] on button "Next" at bounding box center [725, 78] width 13 height 15
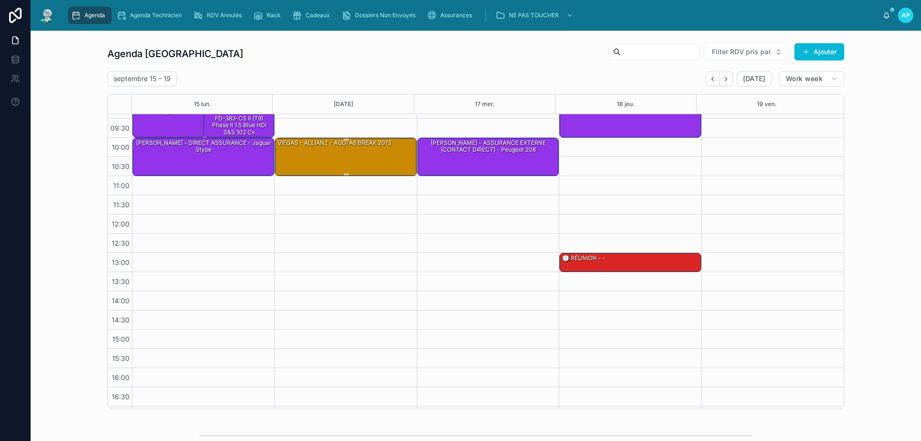
click at [305, 152] on div "VIEGAS - ALLIANZ - AUDI A6 BREAK 2013" at bounding box center [346, 156] width 139 height 36
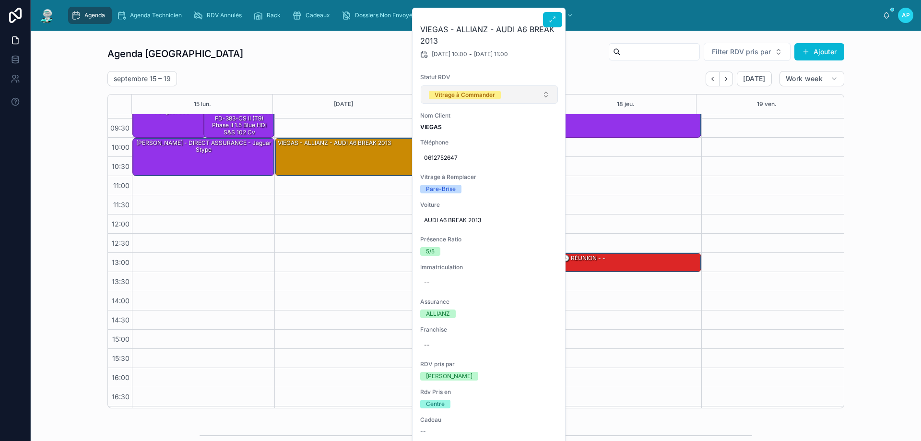
click at [462, 94] on div "Vitrage à Commander" at bounding box center [464, 95] width 60 height 9
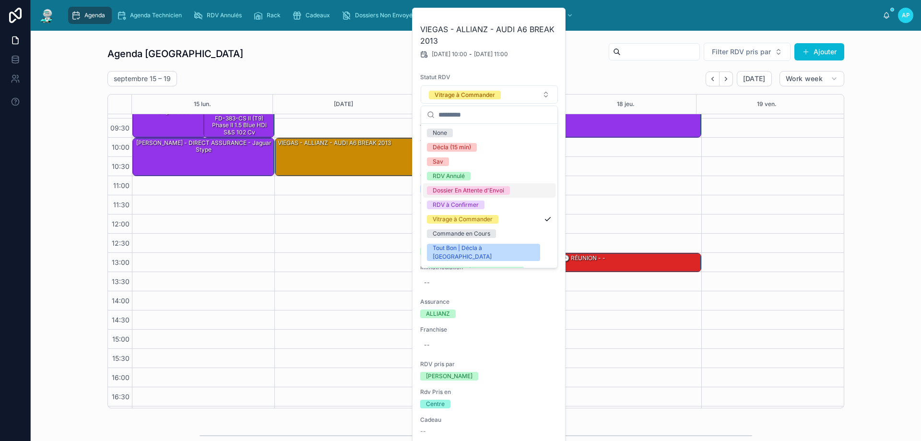
click at [299, 59] on div "Agenda Perpignan Filter RDV pris par [PERSON_NAME]" at bounding box center [475, 53] width 737 height 23
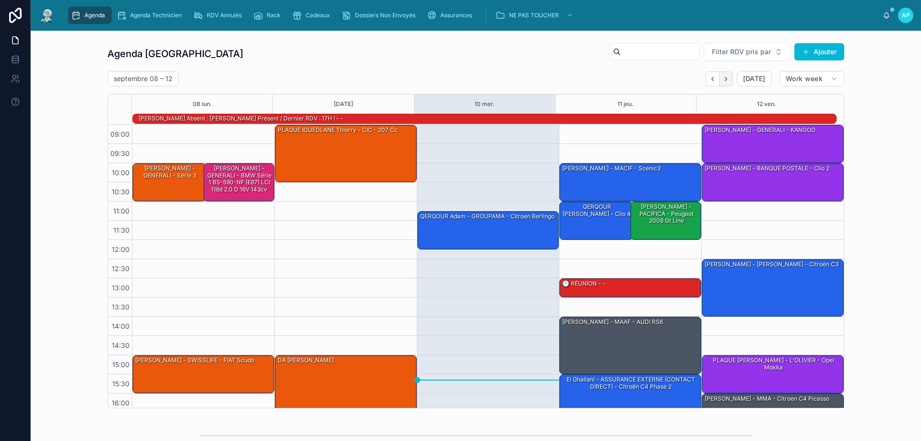
click at [730, 80] on div "[DATE]" at bounding box center [738, 78] width 66 height 15
click at [728, 78] on button "Next" at bounding box center [725, 78] width 13 height 15
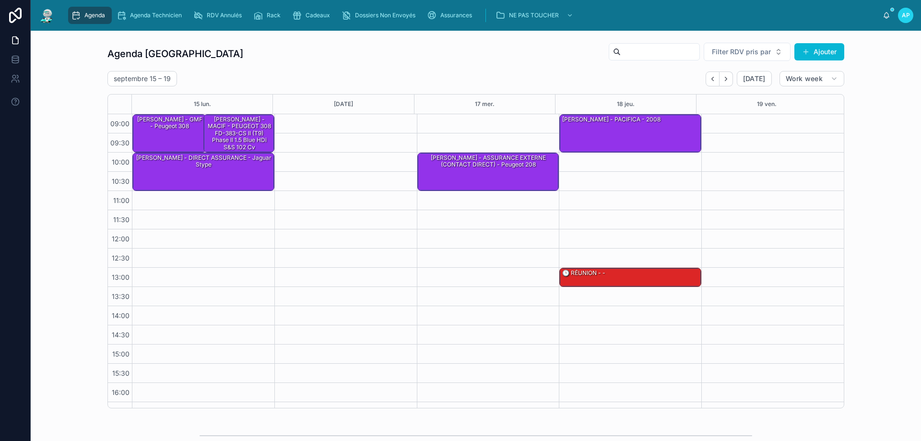
click at [327, 129] on div at bounding box center [345, 286] width 142 height 345
click at [815, 50] on button "Ajouter" at bounding box center [819, 51] width 50 height 17
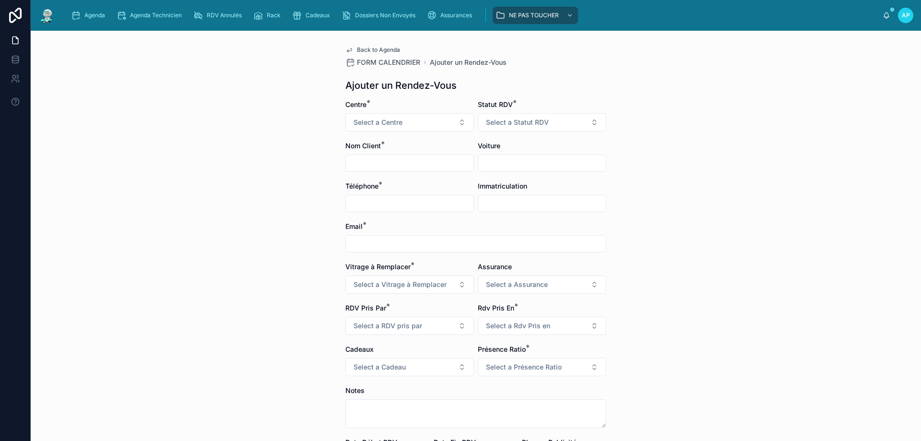
click at [395, 163] on input "text" at bounding box center [410, 162] width 128 height 13
click at [502, 206] on input "text" at bounding box center [542, 203] width 128 height 13
click at [375, 156] on input "text" at bounding box center [410, 162] width 128 height 13
type input "******"
click at [478, 167] on input "text" at bounding box center [542, 162] width 128 height 13
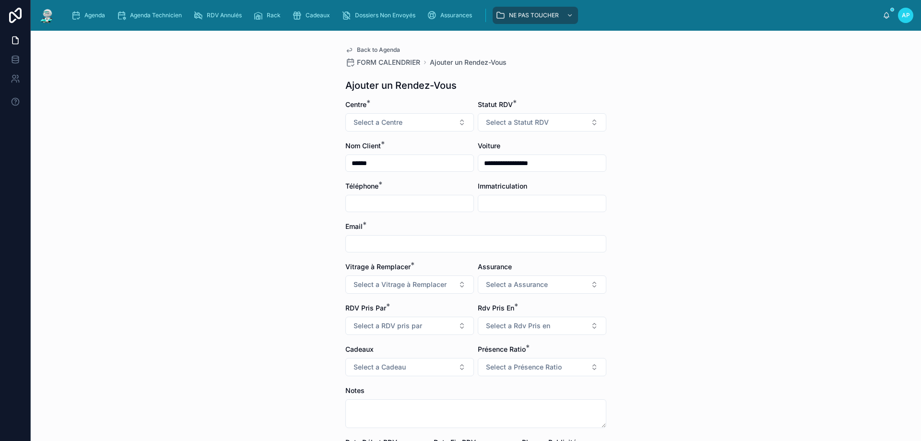
type input "**********"
click at [413, 198] on input "text" at bounding box center [410, 203] width 128 height 13
type input "**********"
click at [422, 281] on span "Select a Vitrage à Remplacer" at bounding box center [399, 285] width 93 height 10
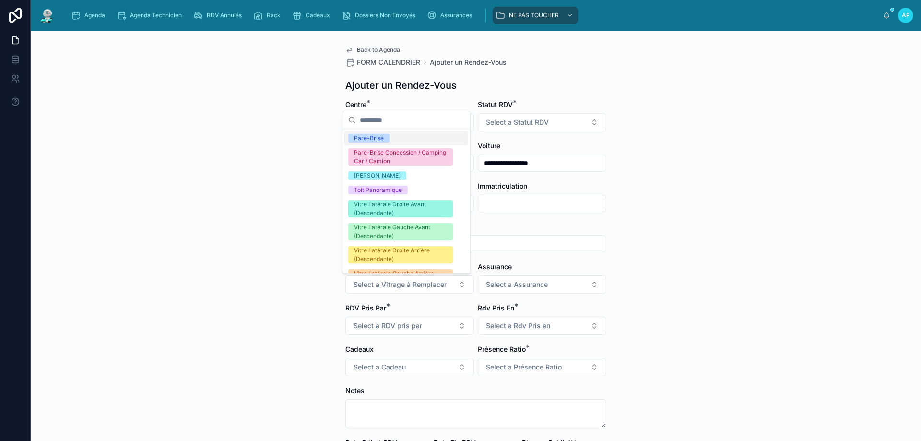
click at [379, 136] on div "Pare-Brise" at bounding box center [369, 138] width 30 height 9
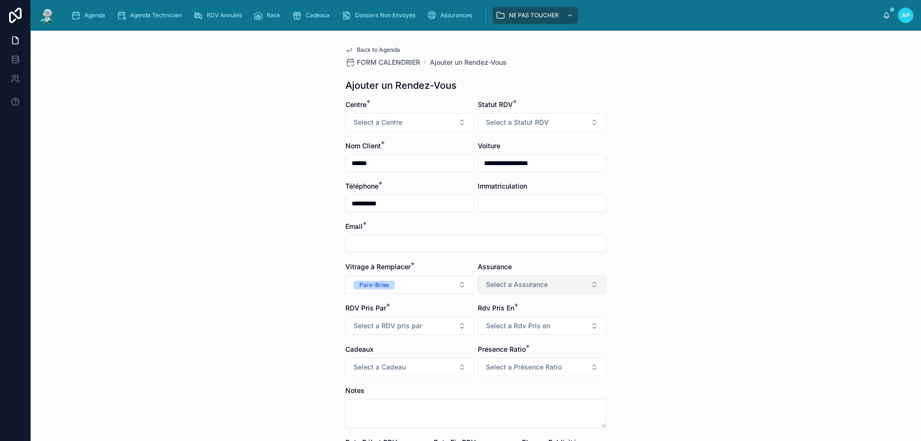
click at [572, 288] on button "Select a Assurance" at bounding box center [542, 284] width 129 height 18
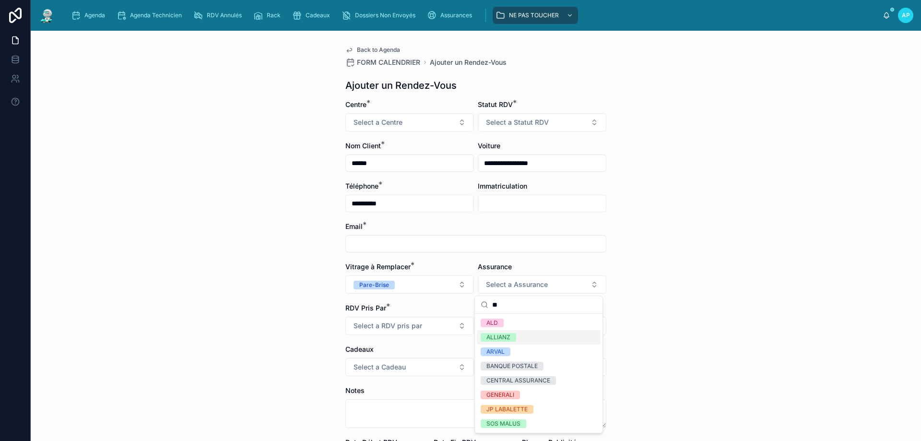
type input "**"
click at [504, 332] on div "ALLIANZ" at bounding box center [539, 337] width 124 height 14
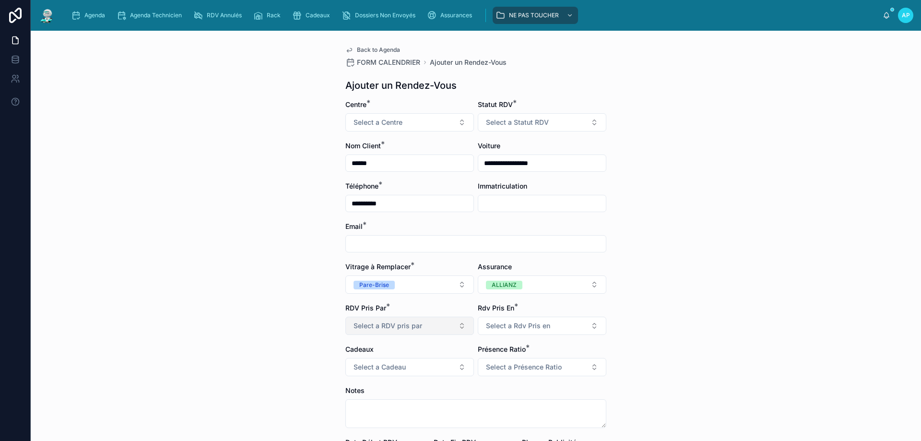
click at [353, 330] on span "Select a RDV pris par" at bounding box center [387, 326] width 69 height 10
type input "*"
click at [359, 360] on div "[PERSON_NAME]" at bounding box center [377, 364] width 47 height 9
click at [507, 334] on button "Select a Rdv Pris en" at bounding box center [542, 326] width 129 height 18
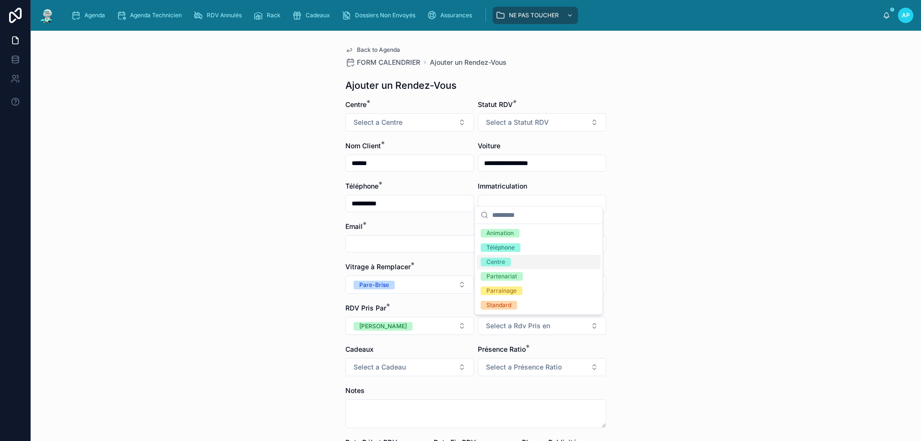
click at [503, 263] on div "Centre" at bounding box center [495, 262] width 19 height 9
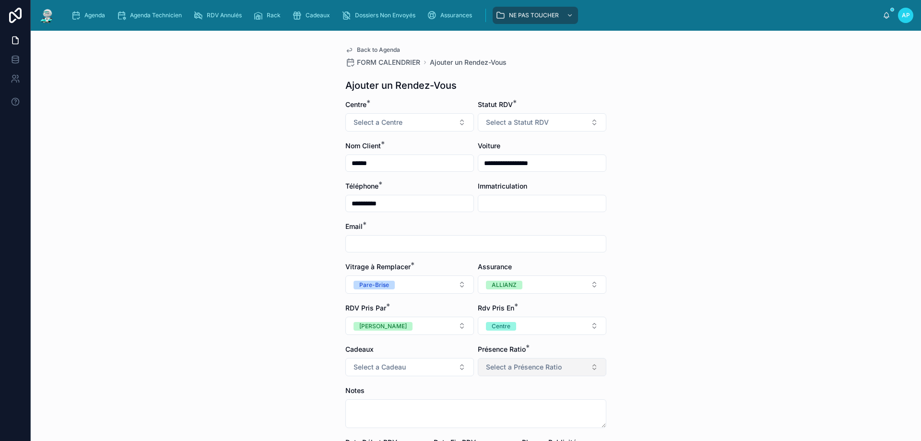
click at [529, 369] on span "Select a Présence Ratio" at bounding box center [524, 367] width 76 height 10
click at [487, 346] on div "5/5" at bounding box center [490, 346] width 9 height 9
click at [685, 350] on div "**********" at bounding box center [476, 236] width 890 height 410
click at [506, 129] on button "Select a Statut RDV" at bounding box center [542, 122] width 129 height 18
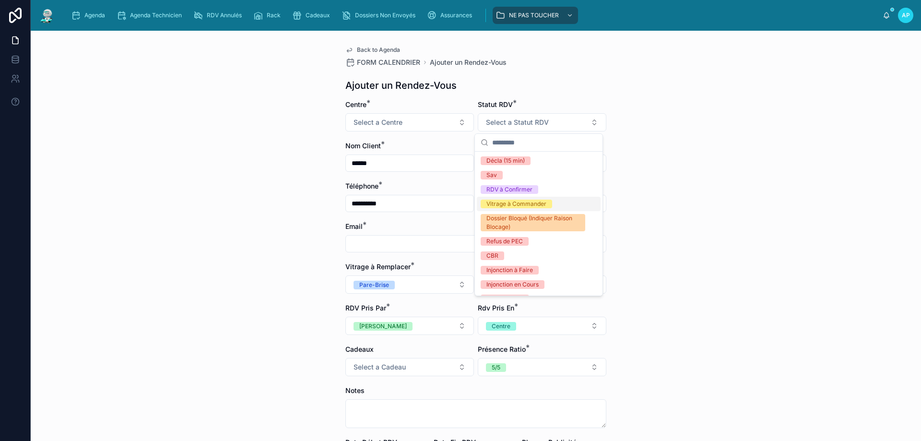
click at [521, 203] on div "Vitrage à Commander" at bounding box center [516, 203] width 60 height 9
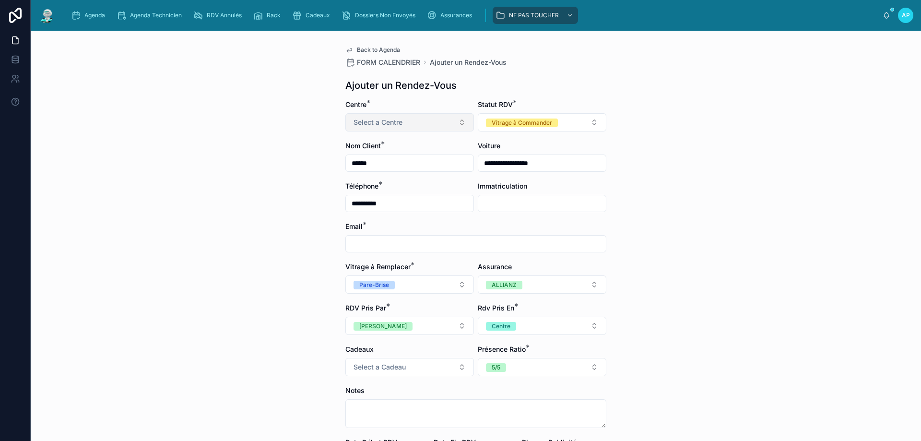
click at [408, 119] on button "Select a Centre" at bounding box center [409, 122] width 129 height 18
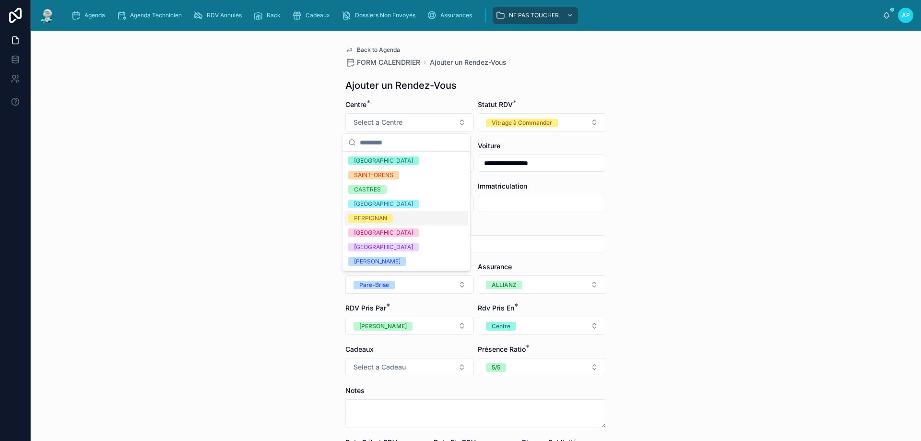
click at [375, 214] on div "PERPIGNAN" at bounding box center [370, 218] width 33 height 9
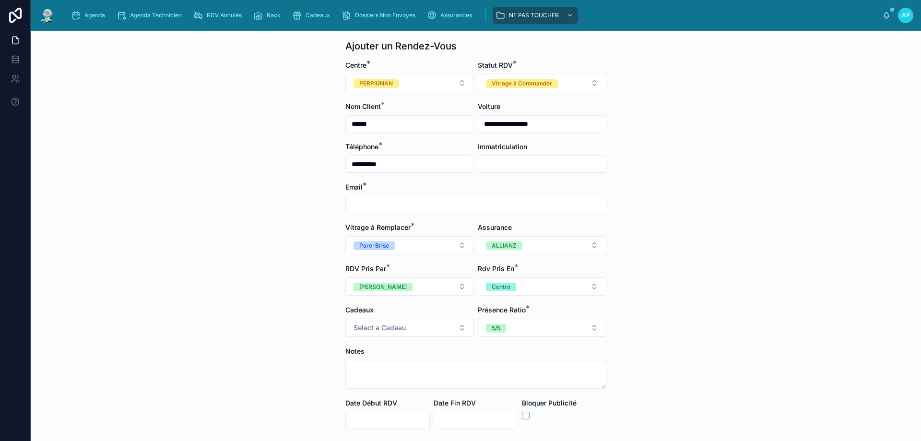
scroll to position [121, 0]
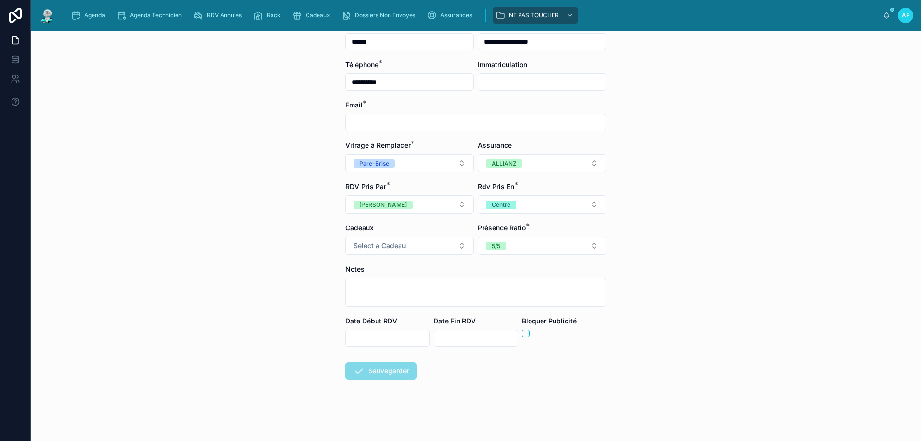
click at [367, 333] on input "text" at bounding box center [387, 337] width 83 height 13
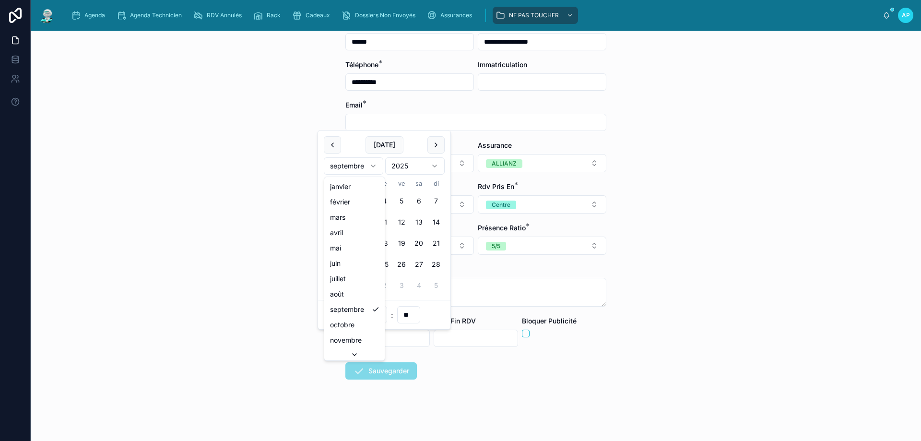
click at [358, 164] on html "**********" at bounding box center [460, 220] width 921 height 441
click at [351, 162] on html "**********" at bounding box center [460, 220] width 921 height 441
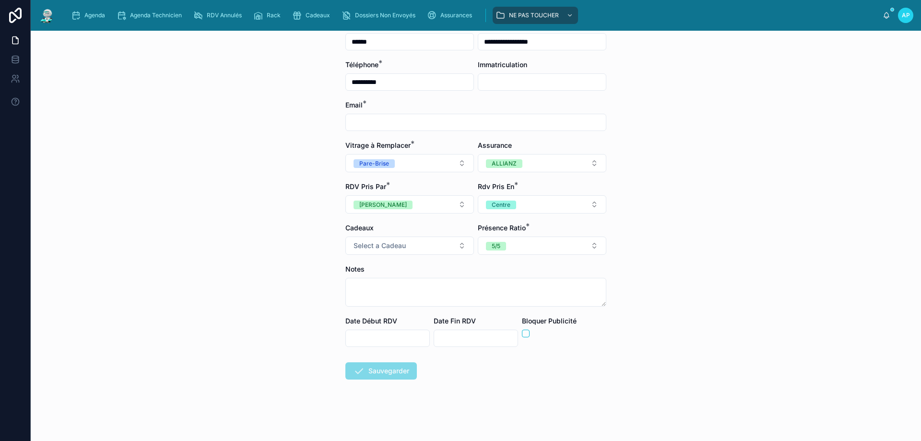
click at [381, 340] on input "text" at bounding box center [387, 337] width 83 height 13
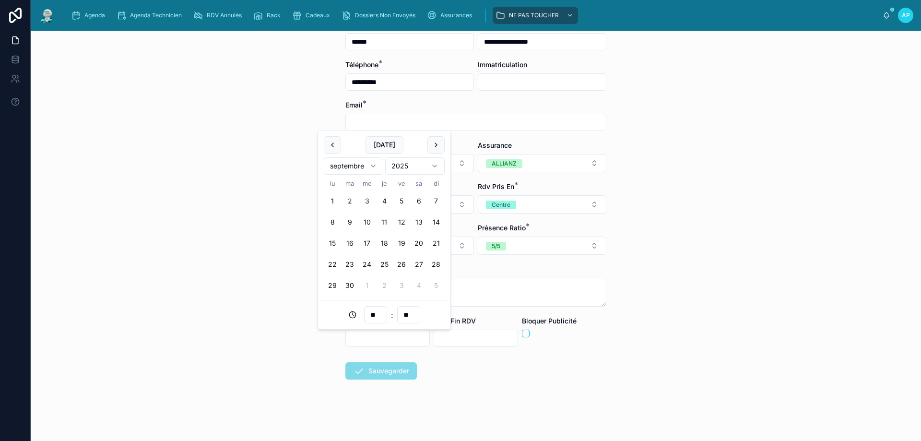
click at [349, 243] on button "16" at bounding box center [349, 243] width 17 height 17
click at [375, 314] on input "**" at bounding box center [375, 314] width 22 height 13
type input "**********"
type input "**"
type input "**********"
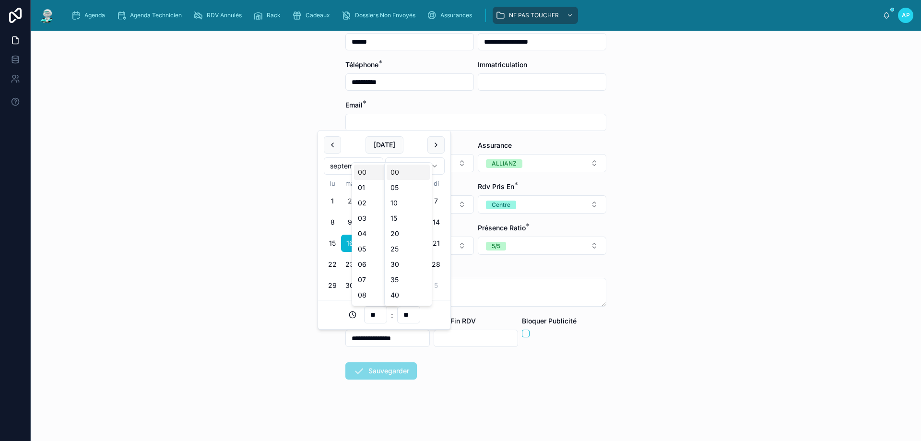
type input "**"
type input "**********"
type input "**"
click at [480, 337] on input "text" at bounding box center [475, 337] width 83 height 13
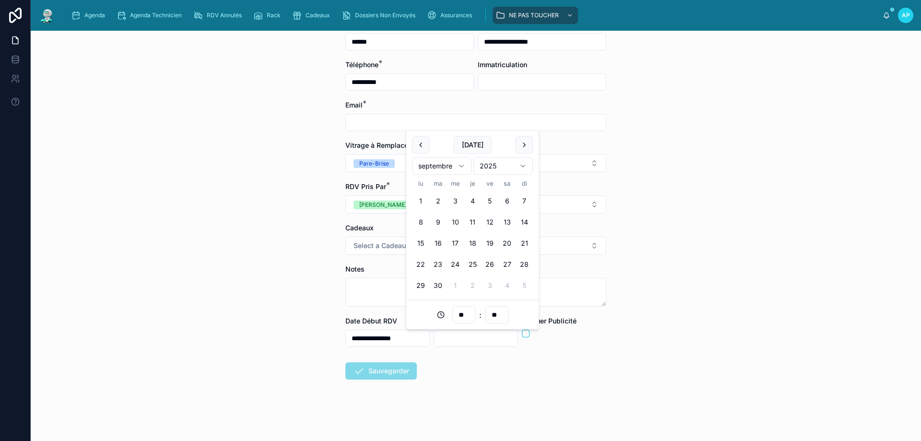
click at [438, 245] on button "16" at bounding box center [437, 243] width 17 height 17
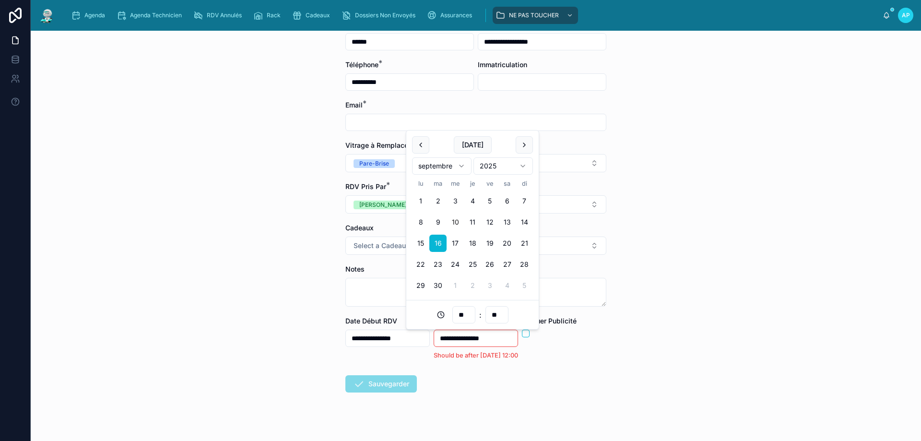
click at [459, 316] on input "**" at bounding box center [464, 314] width 22 height 13
click at [454, 244] on div "11" at bounding box center [463, 244] width 43 height 15
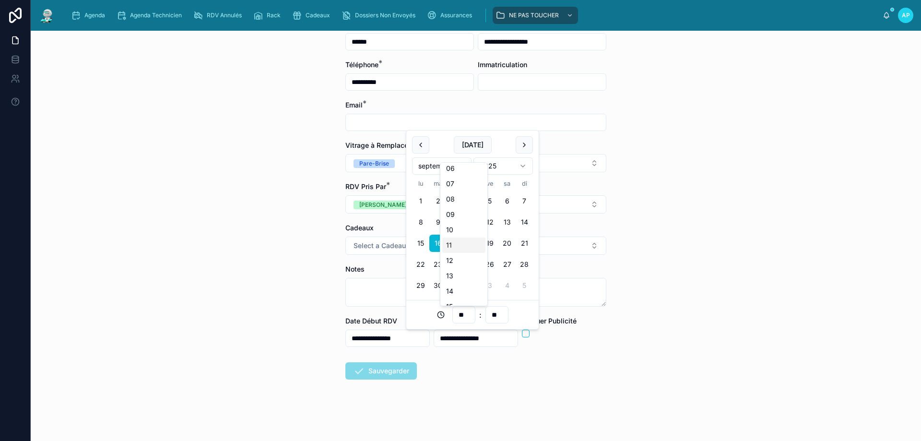
type input "**********"
type input "**"
click at [617, 377] on div "**********" at bounding box center [476, 236] width 890 height 410
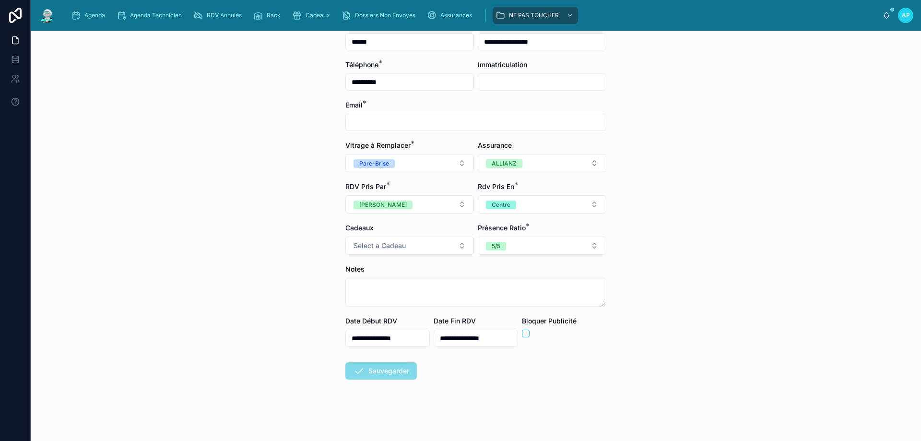
click at [404, 370] on span "Sauvegarder" at bounding box center [380, 373] width 71 height 10
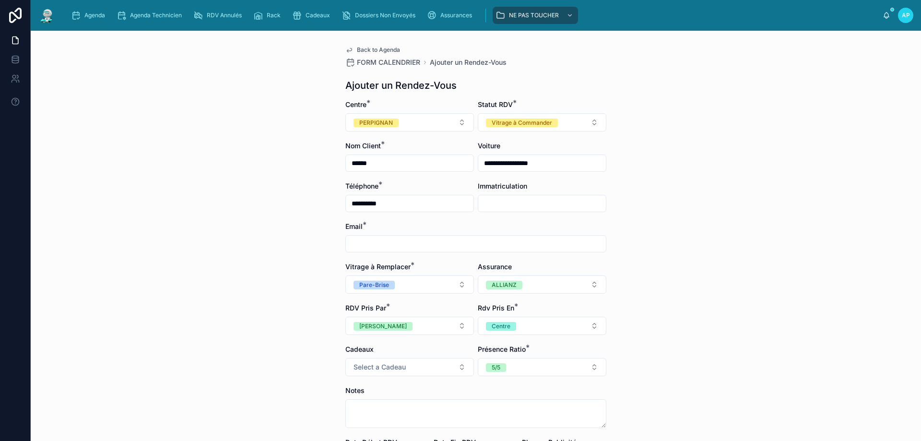
click at [377, 240] on input "text" at bounding box center [476, 243] width 260 height 13
click at [378, 240] on input "text" at bounding box center [476, 243] width 260 height 13
click at [374, 244] on input "text" at bounding box center [476, 243] width 260 height 13
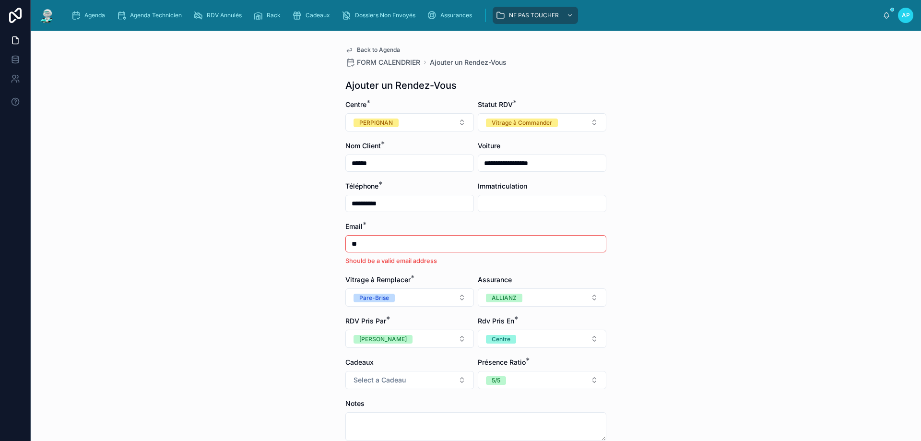
type input "*"
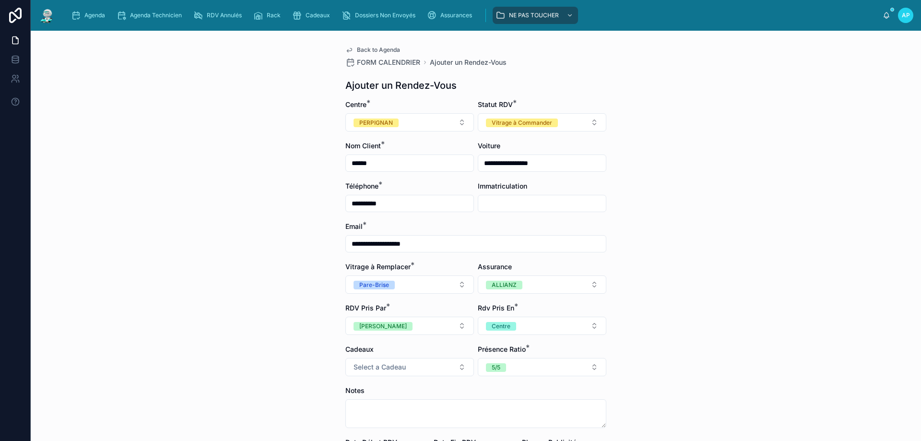
type input "**********"
click at [305, 237] on div "**********" at bounding box center [476, 236] width 890 height 410
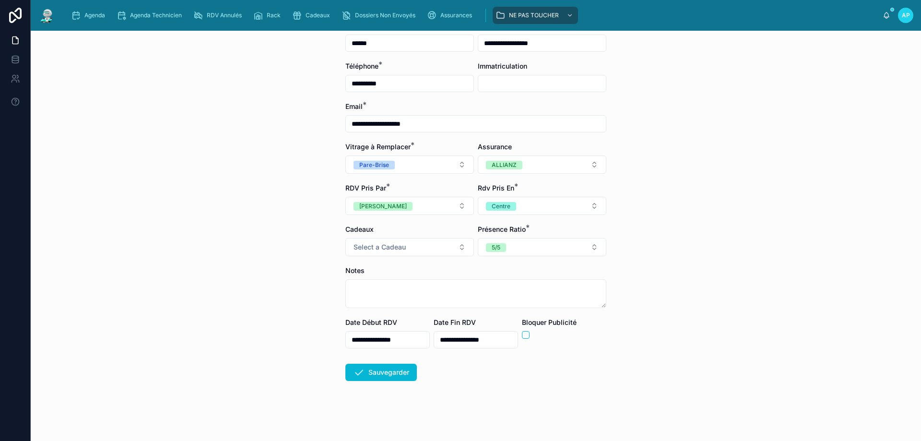
scroll to position [121, 0]
click at [367, 370] on button "Sauvegarder" at bounding box center [380, 370] width 71 height 17
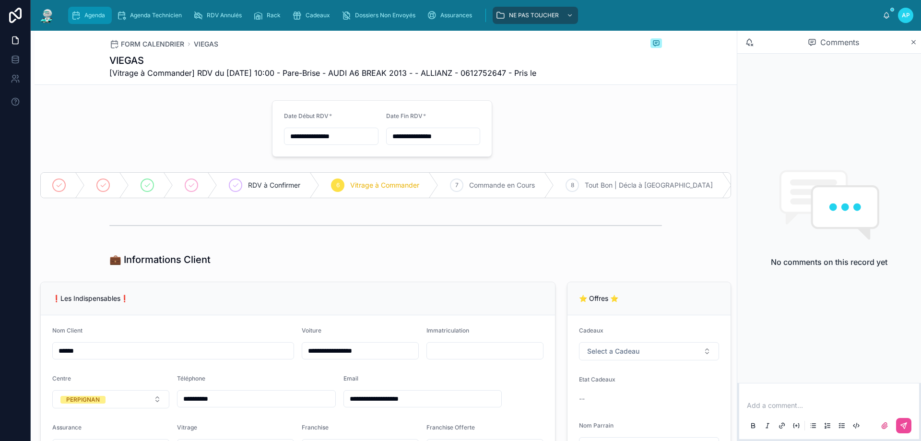
click at [83, 15] on div "Agenda" at bounding box center [90, 15] width 38 height 15
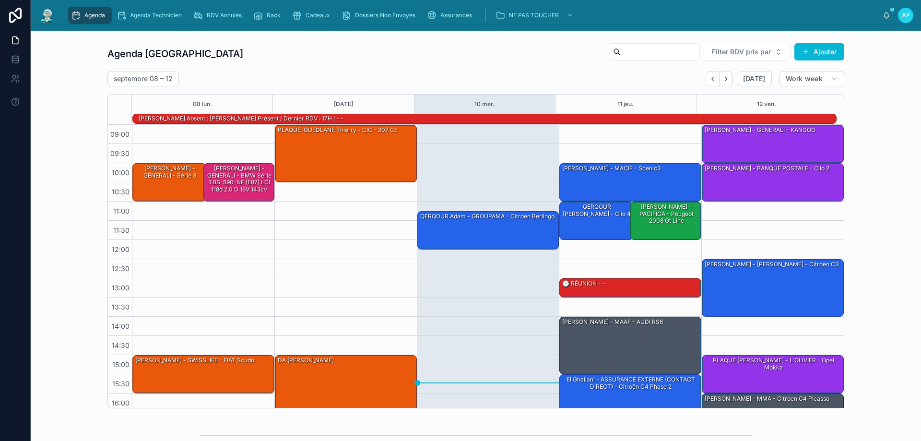
scroll to position [63, 0]
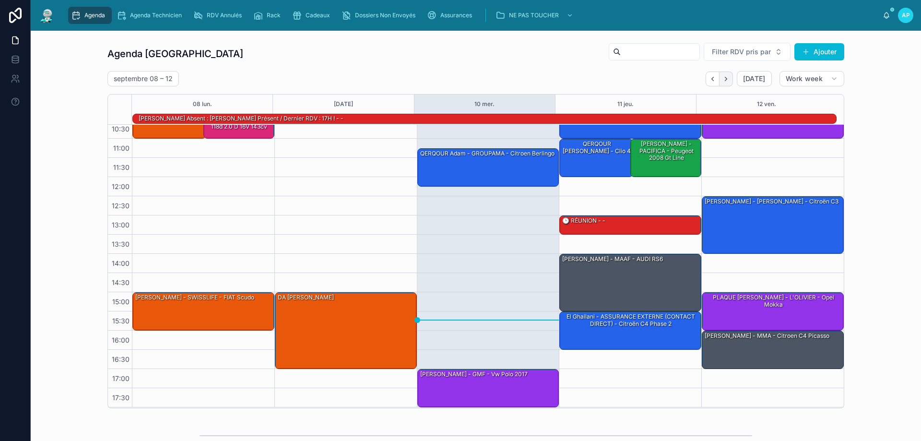
click at [727, 75] on icon "Next" at bounding box center [725, 78] width 7 height 7
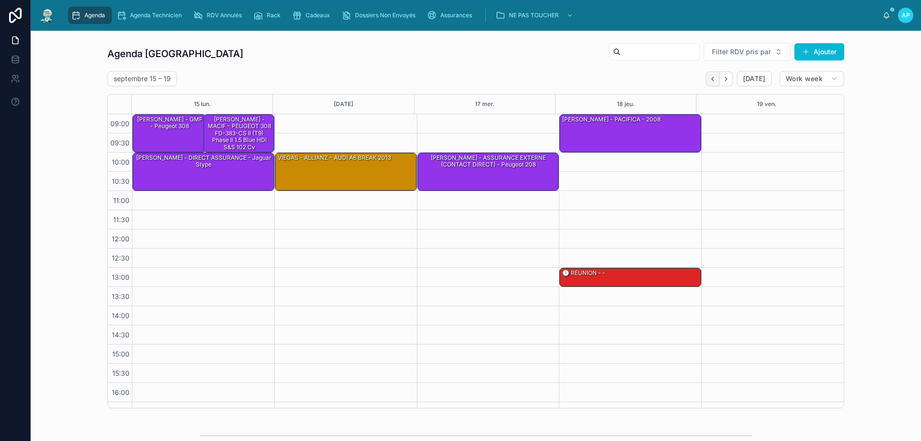
click at [709, 77] on icon "Back" at bounding box center [712, 78] width 7 height 7
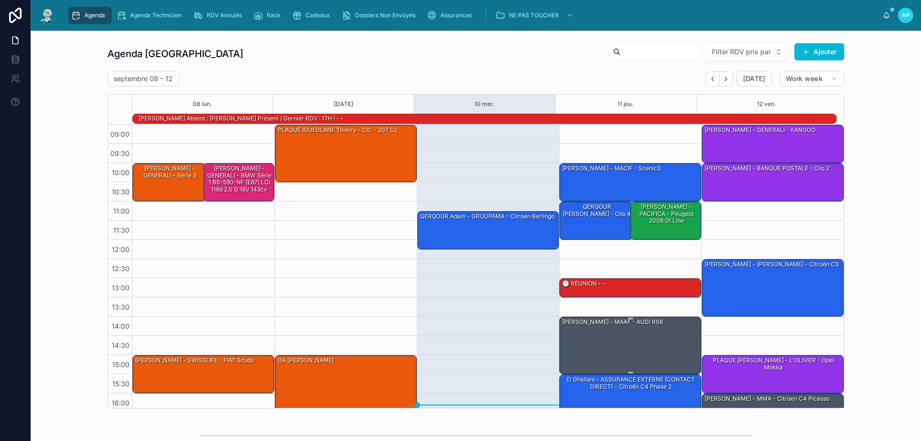
click at [581, 326] on div "[PERSON_NAME] - MAAF - AUDI RS6" at bounding box center [612, 321] width 103 height 9
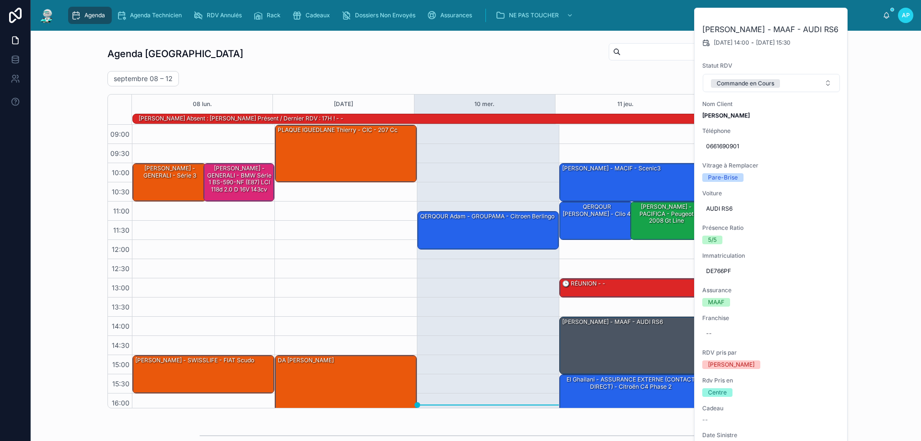
click at [868, 86] on div "Agenda Perpignan Filter RDV pris par Ajouter septembre 08 – 12 Today Work week …" at bounding box center [475, 225] width 875 height 374
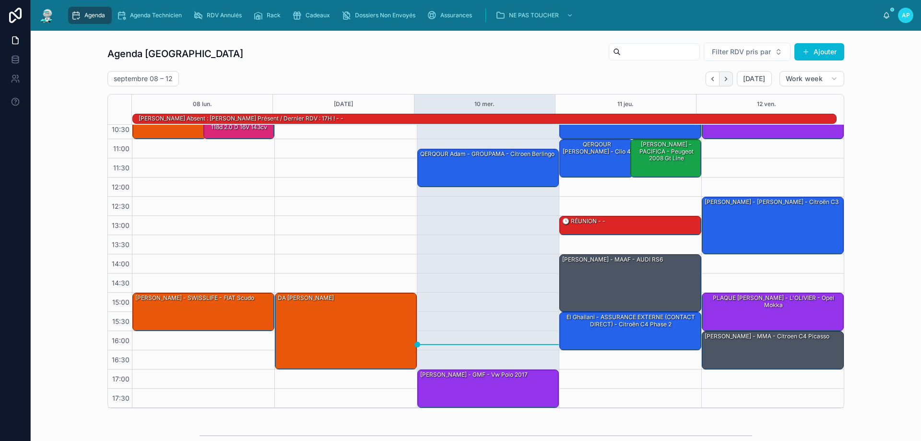
click at [727, 79] on button "Next" at bounding box center [725, 78] width 13 height 15
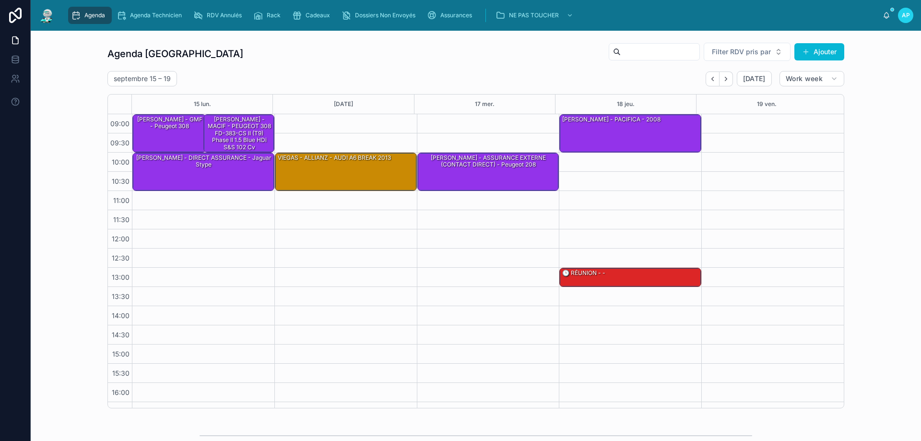
click at [90, 14] on span "Agenda" at bounding box center [94, 16] width 21 height 8
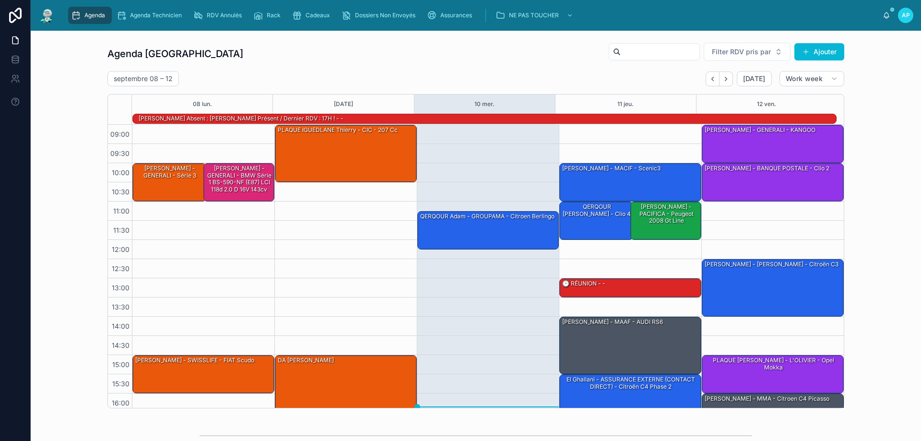
scroll to position [63, 0]
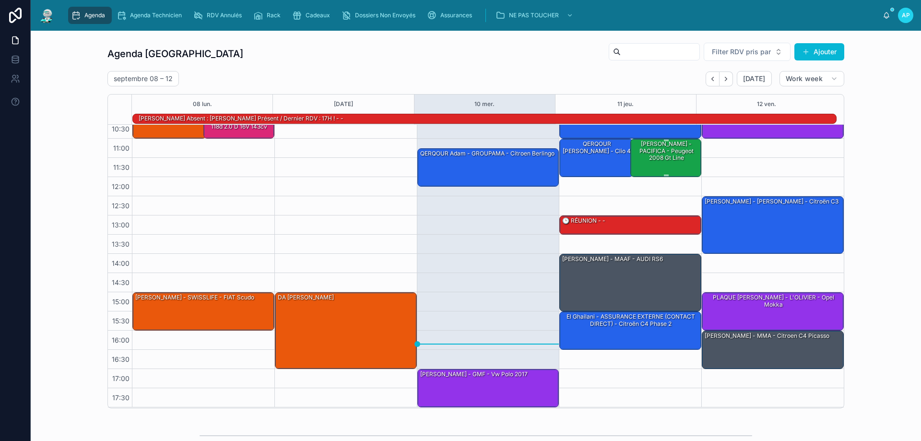
click at [672, 156] on div "[PERSON_NAME] - PACIFICA - Peugeot 2008 gt line" at bounding box center [666, 151] width 68 height 23
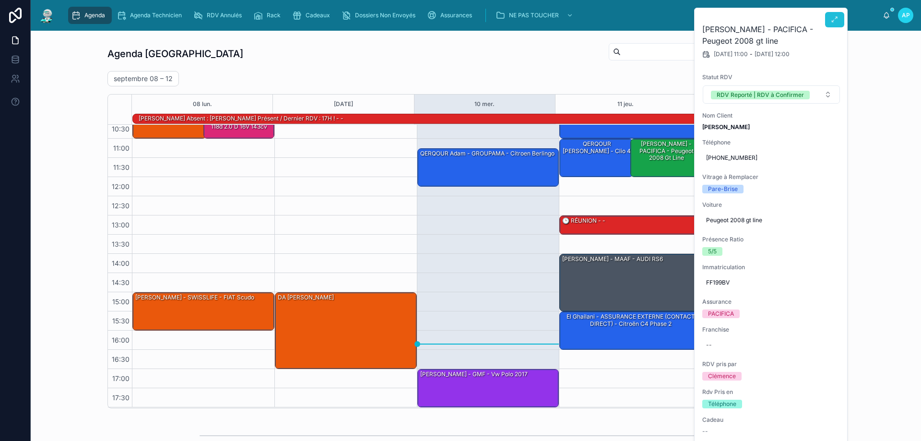
click at [838, 23] on icon at bounding box center [835, 20] width 8 height 8
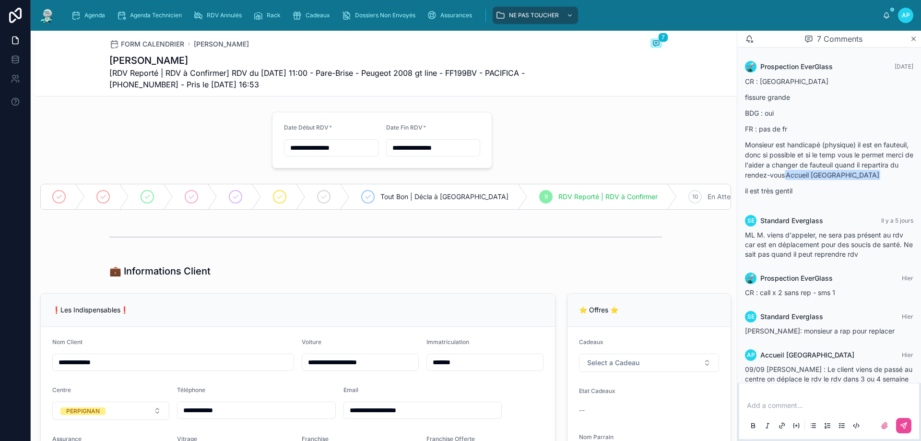
scroll to position [207, 0]
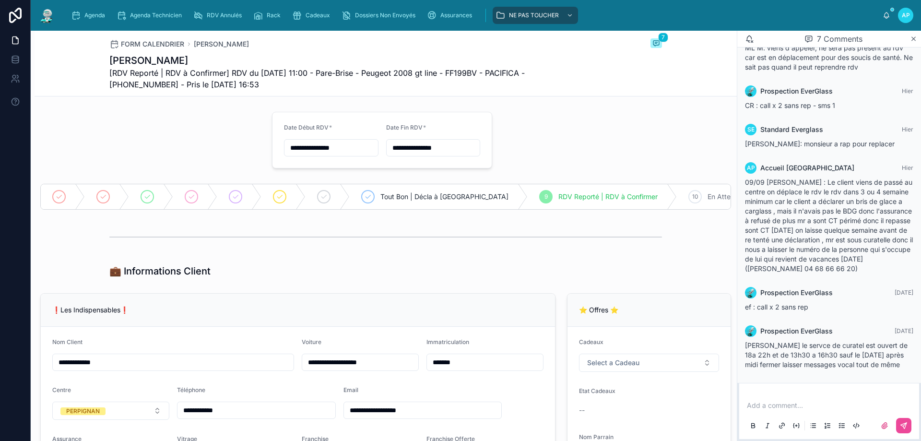
click at [792, 403] on p at bounding box center [831, 405] width 168 height 10
click at [793, 330] on span "Prospection EverGlass" at bounding box center [796, 331] width 72 height 10
click at [748, 329] on div at bounding box center [751, 331] width 12 height 12
click at [775, 401] on p at bounding box center [831, 405] width 168 height 10
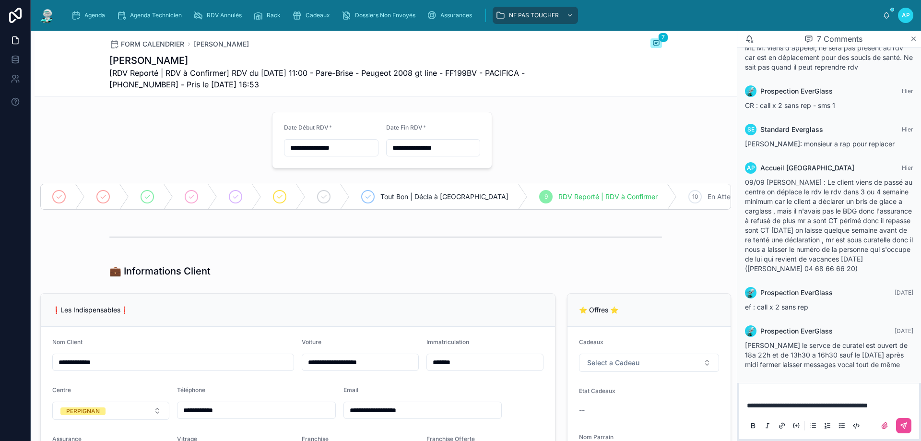
click at [907, 405] on p "**********" at bounding box center [831, 405] width 168 height 10
drag, startPoint x: 696, startPoint y: 277, endPoint x: 839, endPoint y: 325, distance: 151.2
click at [698, 277] on div "💼 Informations Client" at bounding box center [386, 270] width 702 height 21
click at [906, 403] on p "**********" at bounding box center [831, 405] width 168 height 10
click at [905, 423] on icon at bounding box center [904, 426] width 8 height 8
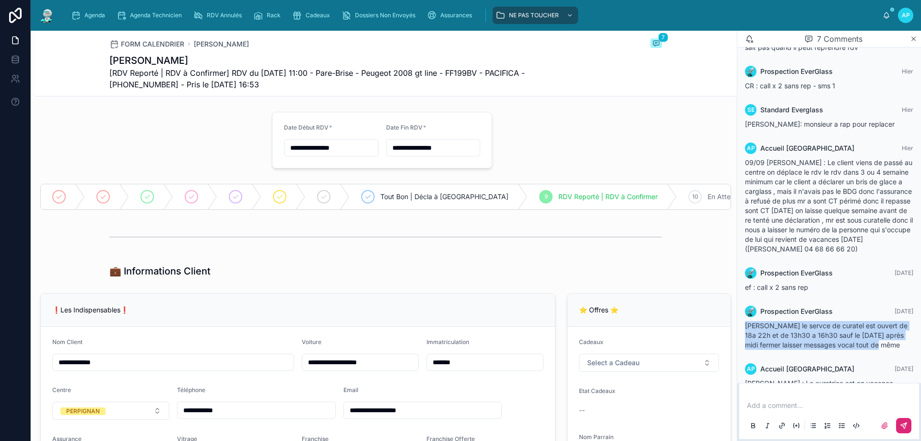
drag, startPoint x: 827, startPoint y: 361, endPoint x: 739, endPoint y: 346, distance: 89.5
click at [739, 346] on div "Prospection EverGlass Aujourd’hui Jeremy le servce de curatel est ouvert de 18a…" at bounding box center [829, 328] width 180 height 56
copy span "Jeremy le servce de curatel est ouvert de 18a 22h et de 13h30 a 16h30 sauf le m…"
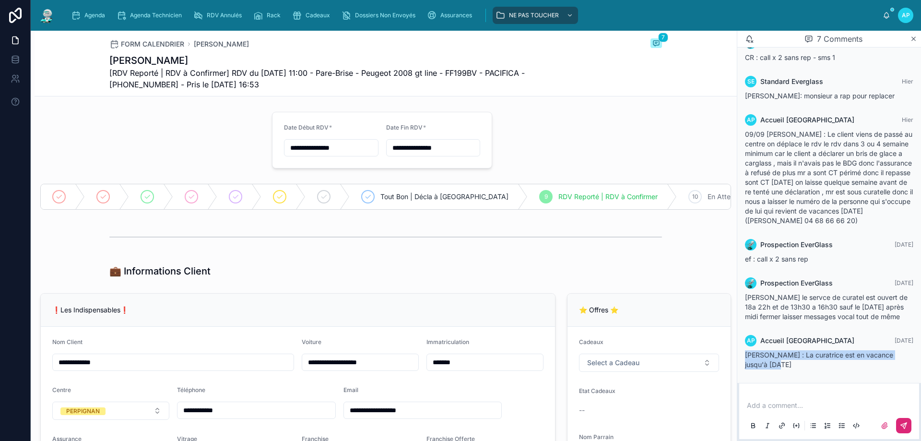
drag, startPoint x: 752, startPoint y: 367, endPoint x: 741, endPoint y: 359, distance: 13.0
click at [741, 359] on div "AP Accueil Perpignan Aujourd’hui Brian : La curatrice est en vacance jusqu'à Ma…" at bounding box center [829, 352] width 180 height 46
copy span "Brian : La curatrice est en vacance jusqu'à Mardi 16/09"
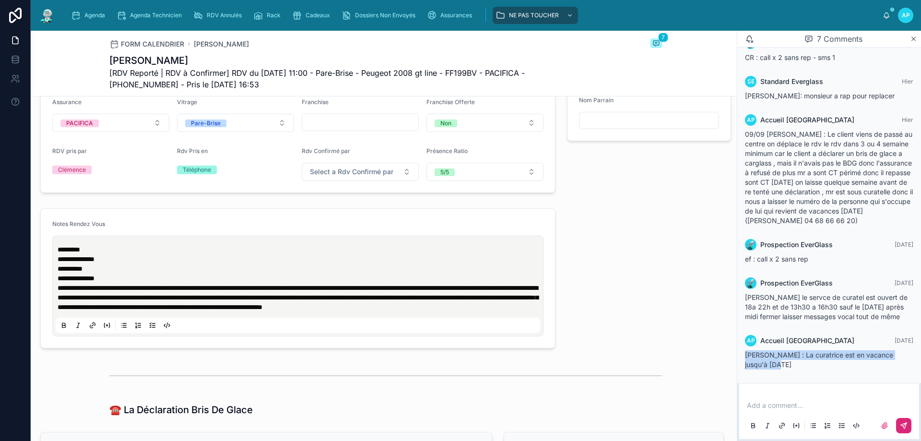
scroll to position [384, 0]
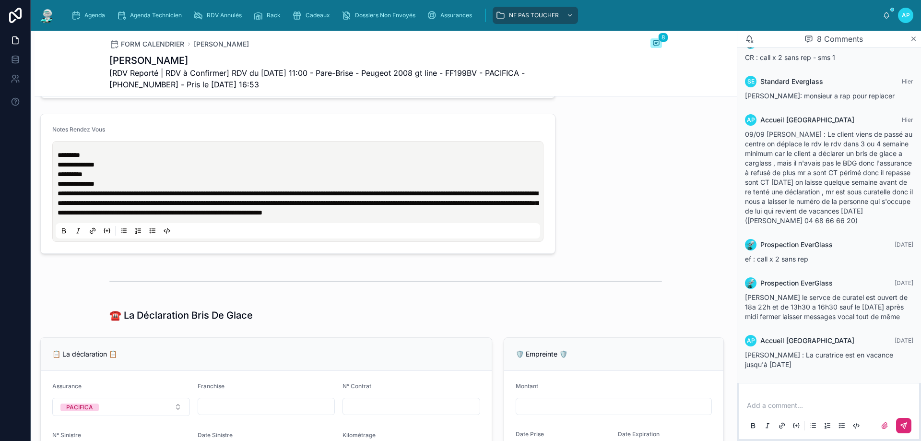
scroll to position [432, 0]
click at [47, 15] on img at bounding box center [46, 15] width 17 height 15
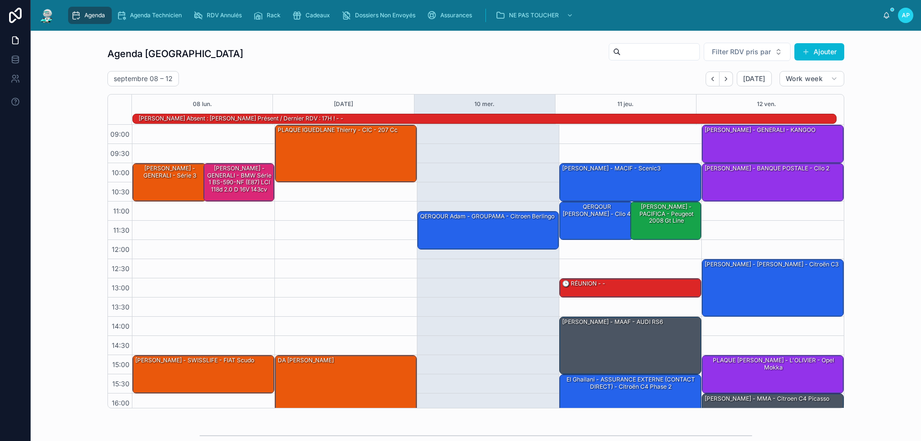
scroll to position [63, 0]
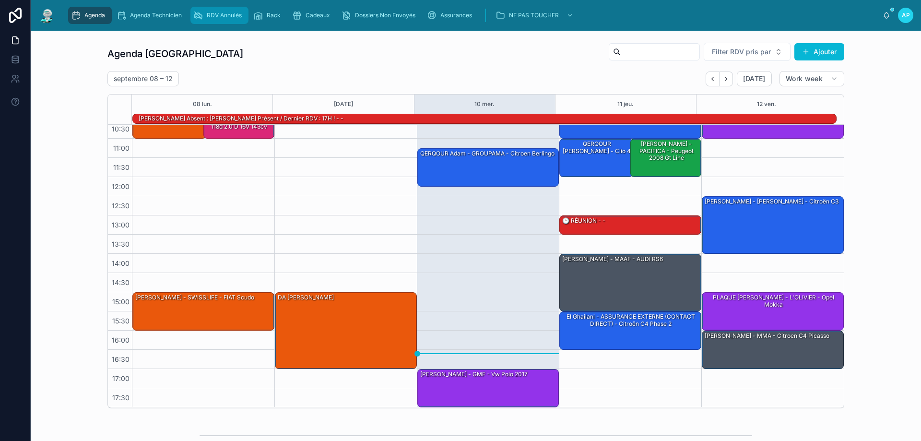
click at [199, 7] on link "RDV Annulés" at bounding box center [219, 15] width 58 height 17
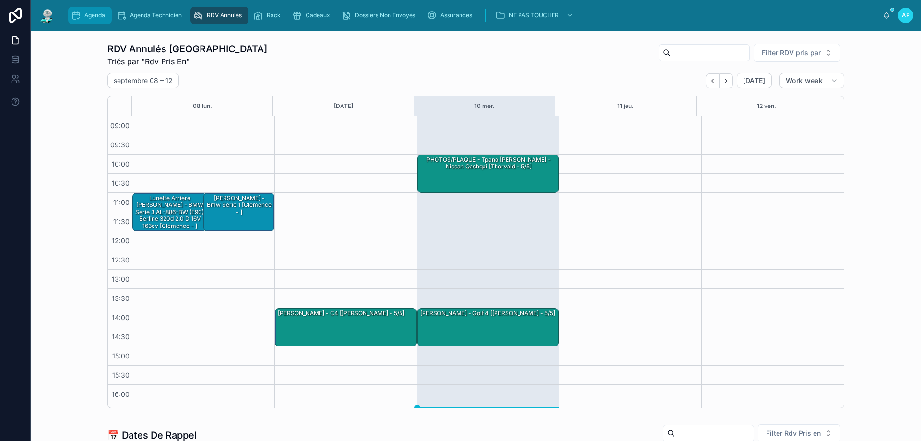
drag, startPoint x: 77, startPoint y: 9, endPoint x: 91, endPoint y: 8, distance: 14.5
click at [77, 9] on div "Agenda" at bounding box center [90, 15] width 38 height 15
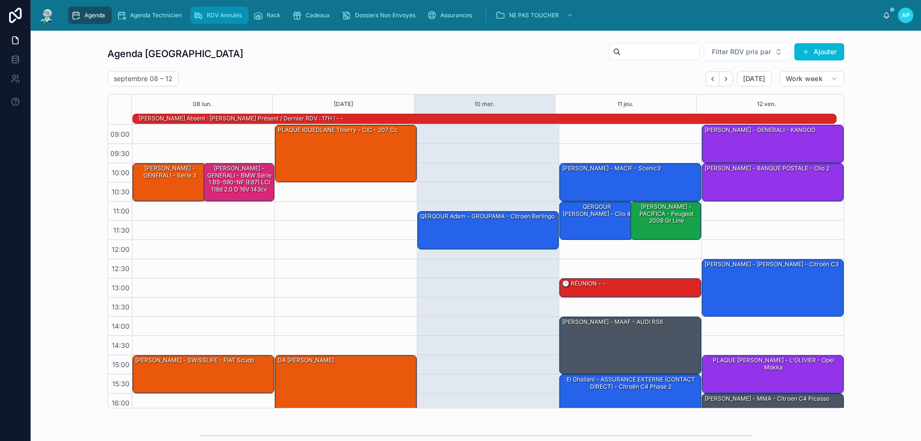
click at [207, 15] on span "RDV Annulés" at bounding box center [224, 16] width 35 height 8
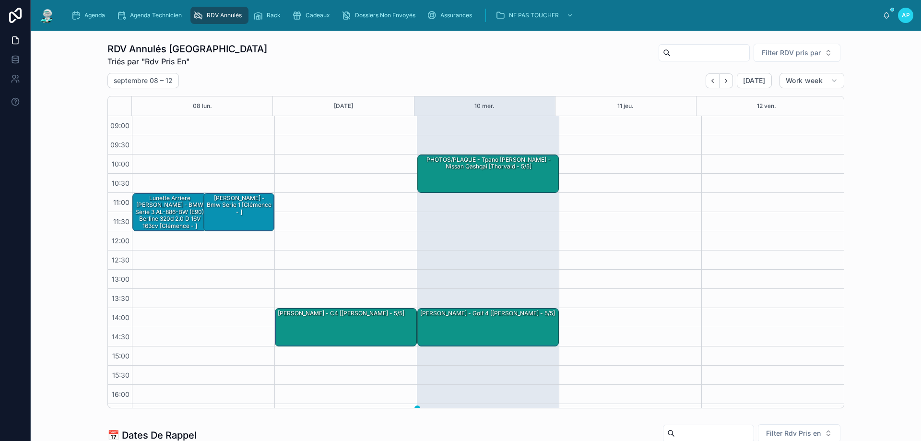
scroll to position [48, 0]
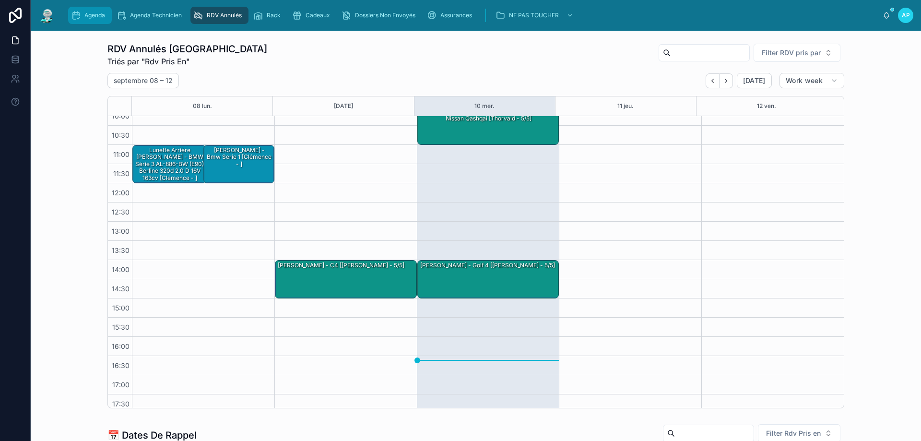
click at [107, 13] on div "Agenda" at bounding box center [90, 15] width 38 height 15
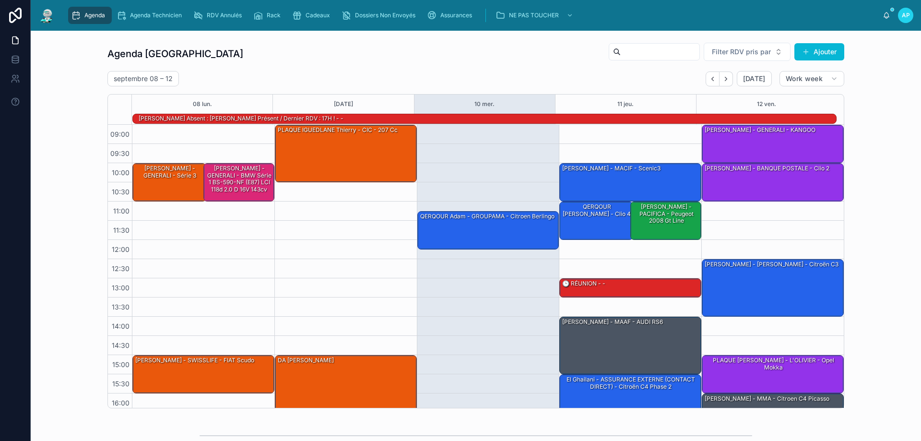
scroll to position [63, 0]
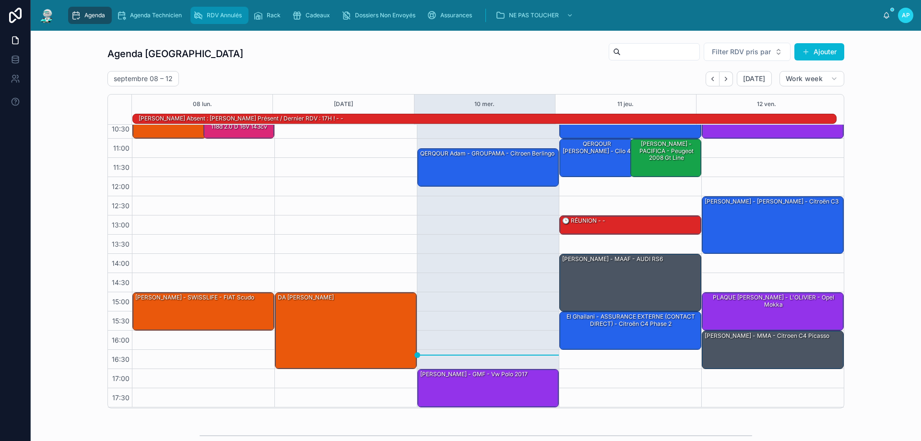
click at [212, 20] on div "RDV Annulés" at bounding box center [219, 15] width 52 height 15
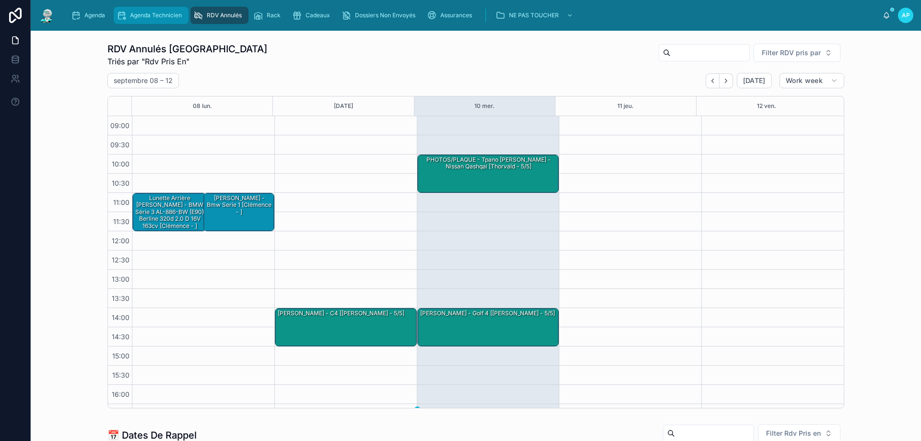
scroll to position [54, 0]
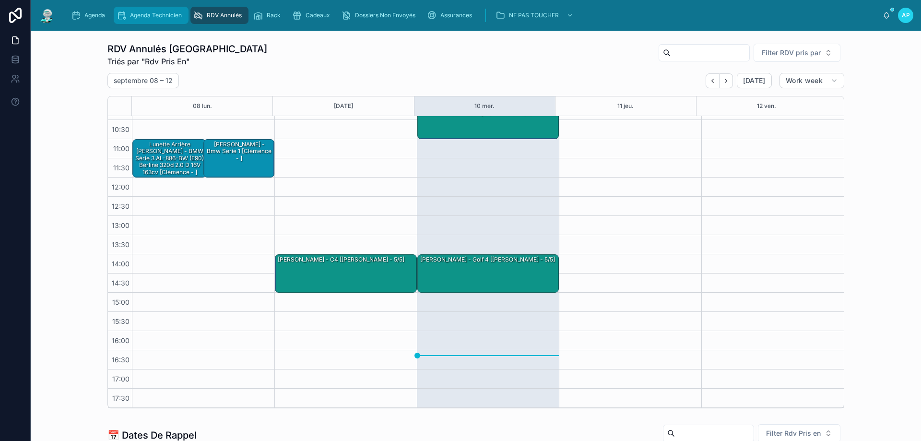
click at [151, 19] on div "Agenda Technicien" at bounding box center [151, 15] width 69 height 15
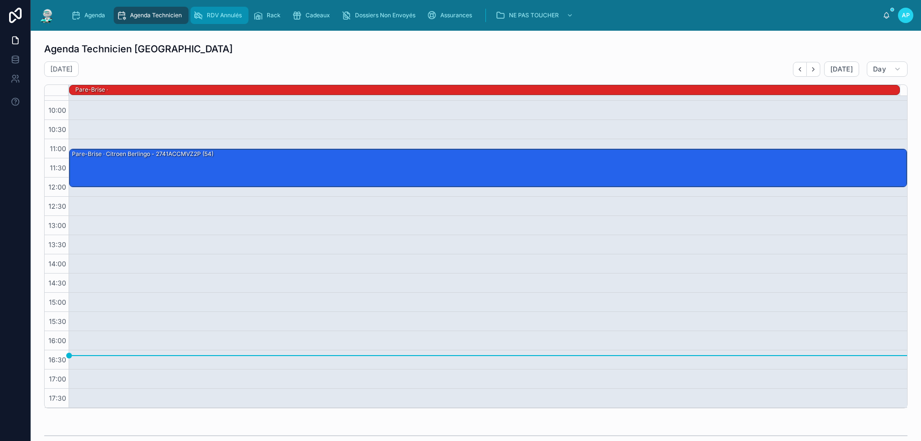
click at [237, 19] on div "RDV Annulés" at bounding box center [219, 15] width 52 height 15
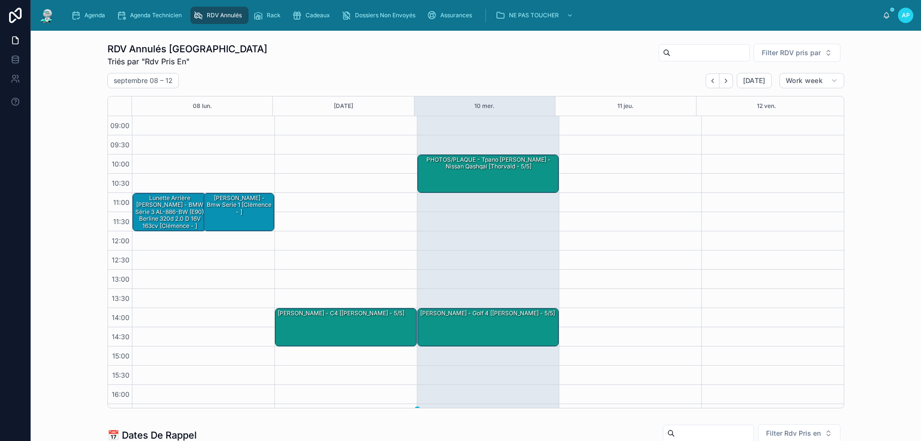
click at [47, 18] on img at bounding box center [46, 15] width 17 height 15
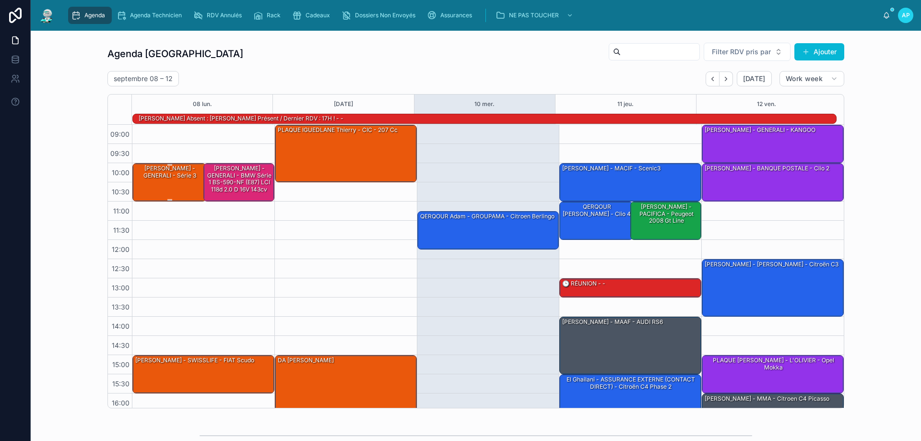
click at [182, 181] on div "[PERSON_NAME] - GENERALI - série 3" at bounding box center [169, 182] width 71 height 36
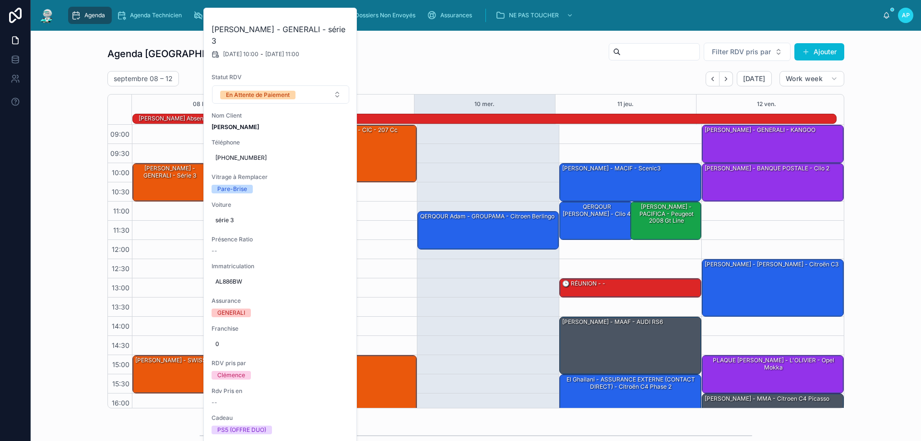
drag, startPoint x: 60, startPoint y: 71, endPoint x: 74, endPoint y: 68, distance: 13.8
click at [61, 70] on div "Agenda Perpignan Filter RDV pris par Ajouter septembre 08 – 12 Today Work week …" at bounding box center [475, 225] width 875 height 374
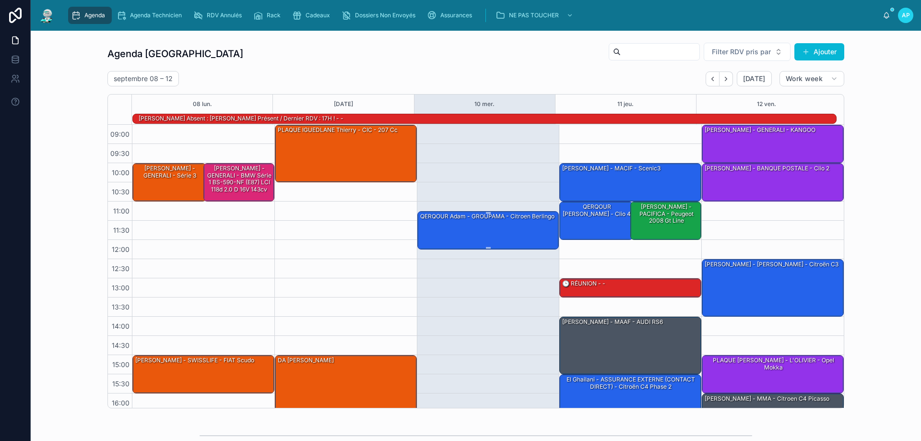
click at [479, 220] on div "QERQOUR Adam - GROUPAMA - citroen berlingo" at bounding box center [487, 216] width 136 height 9
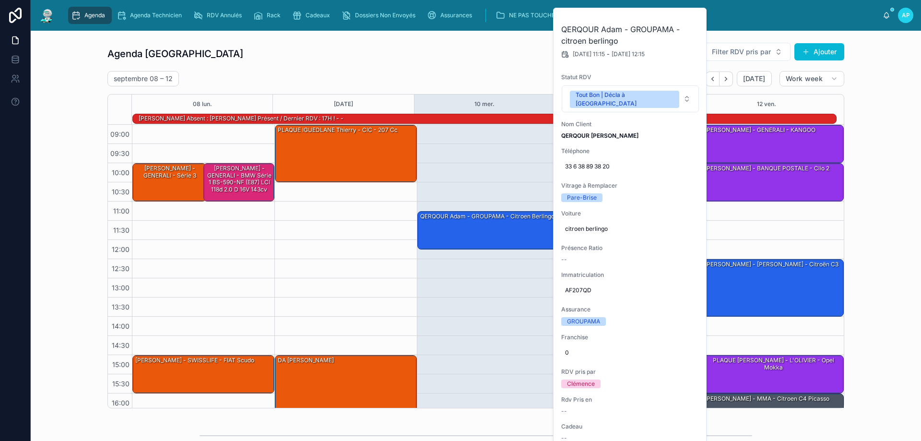
click at [466, 194] on div "11:15 – 12:15 QERQOUR Adam - GROUPAMA - citroen berlingo 17:00 – 18:00 [PERSON_…" at bounding box center [488, 297] width 142 height 345
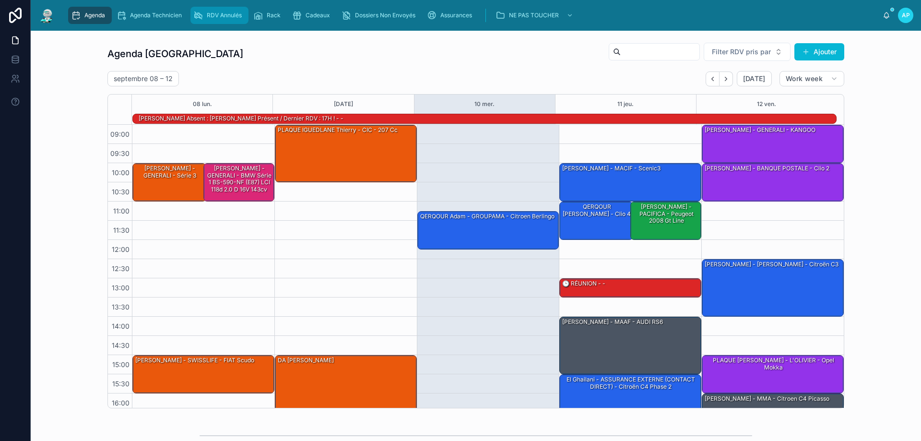
click at [226, 19] on span "RDV Annulés" at bounding box center [224, 16] width 35 height 8
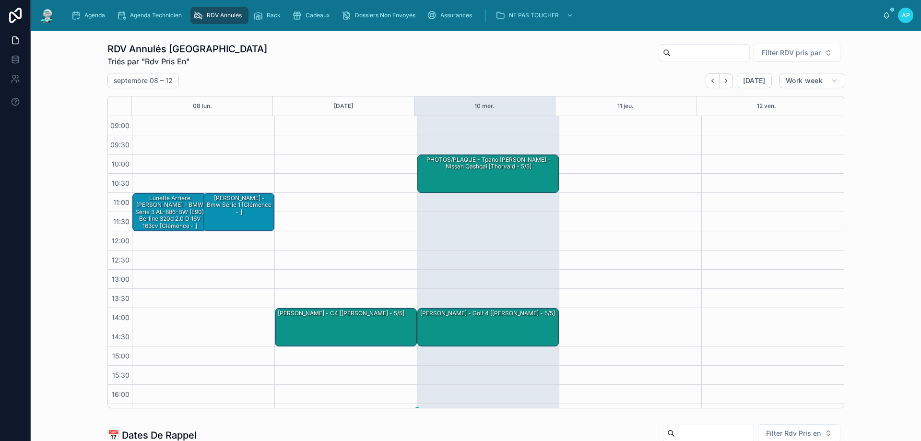
scroll to position [54, 0]
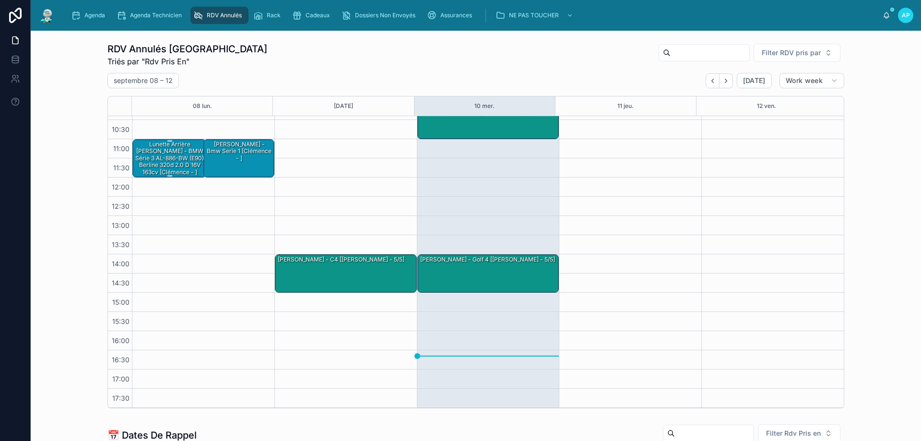
click at [158, 161] on div "Lunette arrière DANIEL Lubramo - BMW Série 3 AL-886-BW (E90) Berline 320d 2.0 d…" at bounding box center [169, 158] width 71 height 36
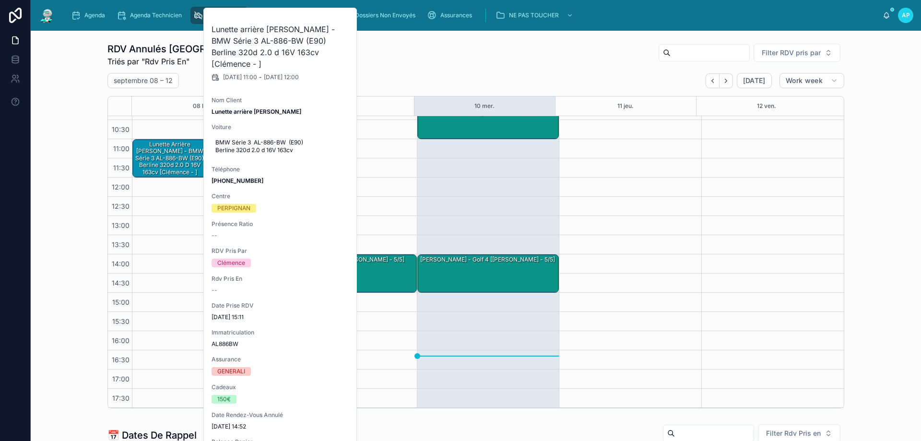
click at [175, 108] on div "08 lun." at bounding box center [202, 105] width 141 height 19
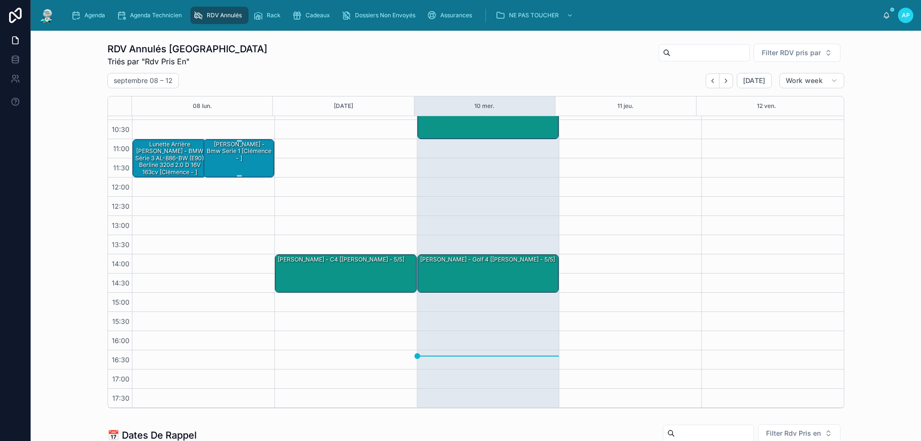
click at [227, 159] on div "DANIEL Lubramo - Bmw serie 1 [Clémence - ]" at bounding box center [239, 151] width 68 height 23
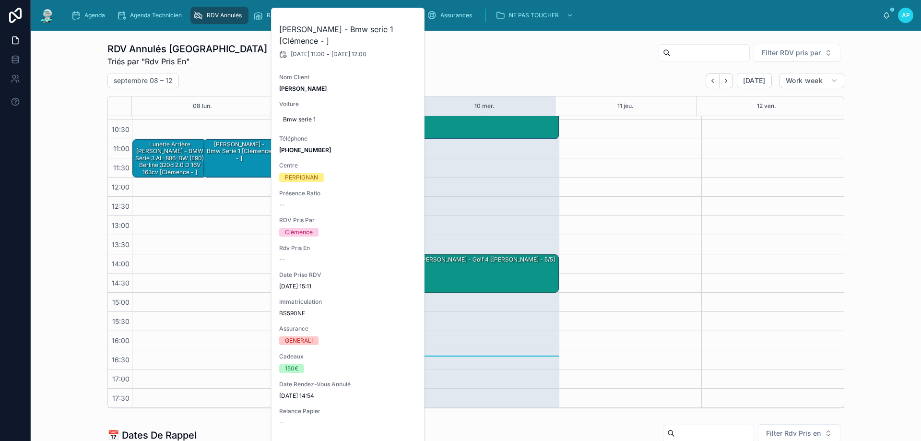
click at [250, 290] on div "11:00 – 12:00 Lunette arrière DANIEL Lubramo - BMW Série 3 AL-886-BW (E90) Berl…" at bounding box center [203, 234] width 142 height 345
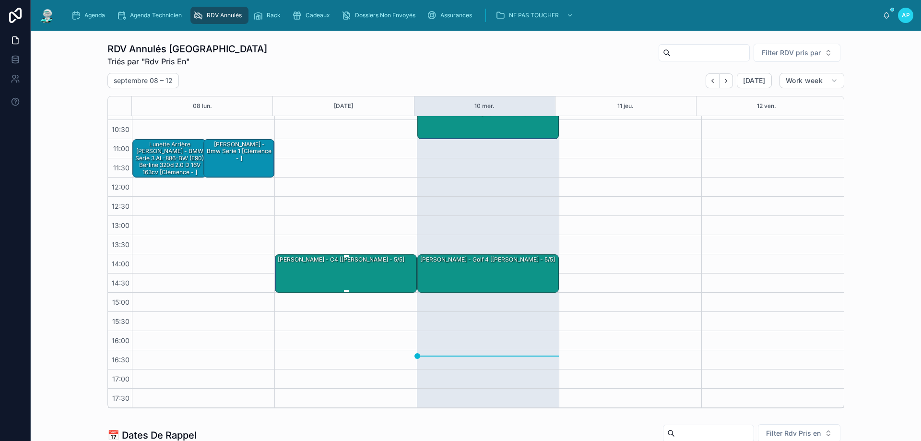
click at [326, 278] on div "Maxence gless - c4 [Brian - 5/5]" at bounding box center [346, 273] width 139 height 36
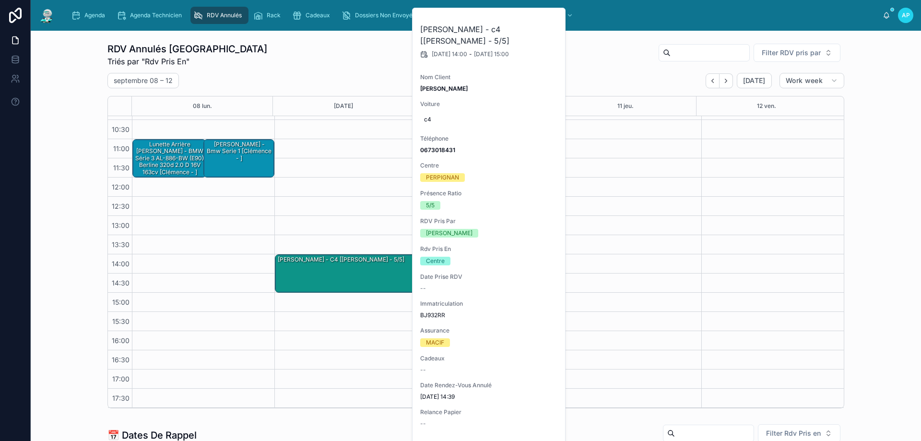
click at [48, 20] on img at bounding box center [46, 15] width 17 height 15
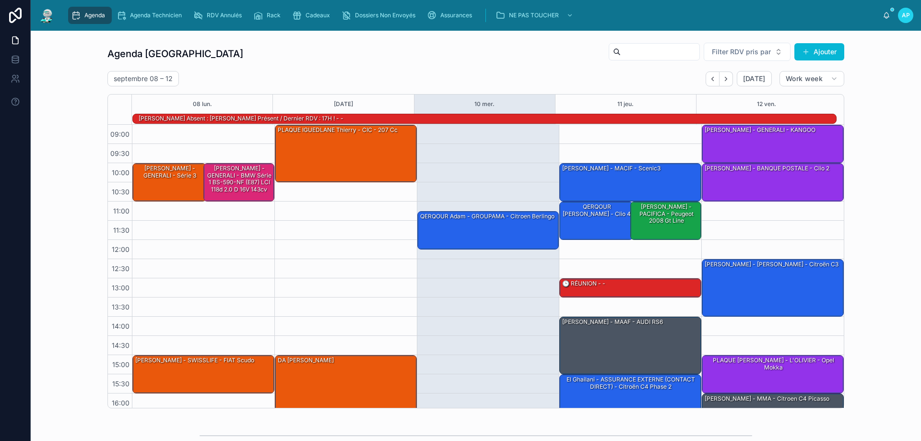
scroll to position [48, 0]
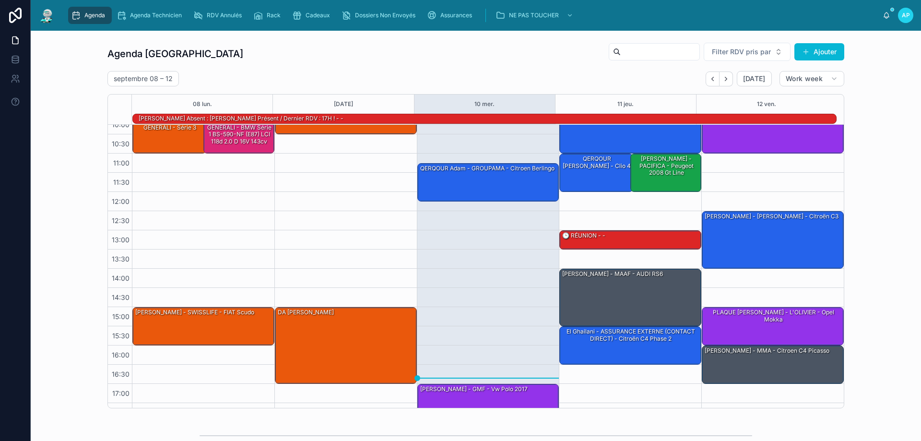
drag, startPoint x: 282, startPoint y: 87, endPoint x: 288, endPoint y: 92, distance: 8.2
click at [285, 87] on div "septembre 08 – 12 Today Work week 08 lun. 09 mar. 10 mer. 11 jeu. 12 ven. Tony …" at bounding box center [475, 239] width 737 height 337
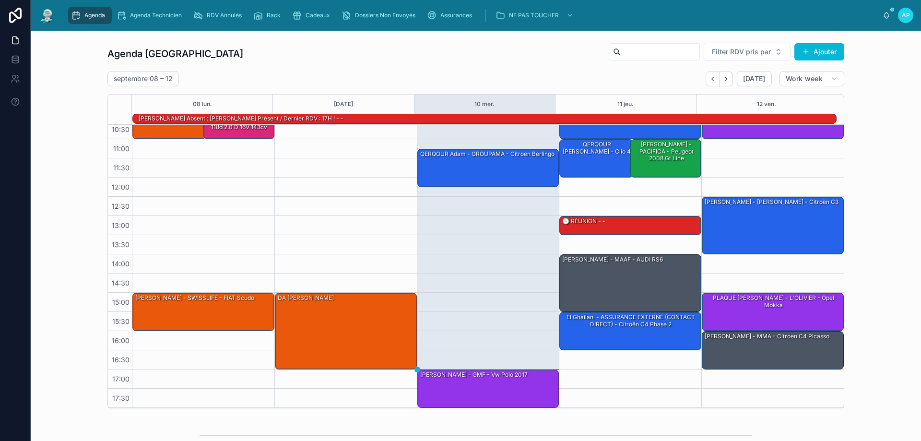
scroll to position [0, 0]
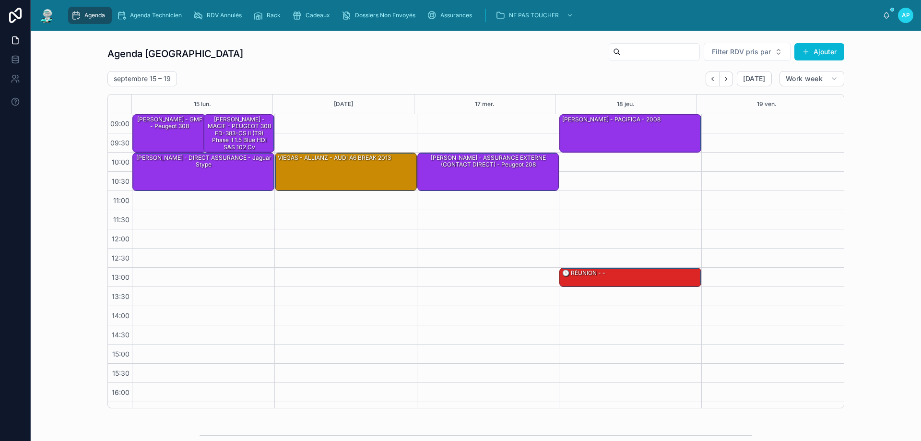
scroll to position [15, 0]
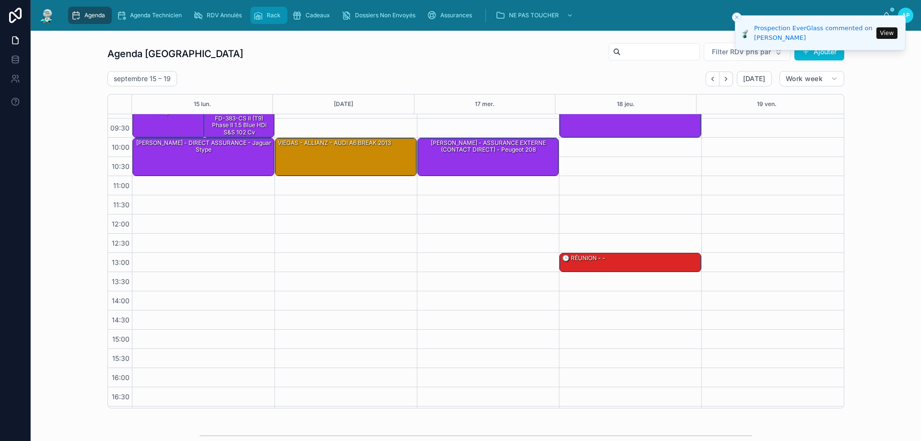
click at [266, 16] on div "Rack" at bounding box center [268, 15] width 31 height 15
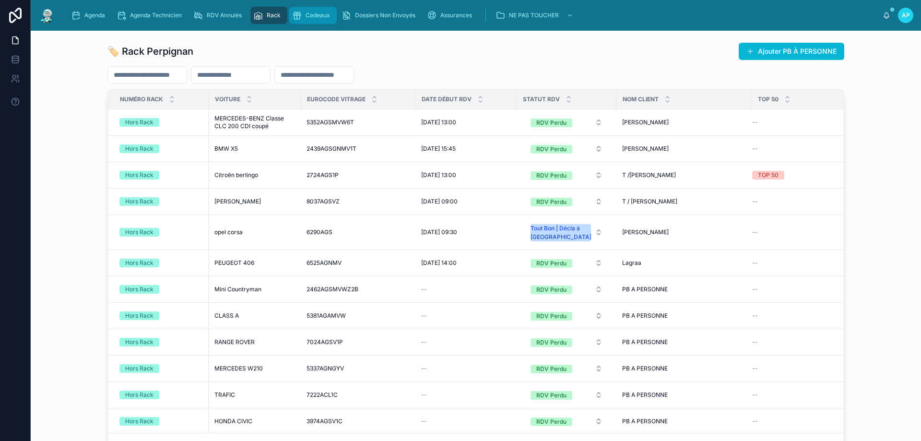
click at [298, 21] on div "Cadeaux" at bounding box center [313, 15] width 42 height 15
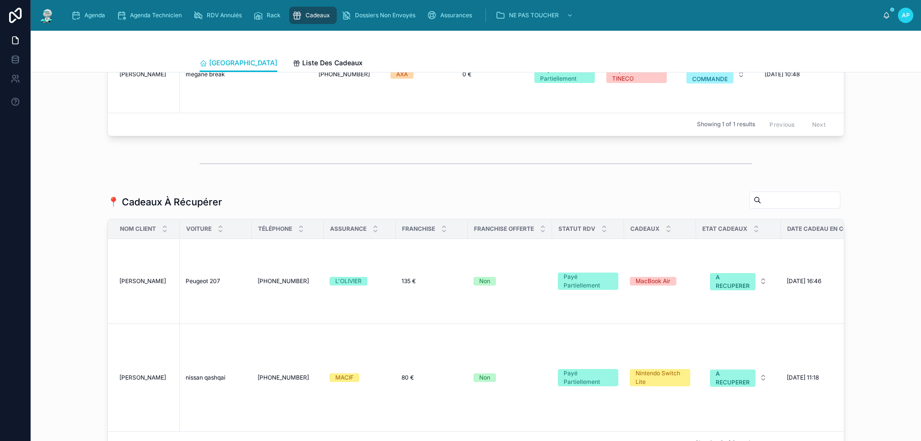
scroll to position [911, 0]
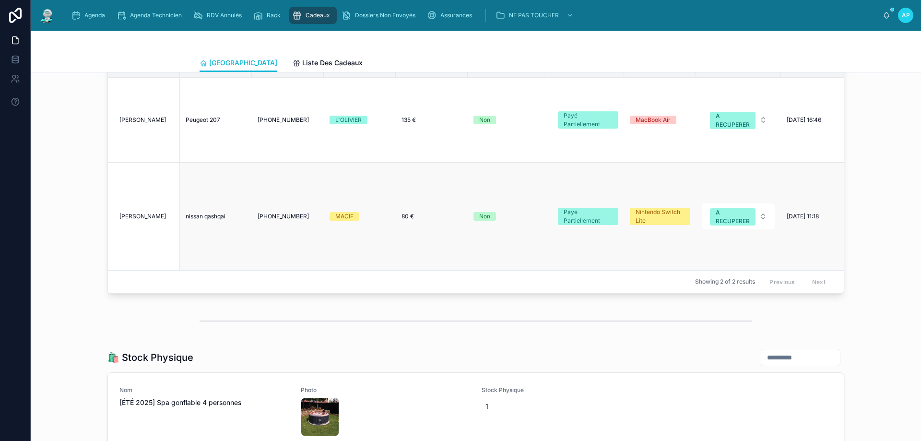
click at [212, 220] on span "nissan qashqai" at bounding box center [206, 216] width 40 height 8
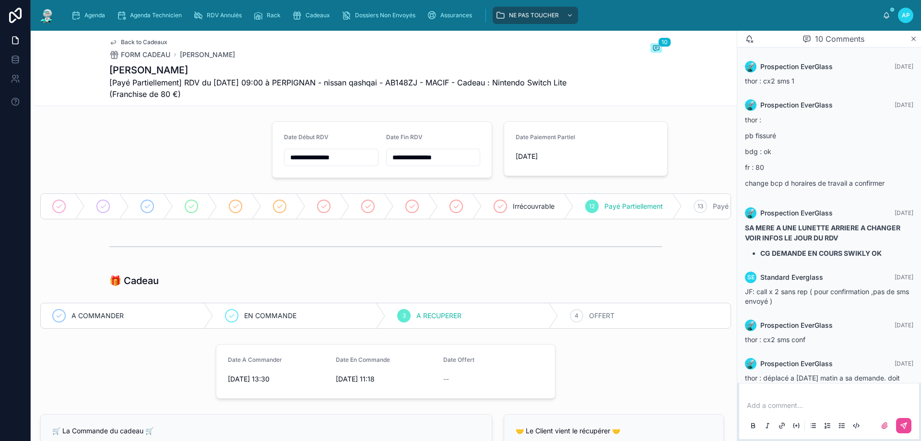
scroll to position [196, 0]
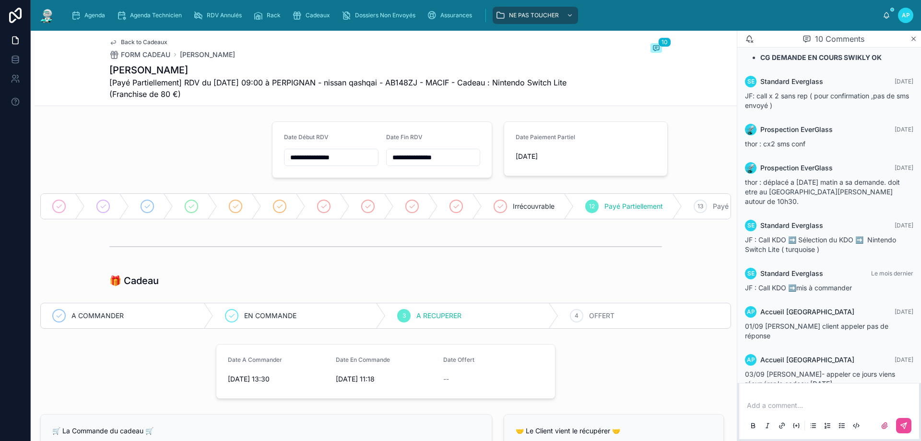
click at [619, 287] on div "🎁 Cadeau" at bounding box center [385, 280] width 552 height 13
click at [606, 317] on div "4 OFFERT" at bounding box center [644, 315] width 173 height 25
click at [314, 14] on span "Cadeaux" at bounding box center [317, 16] width 24 height 8
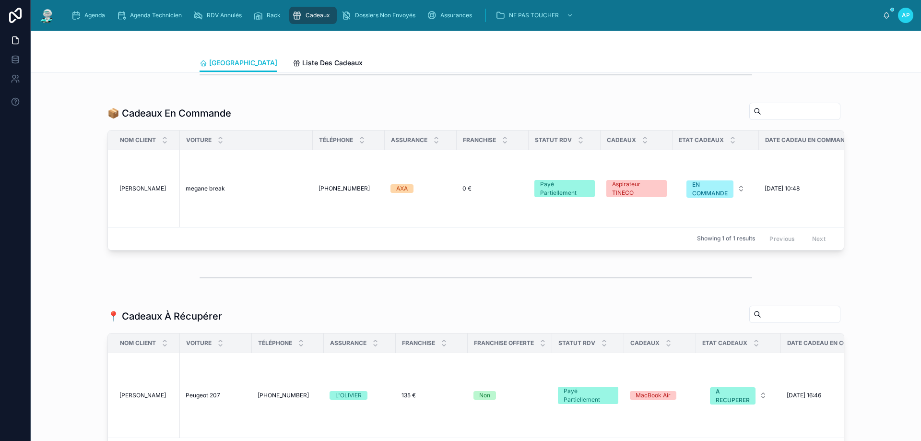
scroll to position [767, 0]
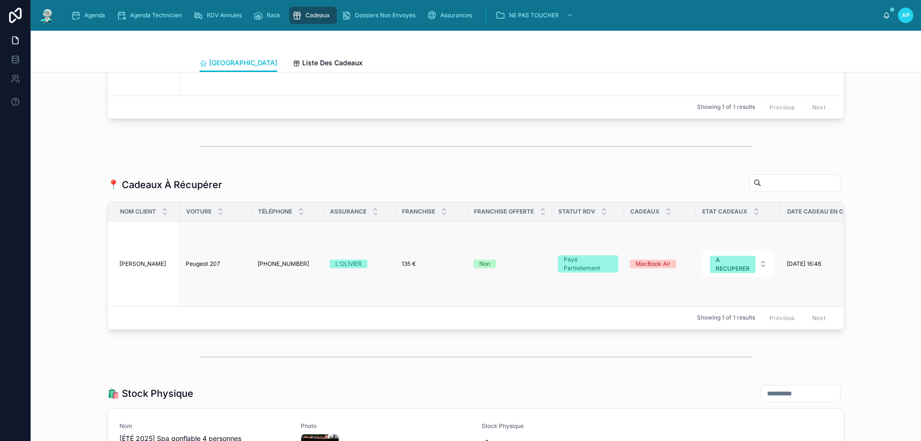
click at [216, 268] on span "Peugeot 207" at bounding box center [203, 264] width 35 height 8
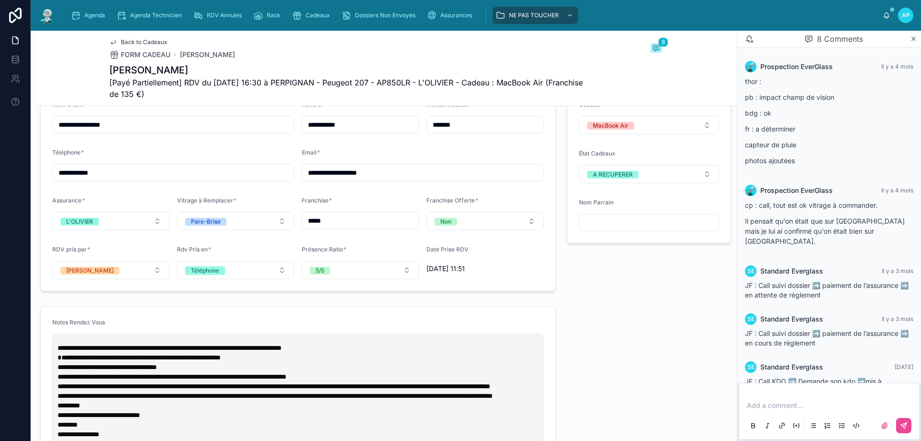
scroll to position [131, 0]
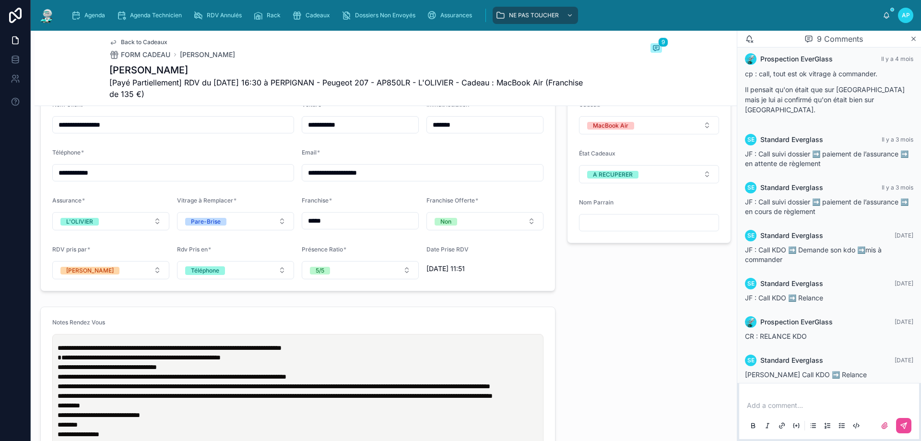
click at [772, 407] on p at bounding box center [831, 405] width 168 height 10
drag, startPoint x: 893, startPoint y: 406, endPoint x: 739, endPoint y: 389, distance: 154.8
click at [739, 389] on div "**********" at bounding box center [829, 405] width 180 height 67
copy span "**********"
click at [908, 424] on button at bounding box center [903, 425] width 15 height 15
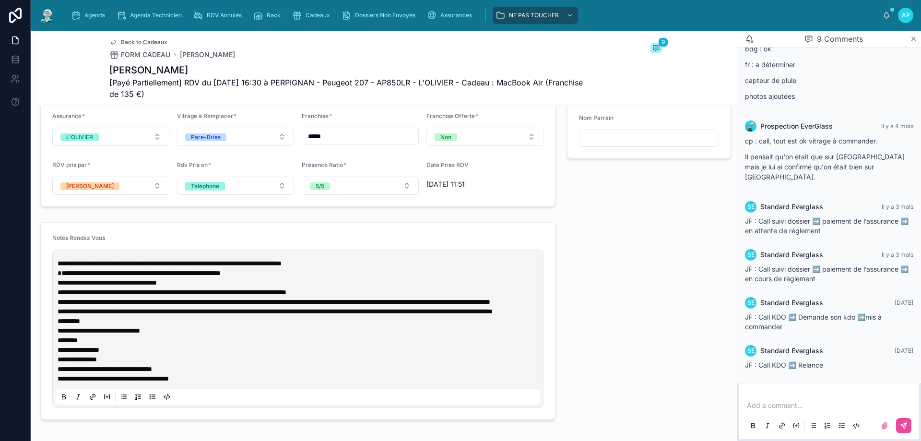
scroll to position [863, 0]
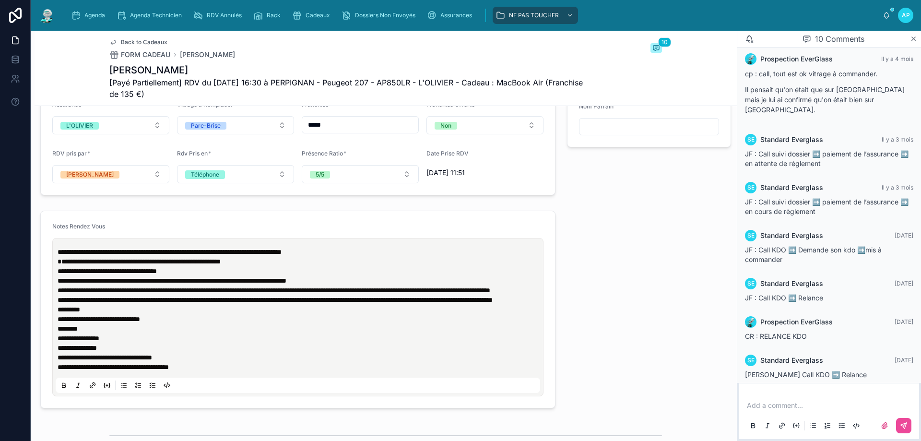
click at [59, 255] on span "**********" at bounding box center [170, 251] width 224 height 7
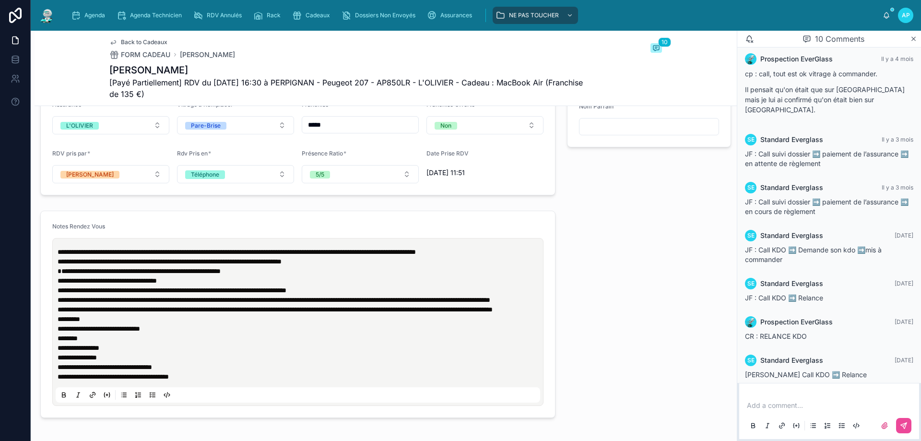
click at [423, 232] on div "Notes Rendez Vous" at bounding box center [297, 229] width 491 height 12
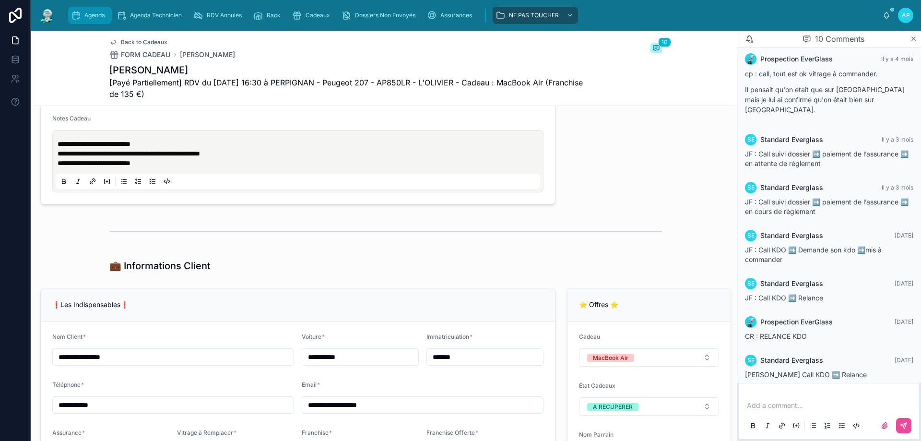
scroll to position [480, 0]
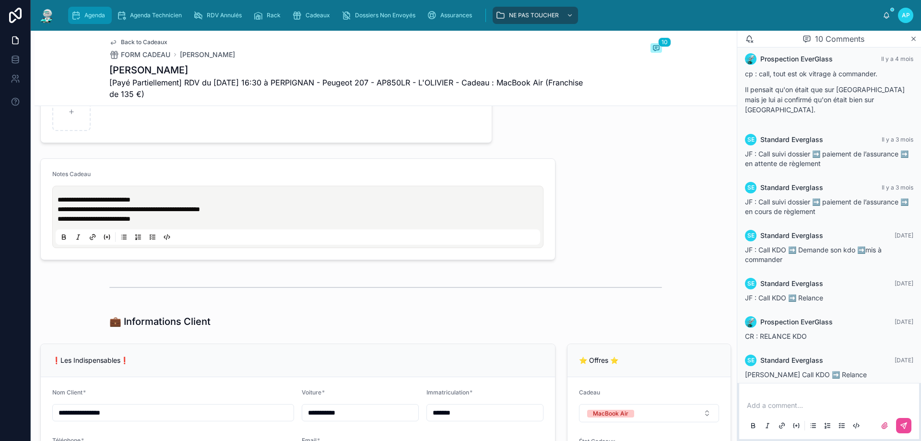
click at [92, 16] on span "Agenda" at bounding box center [94, 16] width 21 height 8
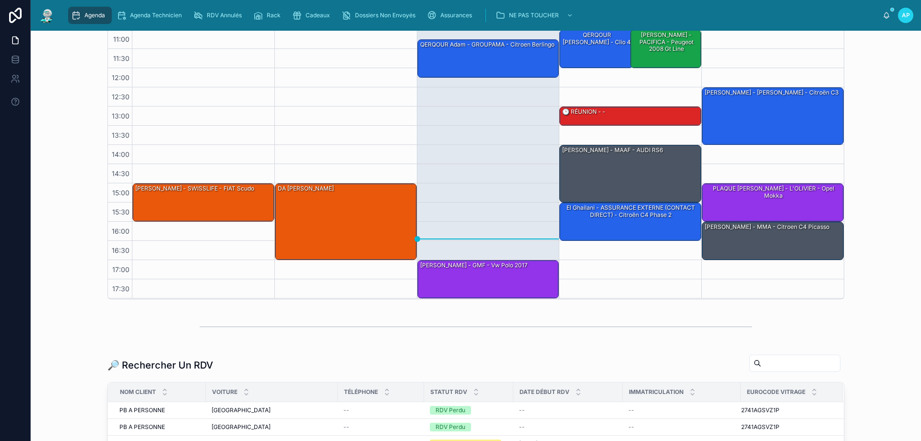
scroll to position [224, 0]
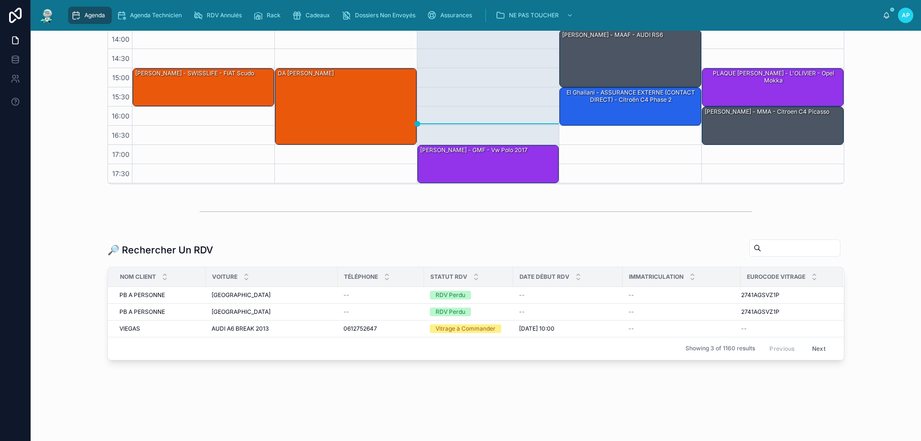
click at [785, 246] on input "text" at bounding box center [800, 247] width 79 height 13
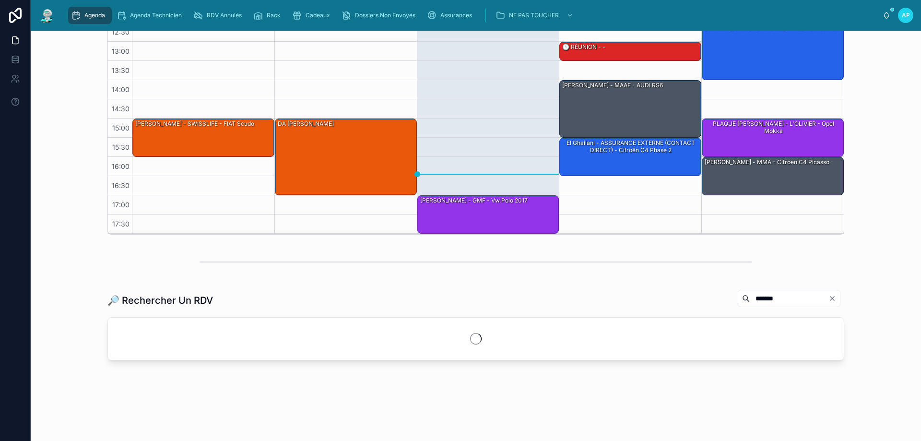
scroll to position [204, 0]
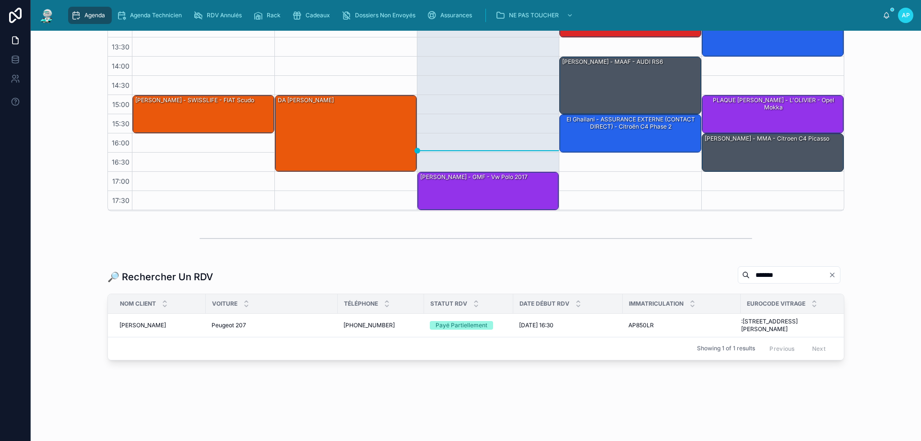
type input "*******"
click at [79, 14] on icon "scrollable content" at bounding box center [76, 16] width 10 height 10
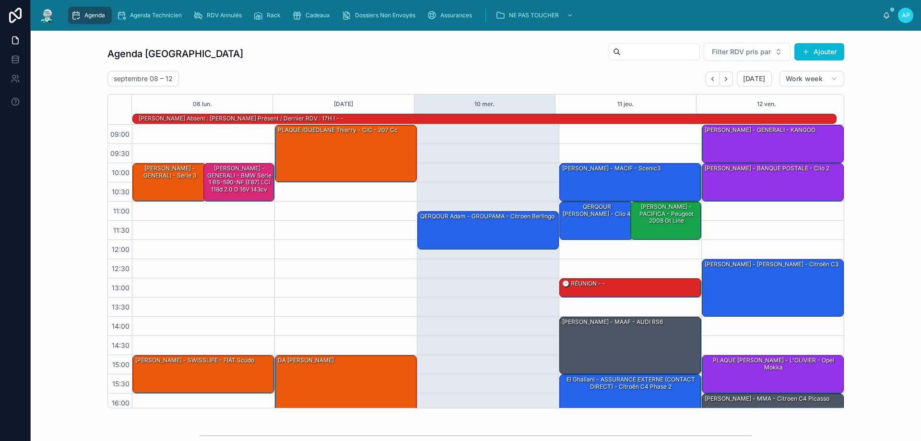
scroll to position [63, 0]
